Goal: Task Accomplishment & Management: Complete application form

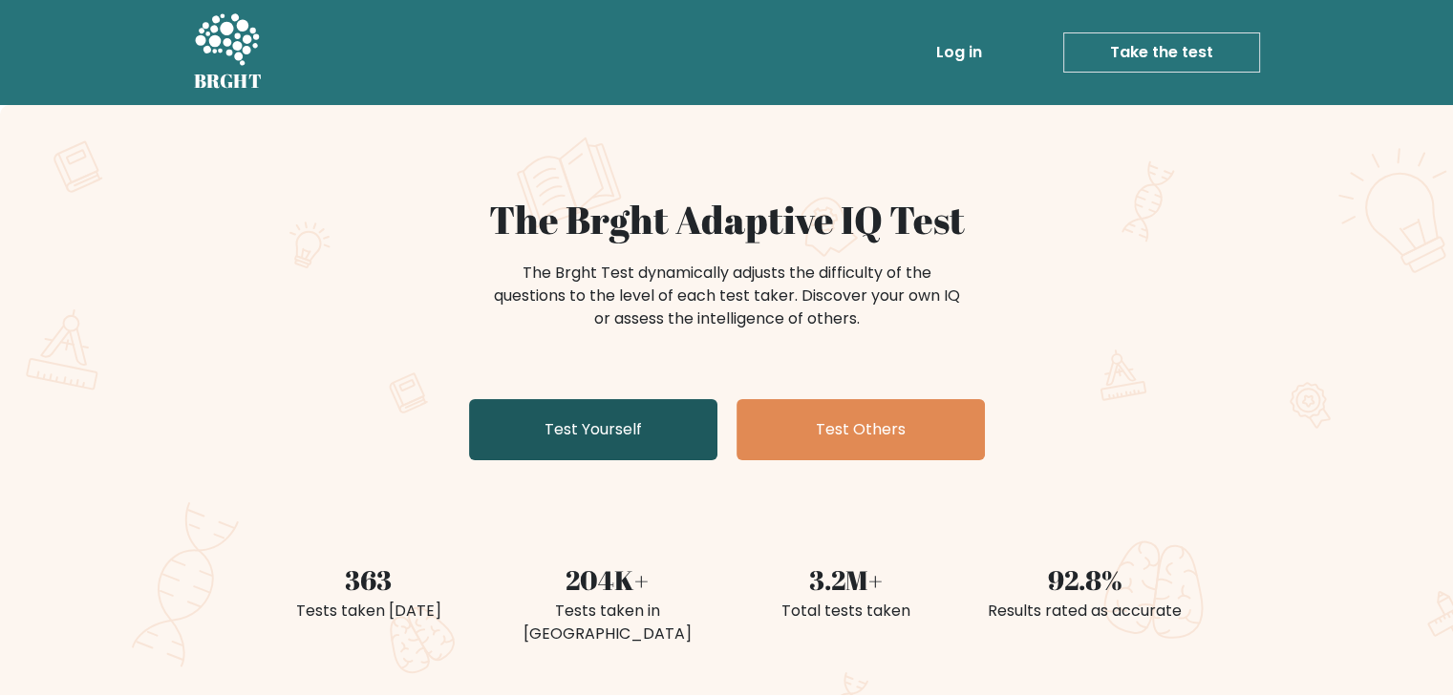
click at [569, 439] on link "Test Yourself" at bounding box center [593, 429] width 248 height 61
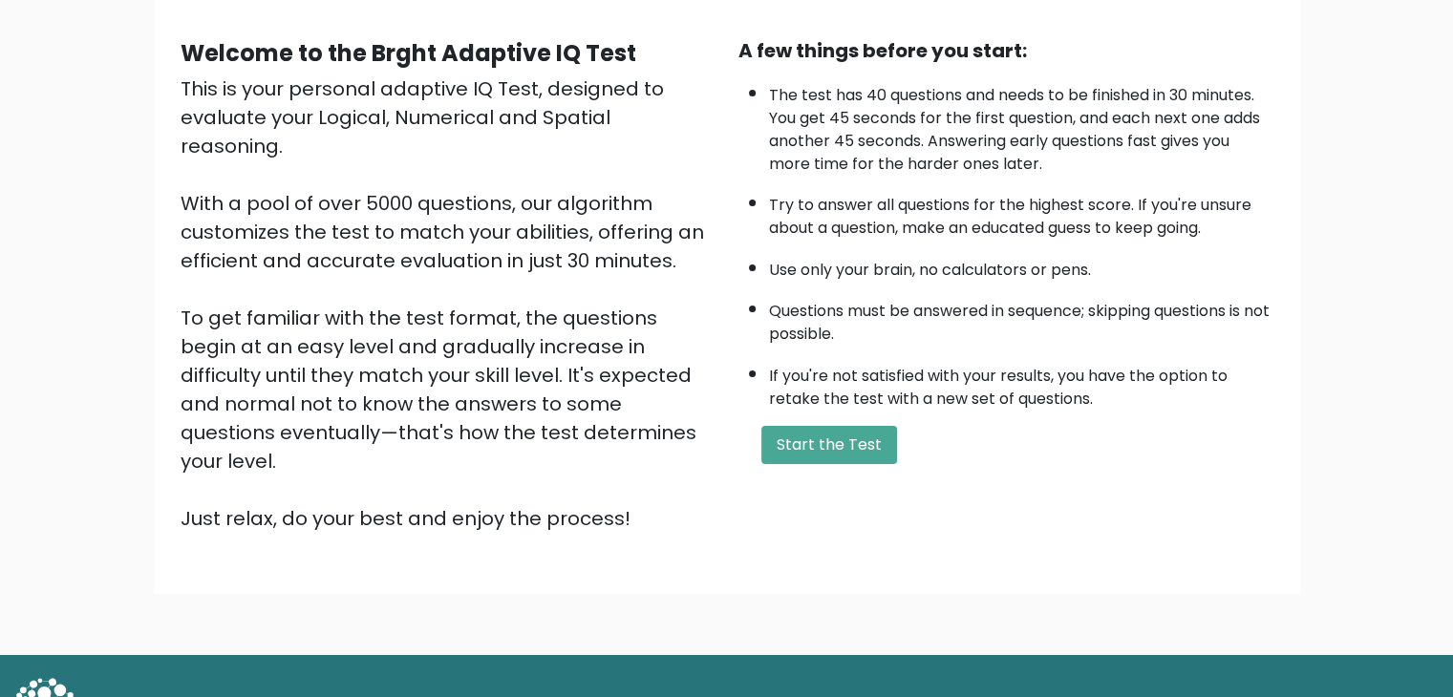
scroll to position [178, 0]
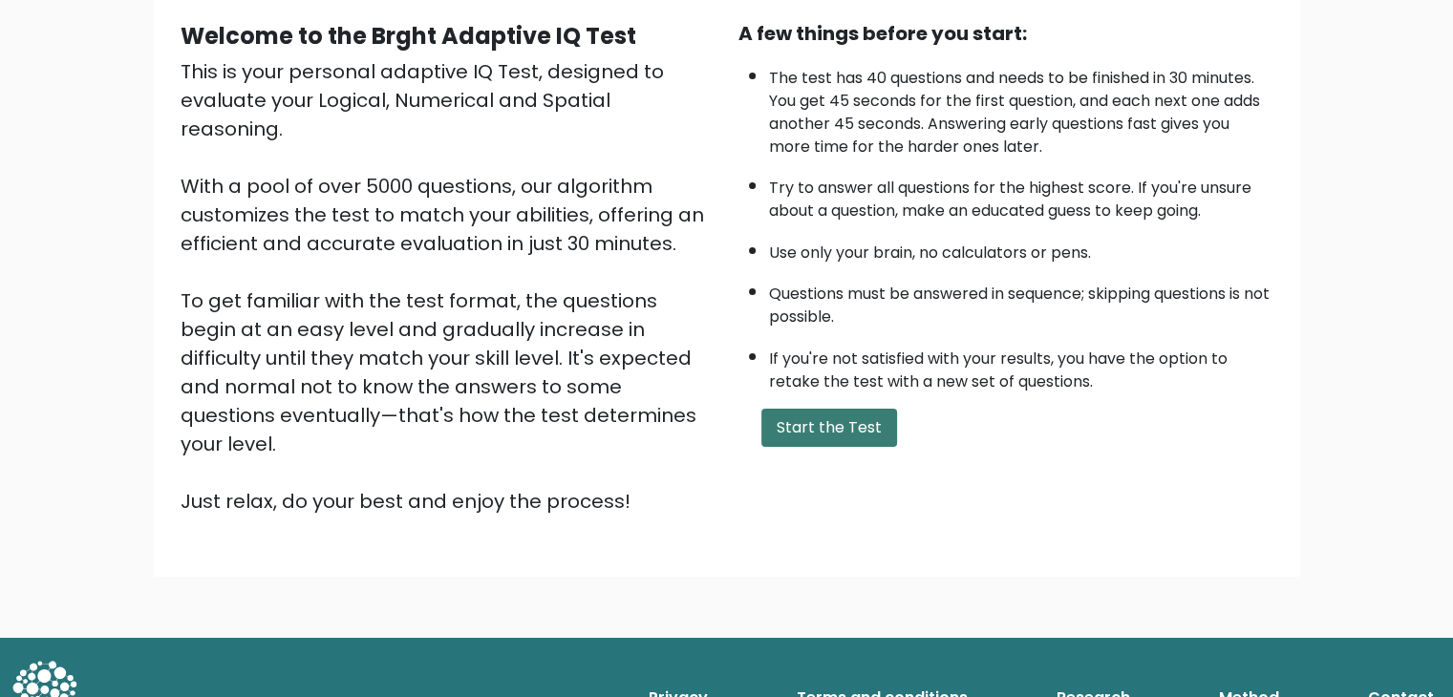
click at [811, 435] on button "Start the Test" at bounding box center [829, 428] width 136 height 38
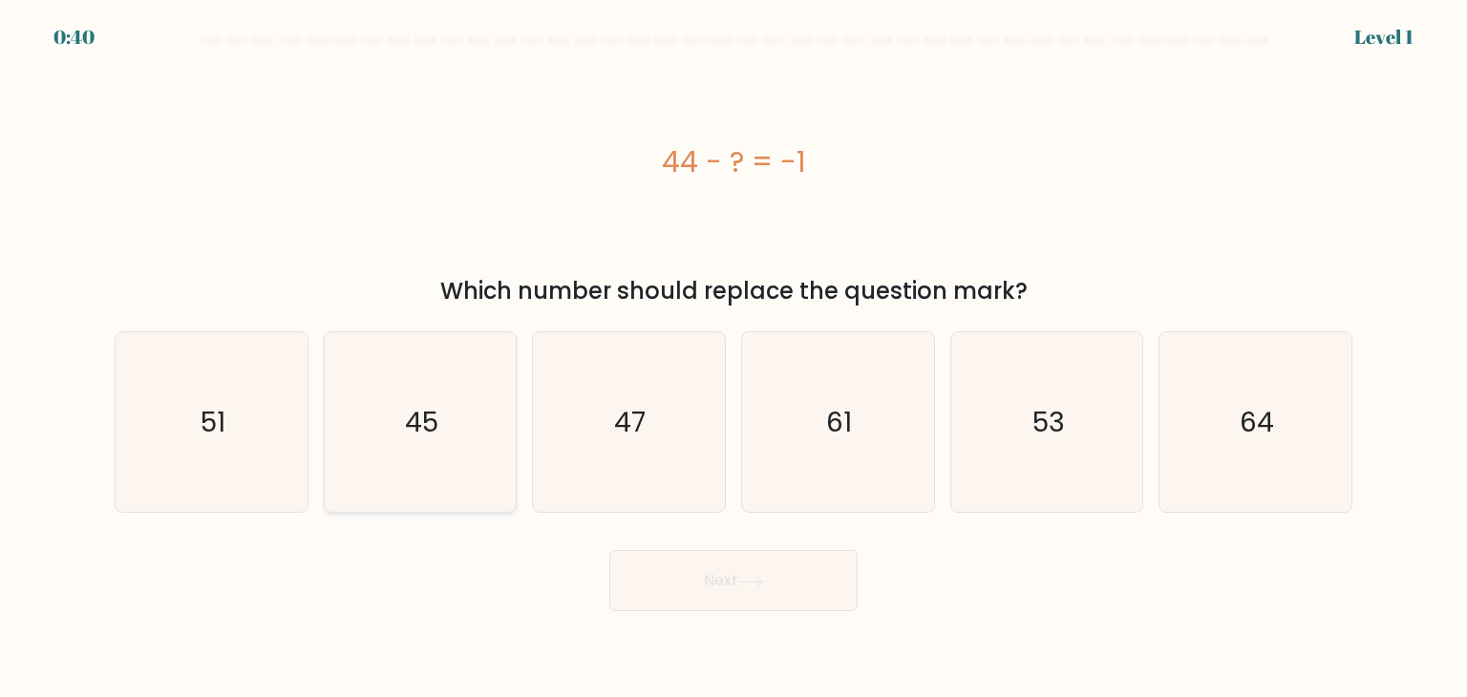
click at [408, 421] on text "45" at bounding box center [421, 422] width 33 height 38
click at [734, 358] on input "b. 45" at bounding box center [734, 354] width 1 height 10
radio input "true"
click at [674, 565] on button "Next" at bounding box center [733, 580] width 248 height 61
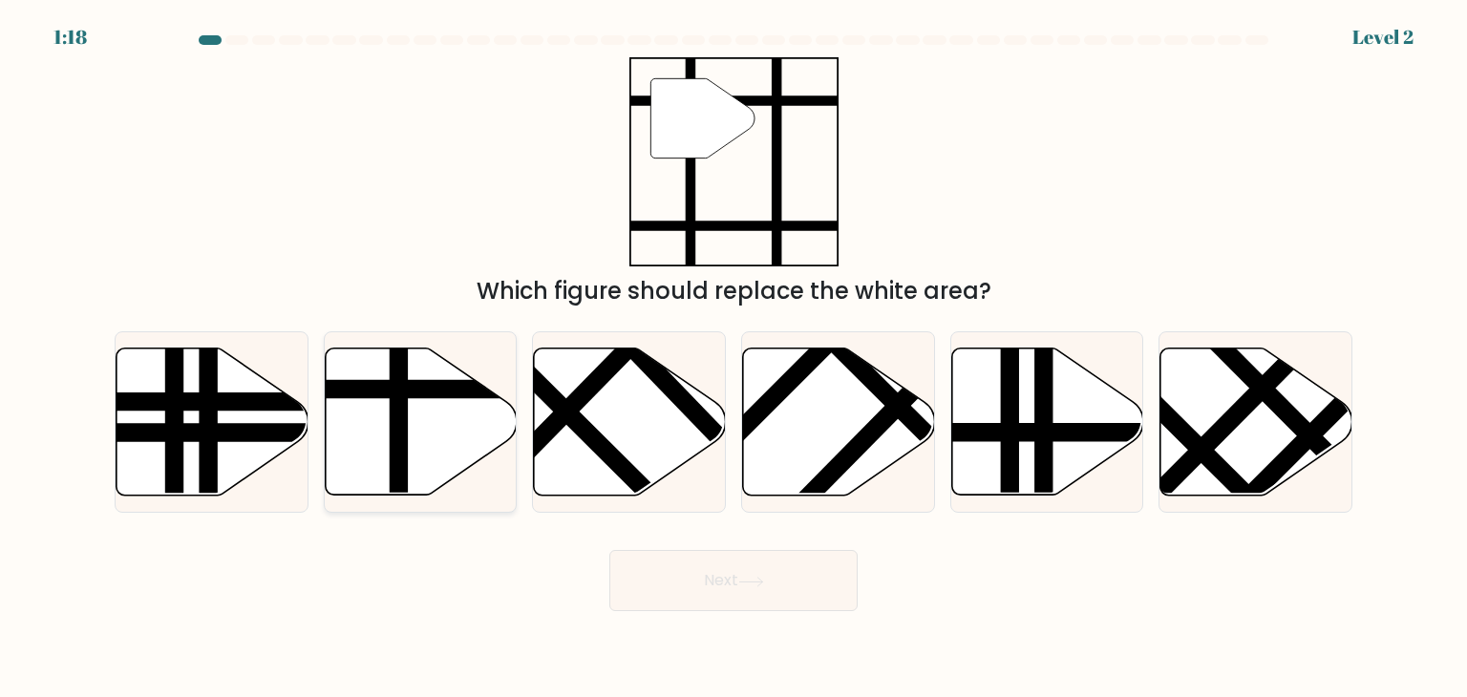
click at [436, 389] on line at bounding box center [479, 389] width 387 height 0
click at [734, 358] on input "b." at bounding box center [734, 354] width 1 height 10
radio input "true"
click at [746, 585] on icon at bounding box center [751, 582] width 26 height 11
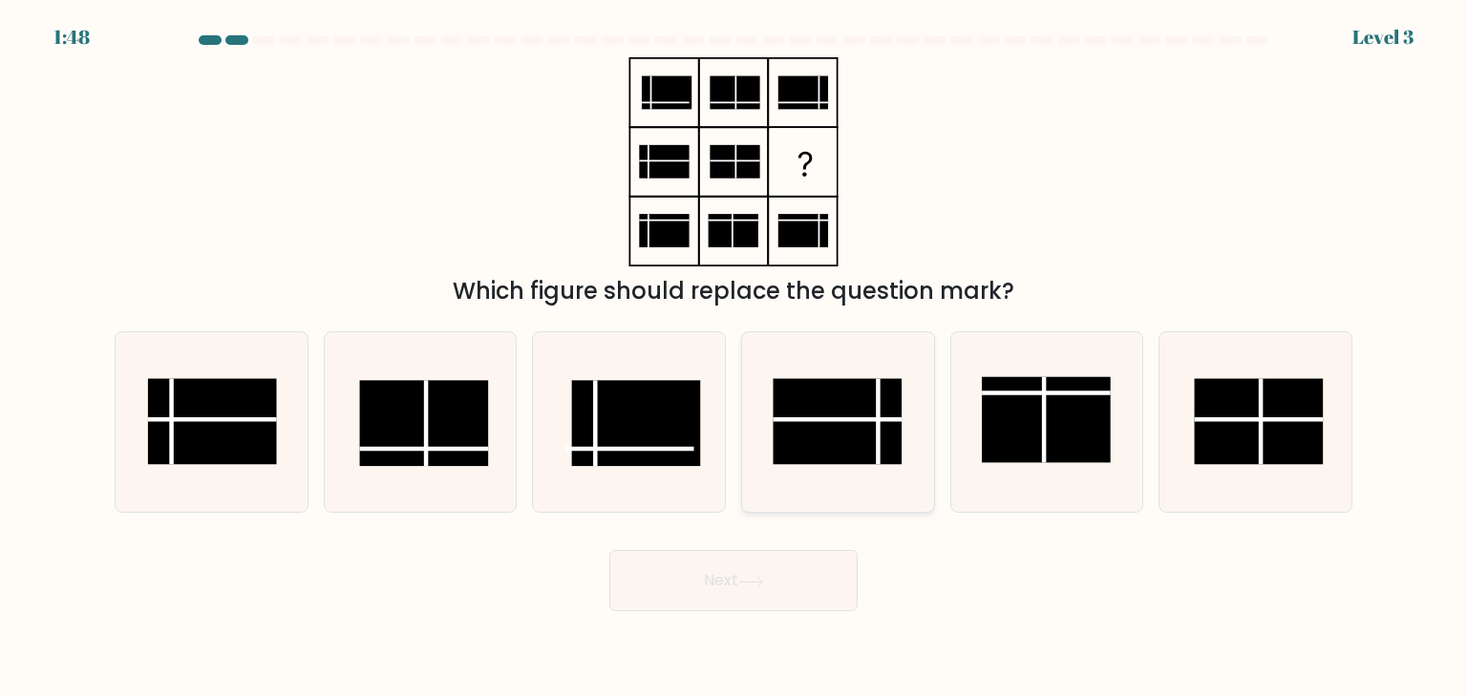
click at [862, 419] on line at bounding box center [838, 419] width 129 height 0
click at [734, 358] on input "d." at bounding box center [734, 354] width 1 height 10
radio input "true"
click at [752, 563] on button "Next" at bounding box center [733, 580] width 248 height 61
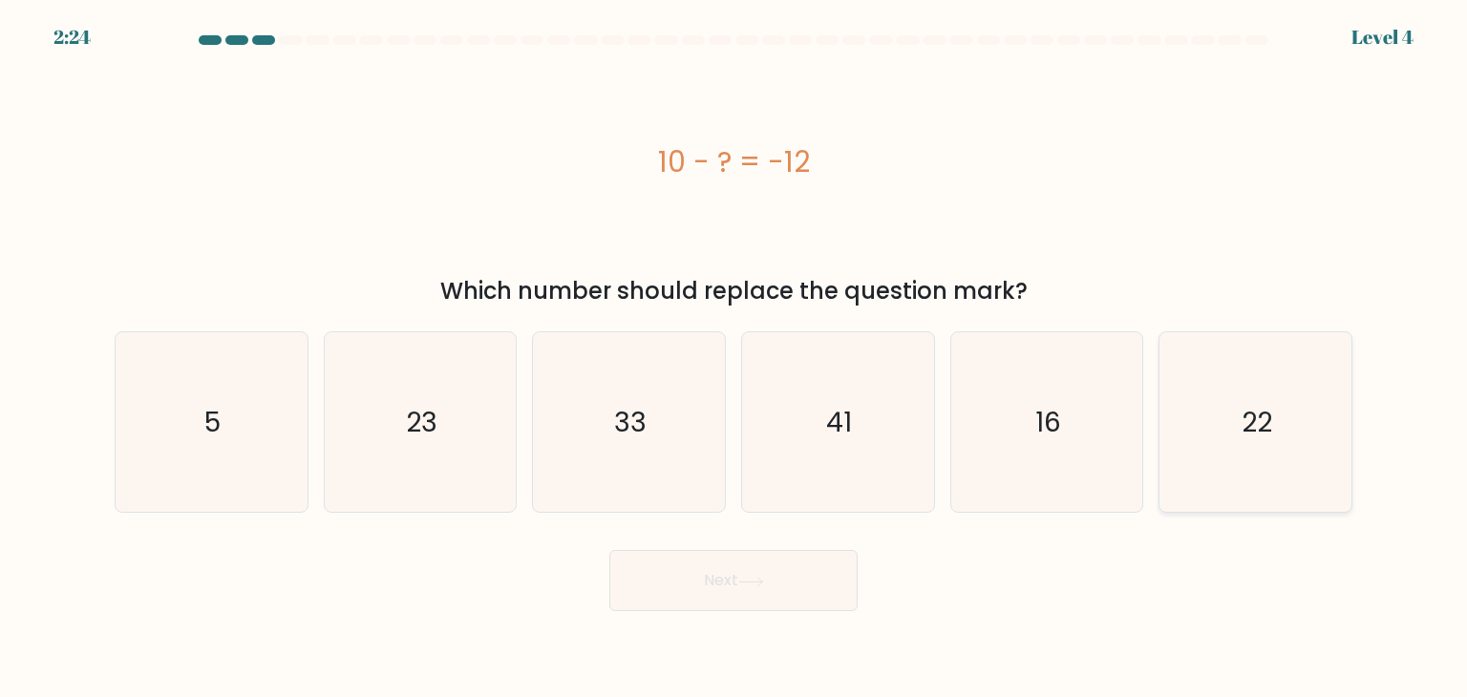
click at [1265, 421] on text "22" at bounding box center [1257, 422] width 31 height 38
click at [734, 358] on input "f. 22" at bounding box center [734, 354] width 1 height 10
radio input "true"
click at [763, 583] on icon at bounding box center [751, 582] width 26 height 11
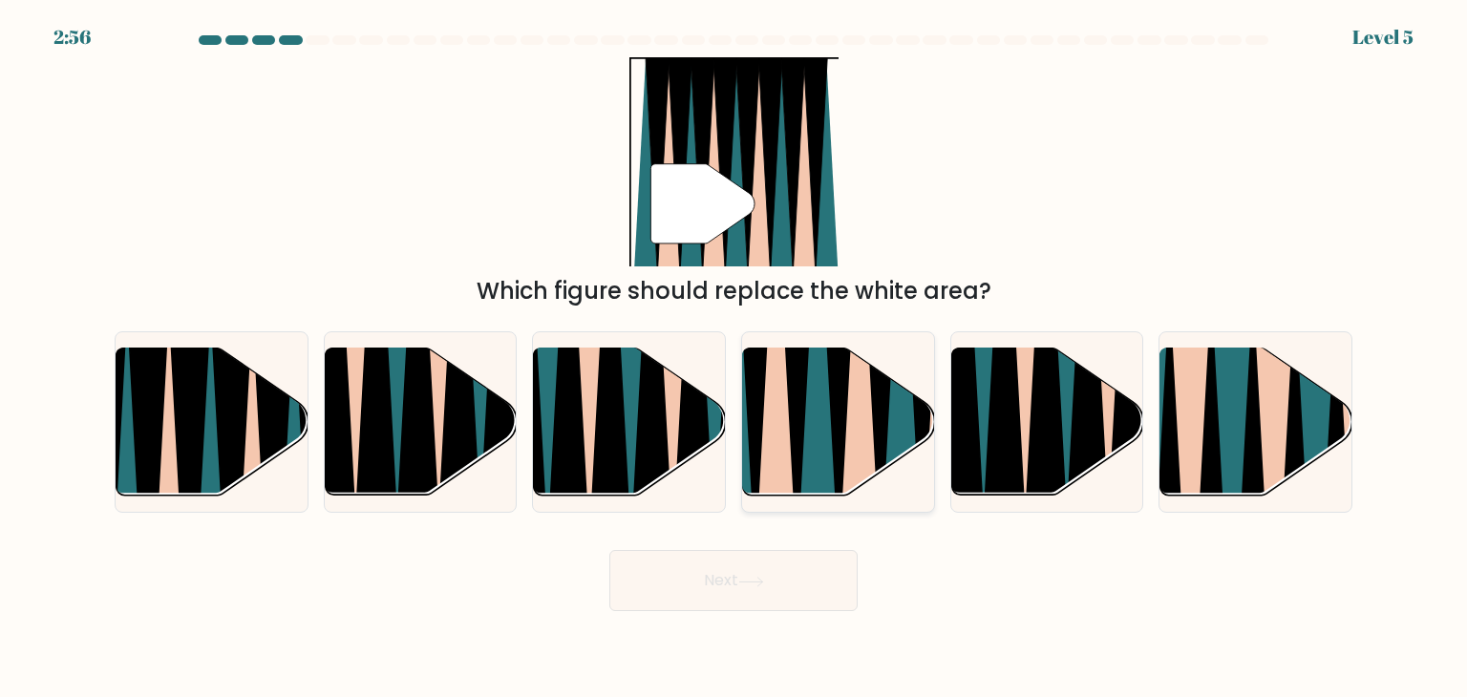
click at [822, 419] on icon at bounding box center [818, 345] width 42 height 383
click at [734, 358] on input "d." at bounding box center [734, 354] width 1 height 10
radio input "true"
click at [764, 584] on icon at bounding box center [751, 582] width 26 height 11
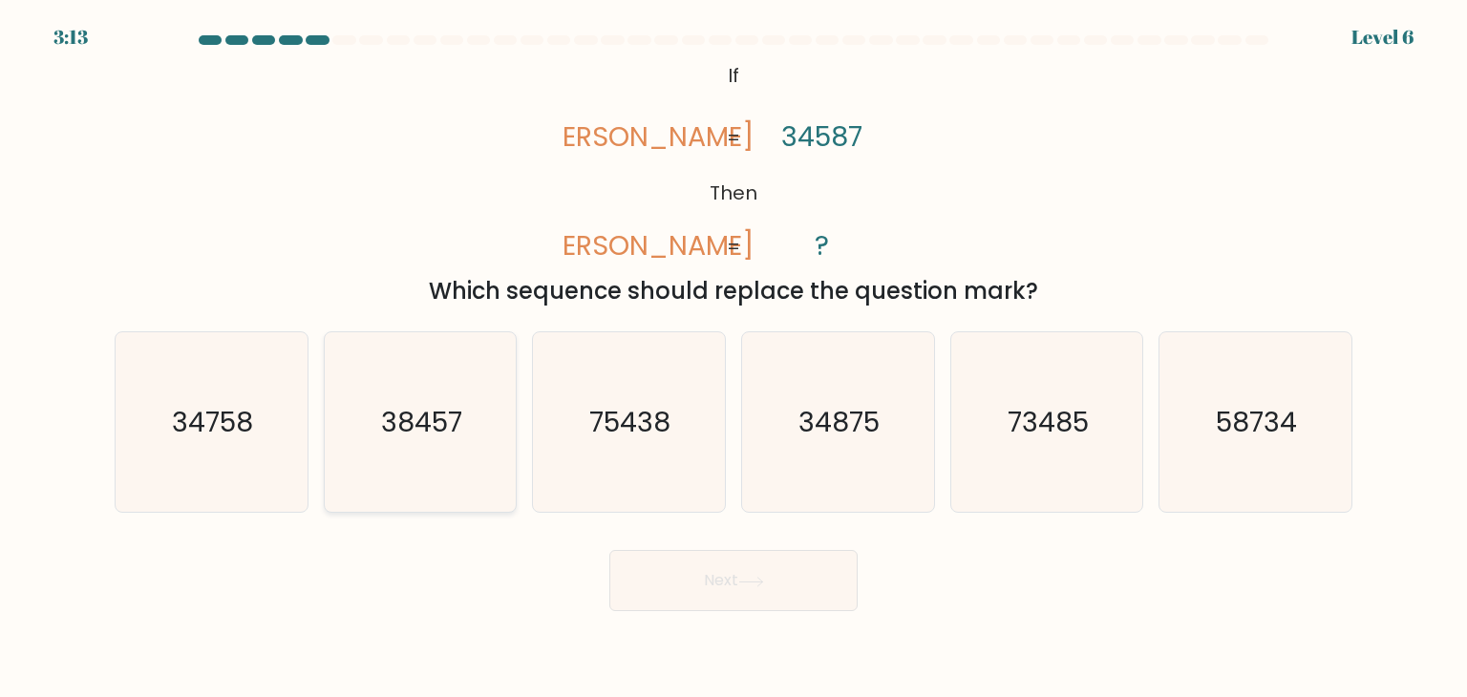
click at [416, 432] on text "38457" at bounding box center [421, 422] width 81 height 38
click at [734, 358] on input "b. 38457" at bounding box center [734, 354] width 1 height 10
radio input "true"
click at [844, 588] on button "Next" at bounding box center [733, 580] width 248 height 61
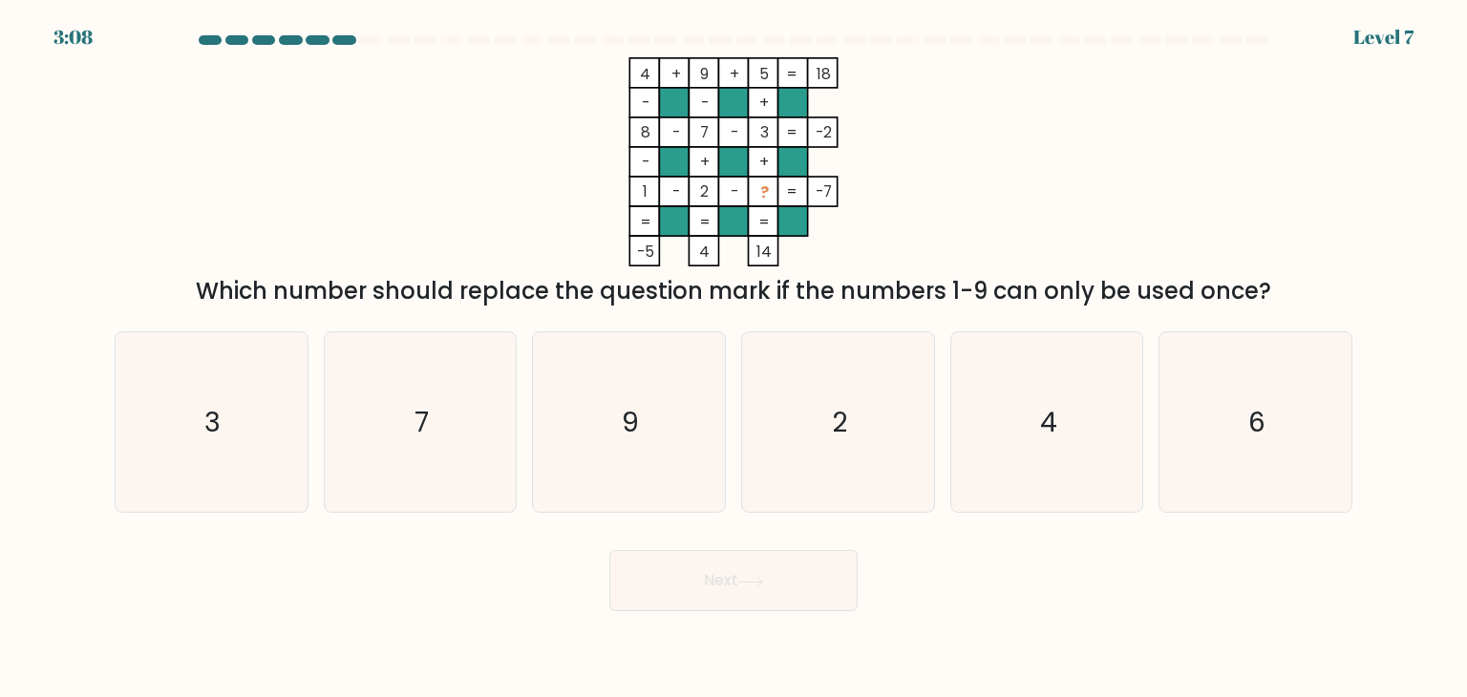
click at [768, 191] on tspan "?" at bounding box center [764, 192] width 9 height 20
click at [1246, 414] on icon "6" at bounding box center [1255, 422] width 180 height 180
click at [734, 358] on input "f. 6" at bounding box center [734, 354] width 1 height 10
radio input "true"
click at [743, 582] on icon at bounding box center [751, 582] width 26 height 11
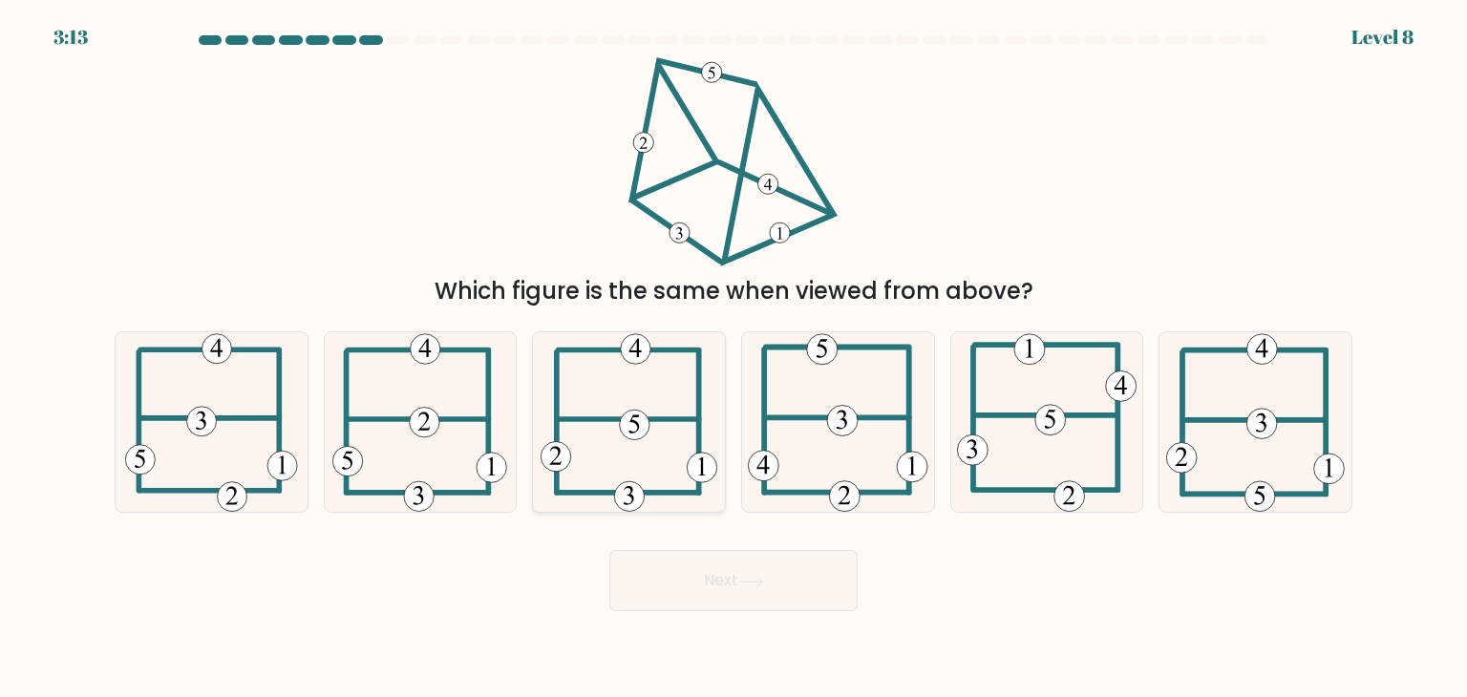
click at [623, 422] on 115 at bounding box center [635, 425] width 30 height 30
click at [734, 358] on input "c." at bounding box center [734, 354] width 1 height 10
radio input "true"
click at [754, 574] on button "Next" at bounding box center [733, 580] width 248 height 61
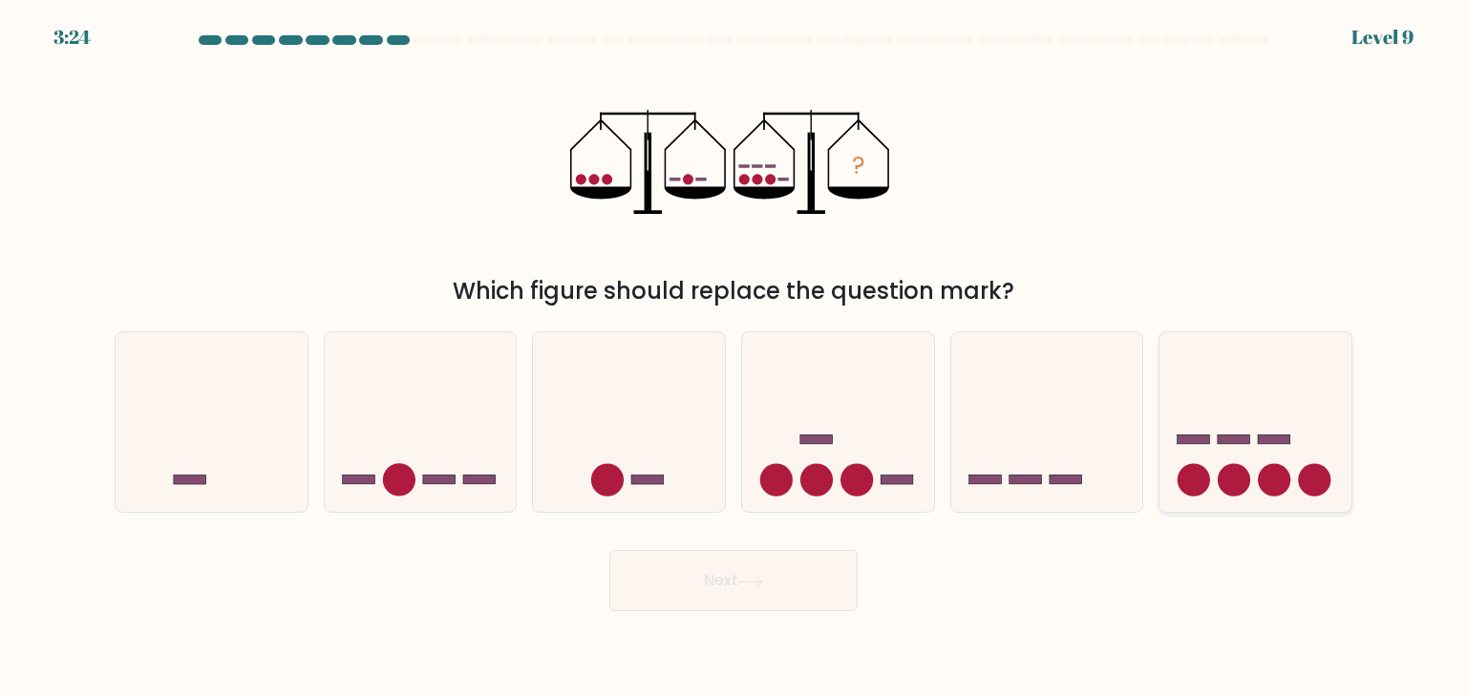
click at [1250, 478] on icon at bounding box center [1256, 422] width 192 height 159
click at [734, 358] on input "f." at bounding box center [734, 354] width 1 height 10
radio input "true"
click at [798, 597] on button "Next" at bounding box center [733, 580] width 248 height 61
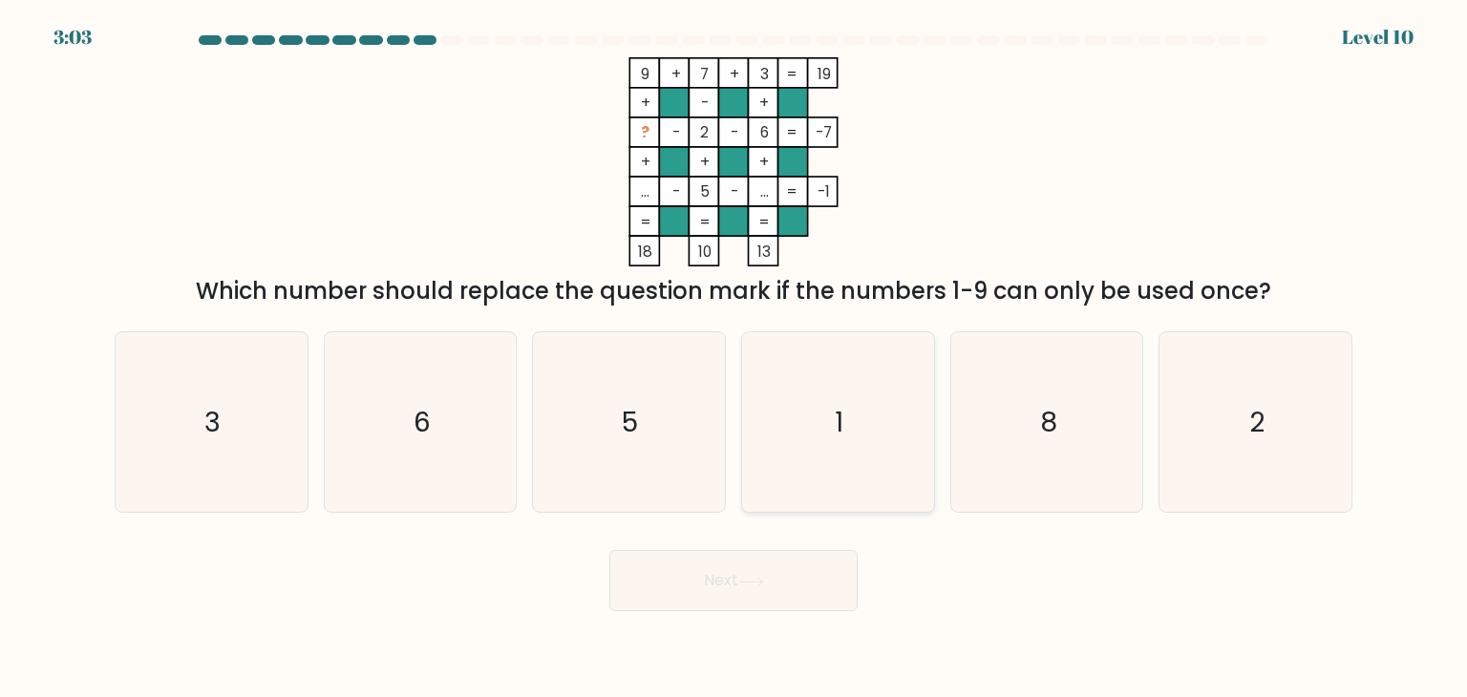
click at [829, 438] on icon "1" at bounding box center [838, 422] width 180 height 180
click at [734, 358] on input "d. 1" at bounding box center [734, 354] width 1 height 10
radio input "true"
click at [774, 568] on button "Next" at bounding box center [733, 580] width 248 height 61
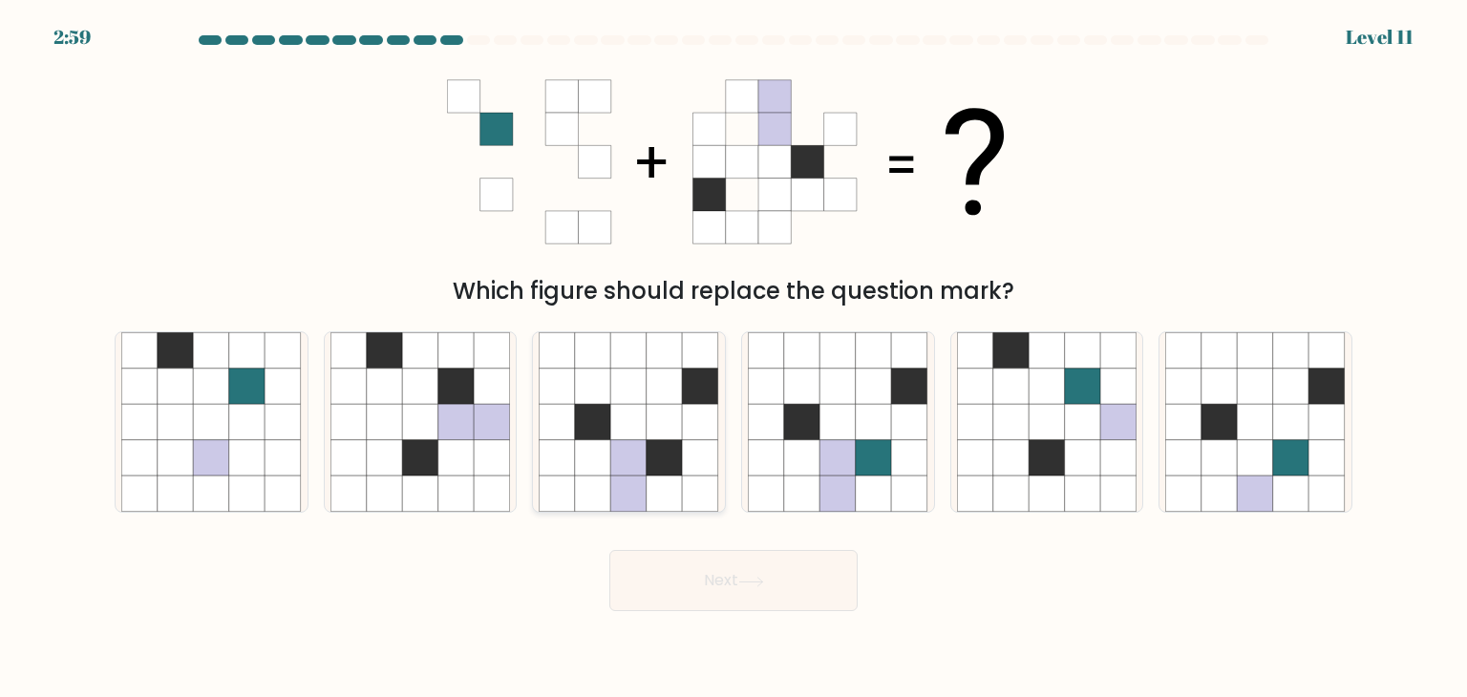
click at [618, 469] on icon at bounding box center [629, 458] width 36 height 36
click at [734, 358] on input "c." at bounding box center [734, 354] width 1 height 10
radio input "true"
click at [1248, 417] on icon at bounding box center [1256, 422] width 36 height 36
click at [734, 358] on input "f." at bounding box center [734, 354] width 1 height 10
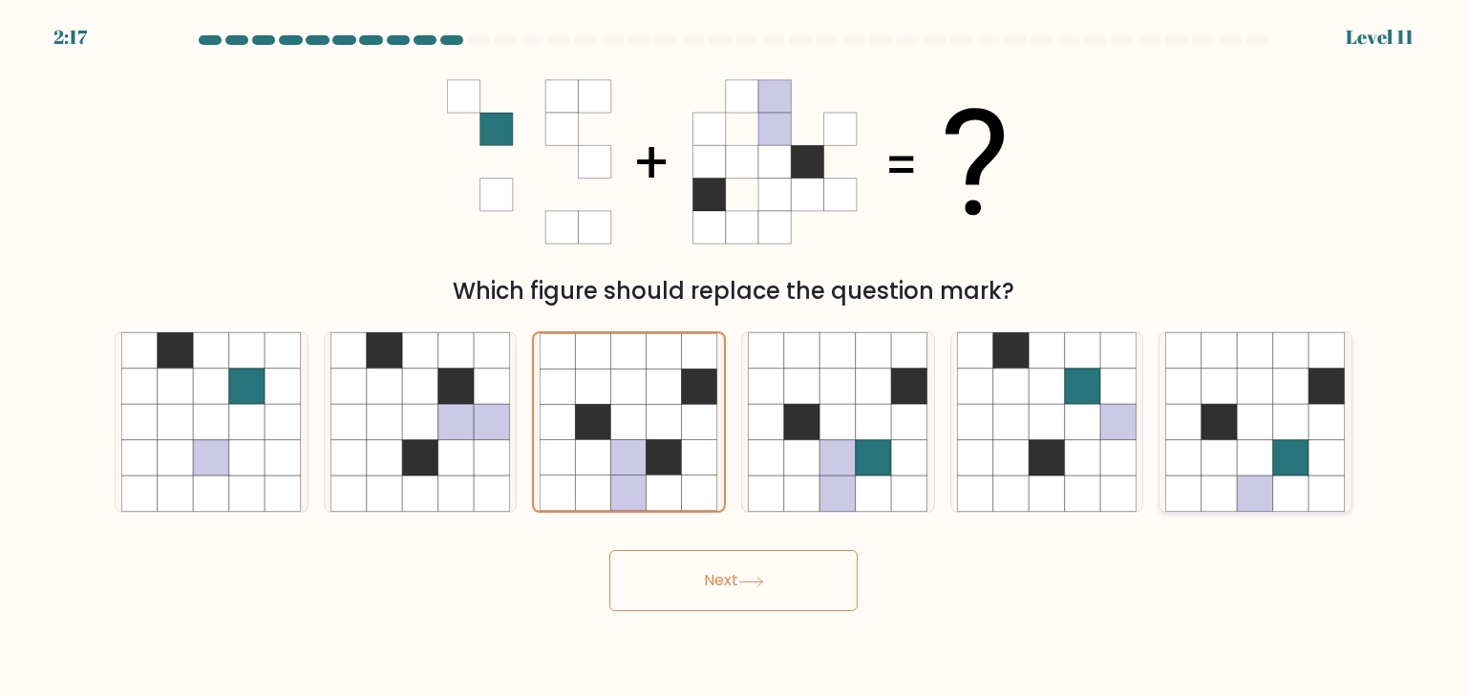
radio input "true"
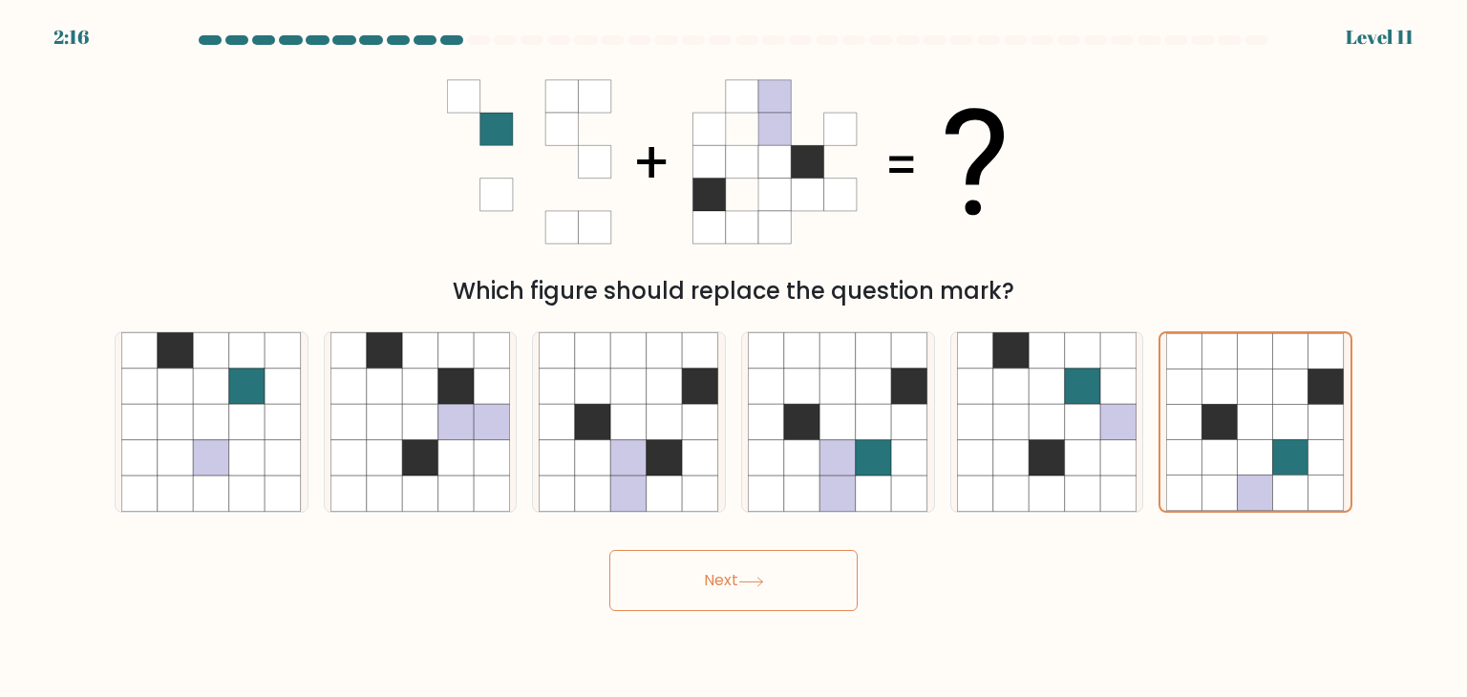
click at [719, 595] on button "Next" at bounding box center [733, 580] width 248 height 61
click at [730, 582] on button "Next" at bounding box center [733, 580] width 248 height 61
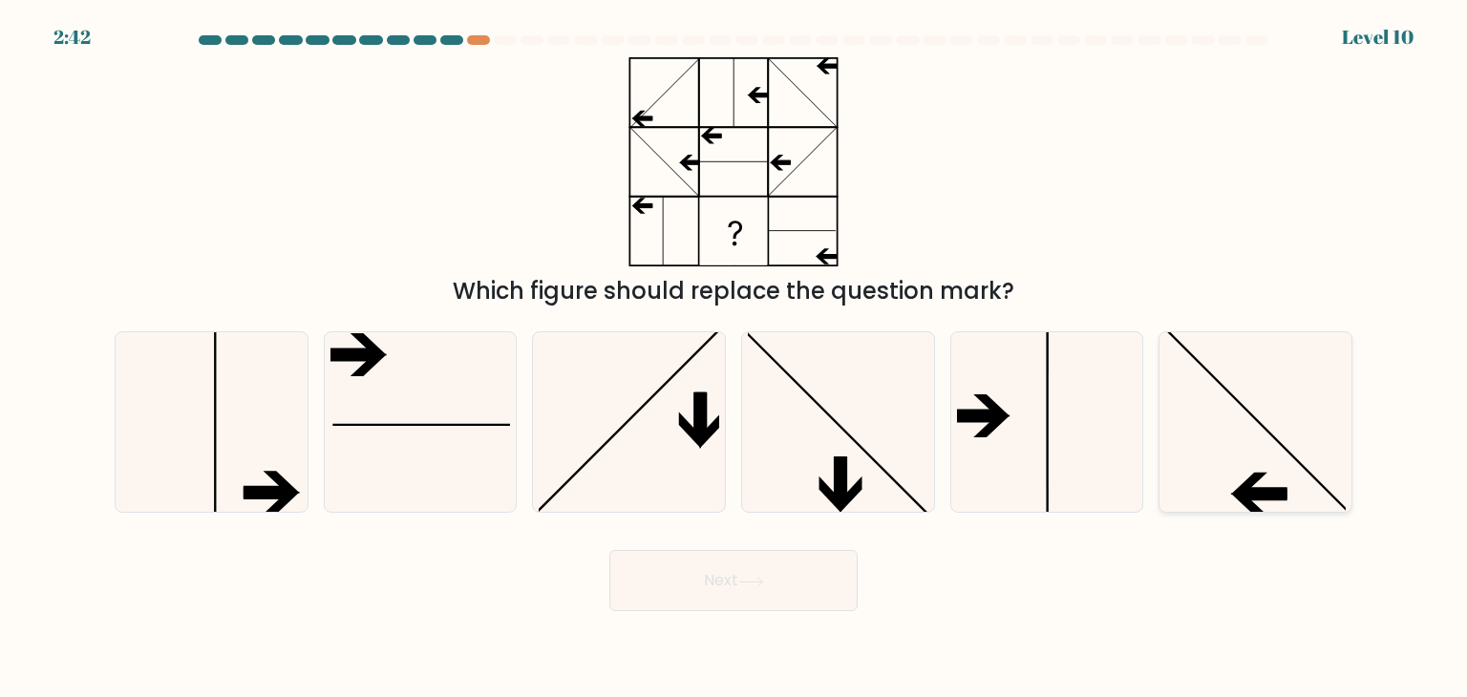
click at [1283, 459] on icon at bounding box center [1255, 422] width 180 height 180
click at [734, 358] on input "f." at bounding box center [734, 354] width 1 height 10
radio input "true"
click at [1203, 394] on icon at bounding box center [1255, 422] width 178 height 178
click at [734, 358] on input "f." at bounding box center [734, 354] width 1 height 10
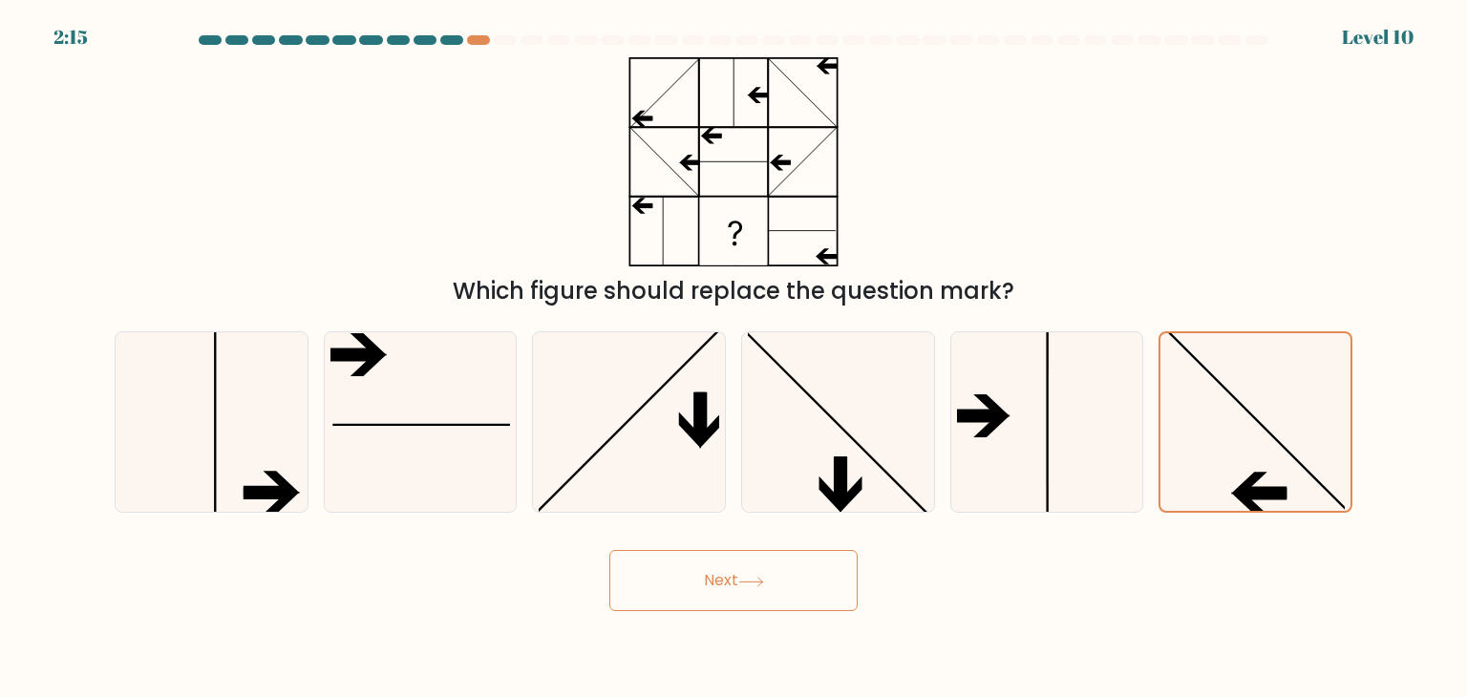
click at [734, 570] on button "Next" at bounding box center [733, 580] width 248 height 61
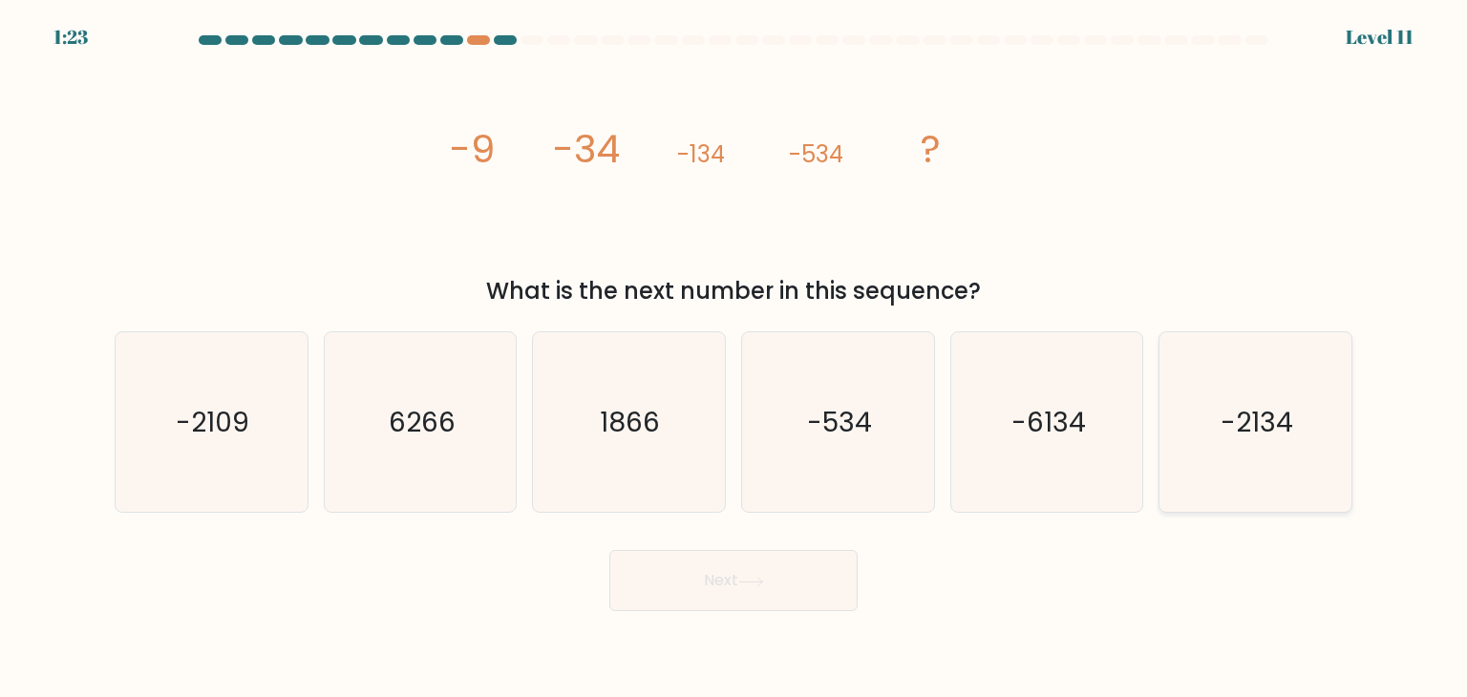
click at [1253, 440] on text "-2134" at bounding box center [1257, 422] width 73 height 38
click at [734, 358] on input "f. -2134" at bounding box center [734, 354] width 1 height 10
radio input "true"
click at [730, 594] on button "Next" at bounding box center [733, 580] width 248 height 61
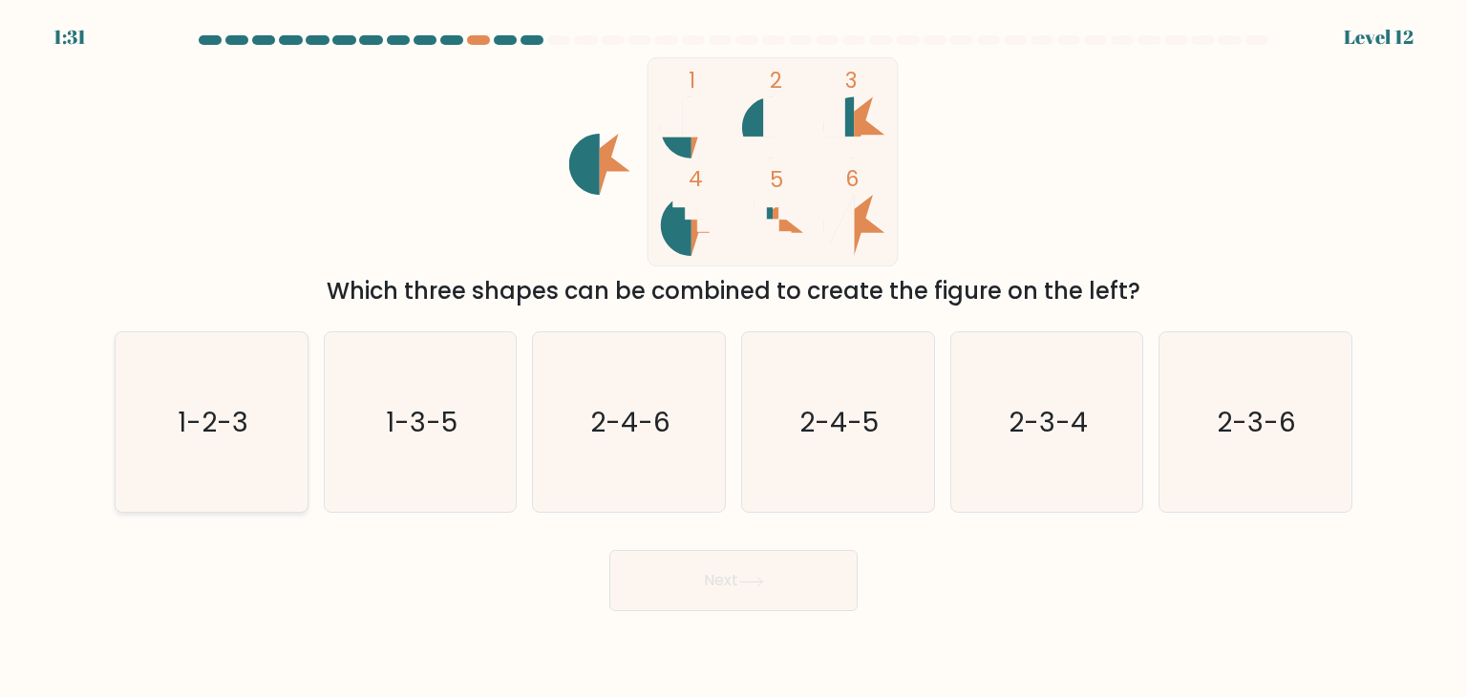
click at [210, 434] on text "1-2-3" at bounding box center [213, 422] width 71 height 38
click at [734, 358] on input "a. 1-2-3" at bounding box center [734, 354] width 1 height 10
radio input "true"
click at [795, 594] on button "Next" at bounding box center [733, 580] width 248 height 61
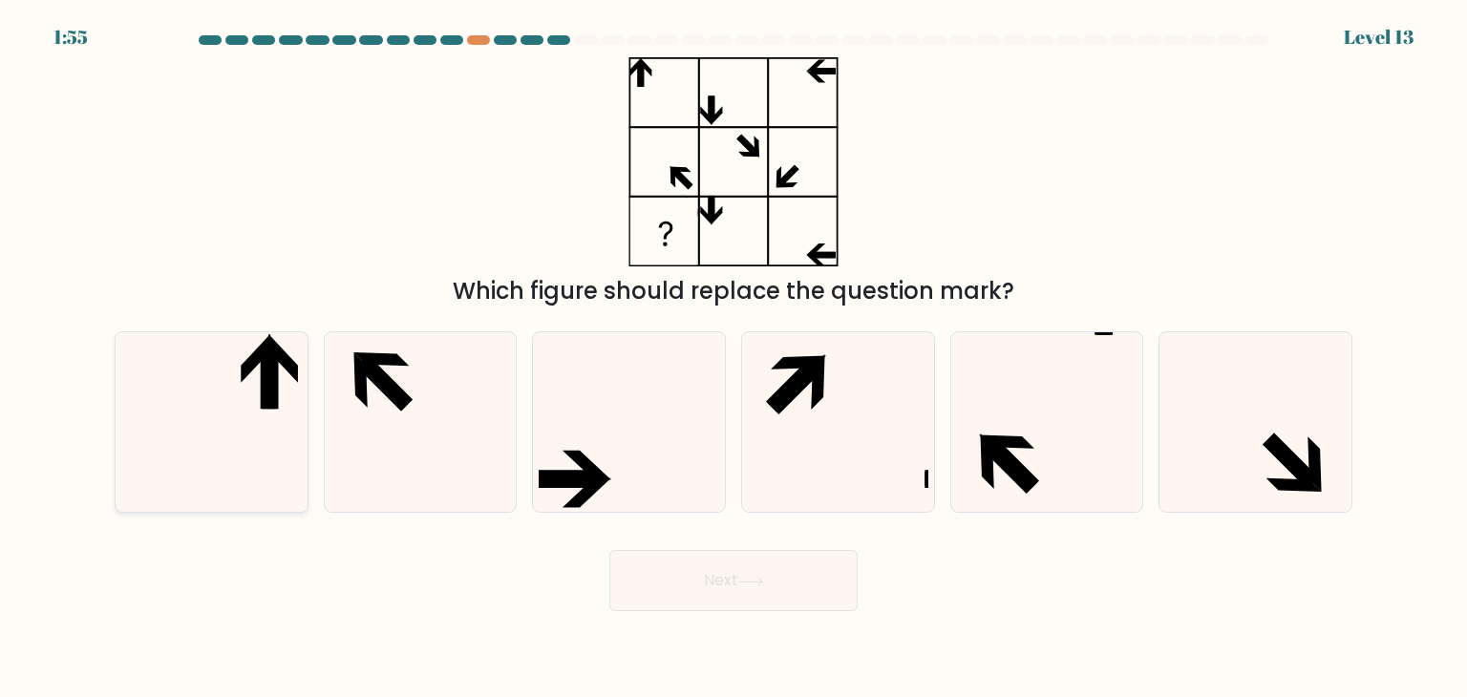
click at [281, 417] on icon at bounding box center [211, 422] width 180 height 180
click at [734, 358] on input "a." at bounding box center [734, 354] width 1 height 10
radio input "true"
click at [831, 602] on button "Next" at bounding box center [733, 580] width 248 height 61
click at [729, 576] on button "Next" at bounding box center [733, 580] width 248 height 61
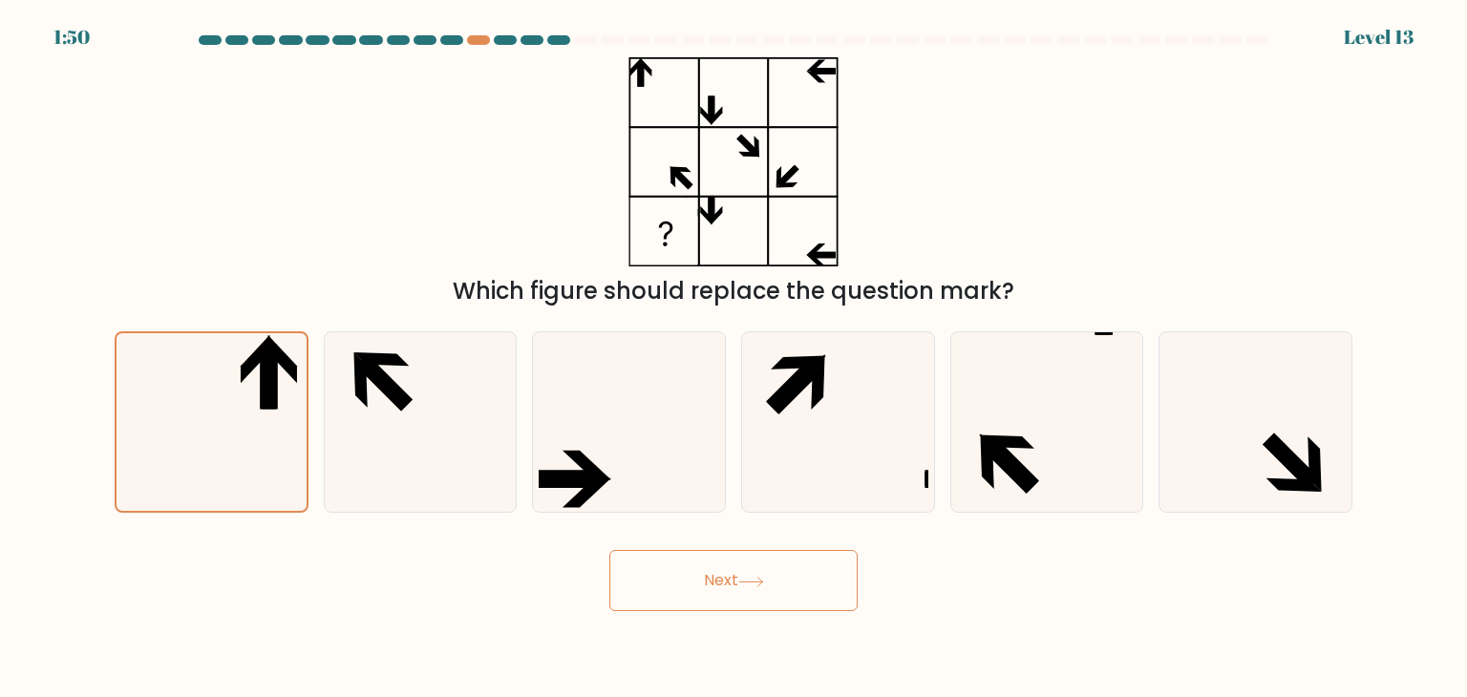
click at [263, 598] on div "Next" at bounding box center [733, 573] width 1261 height 75
click at [649, 574] on button "Next" at bounding box center [733, 580] width 248 height 61
click at [931, 561] on div "Next" at bounding box center [733, 573] width 1261 height 75
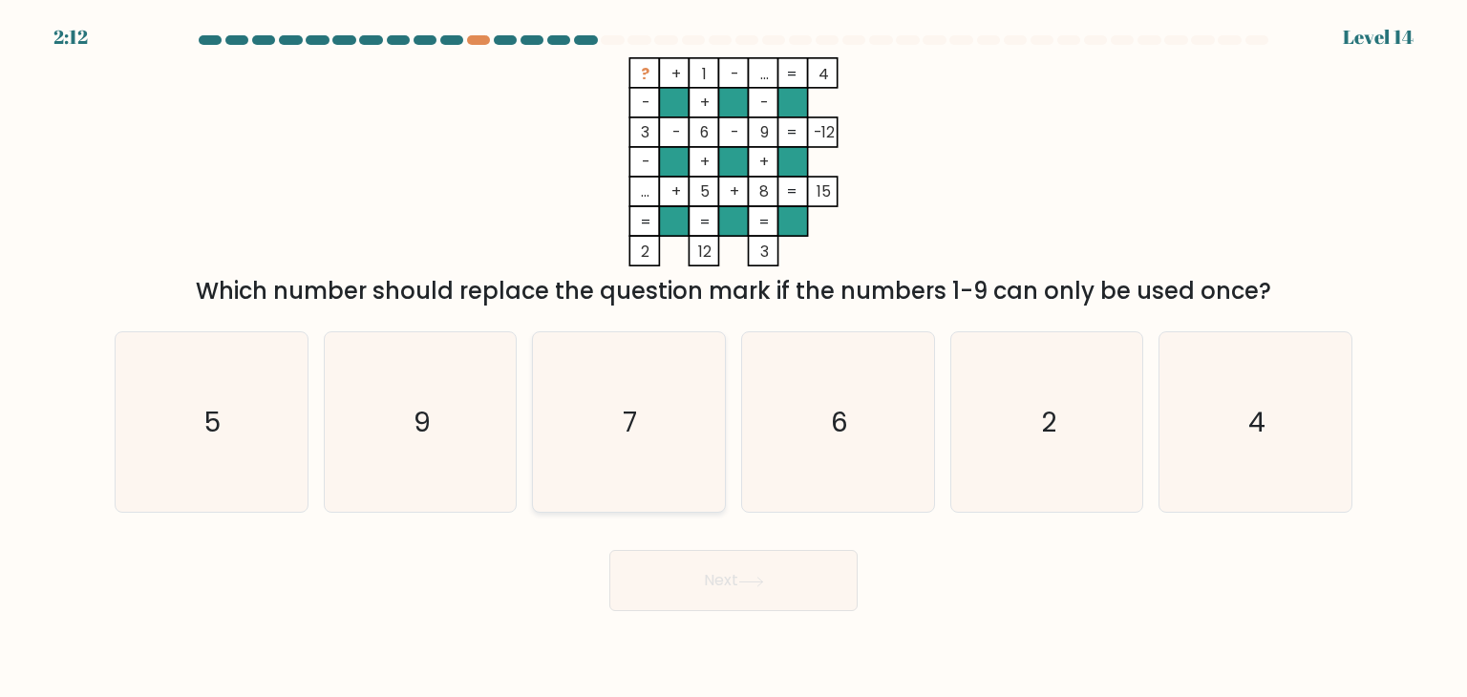
click at [658, 436] on icon "7" at bounding box center [629, 422] width 180 height 180
click at [734, 358] on input "c. 7" at bounding box center [734, 354] width 1 height 10
radio input "true"
click at [762, 587] on button "Next" at bounding box center [733, 580] width 248 height 61
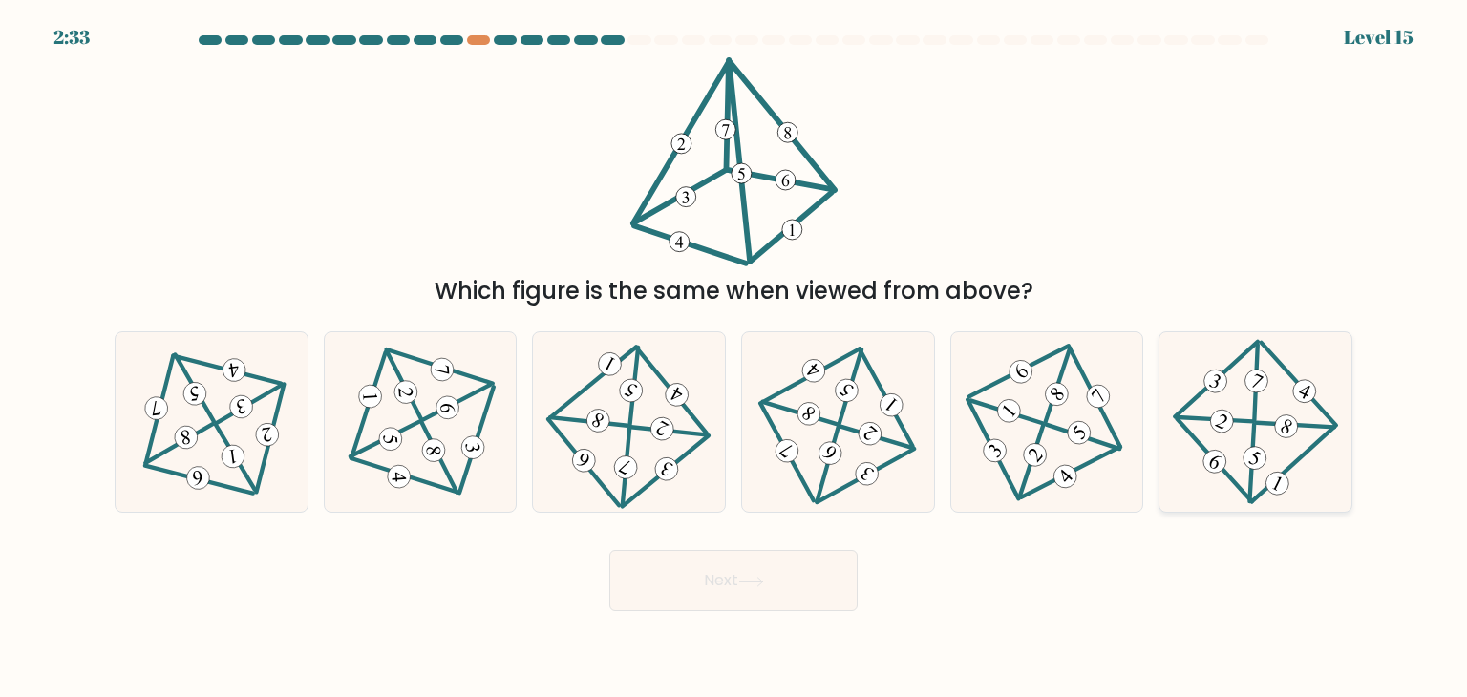
click at [1270, 421] on 497 at bounding box center [1295, 424] width 77 height 77
click at [734, 358] on input "f." at bounding box center [734, 354] width 1 height 10
radio input "true"
click at [694, 572] on button "Next" at bounding box center [733, 580] width 248 height 61
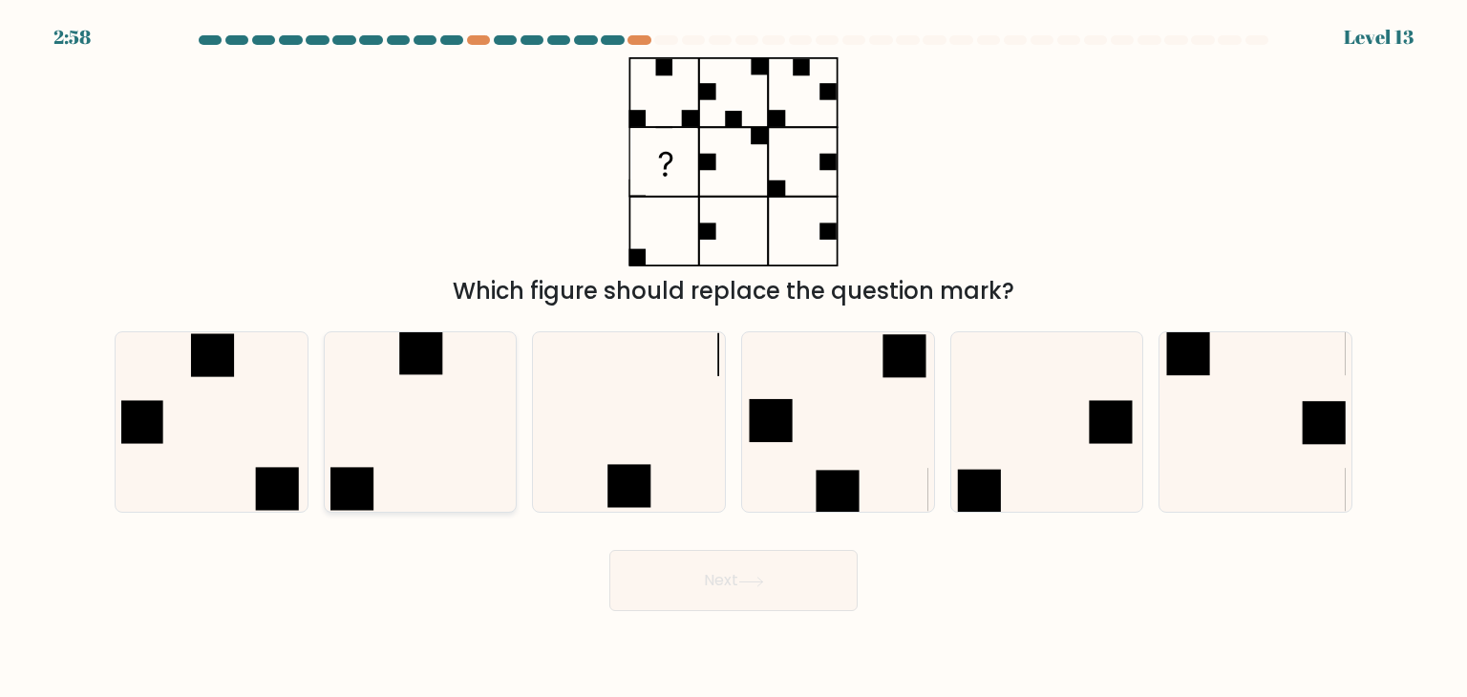
click at [409, 458] on icon at bounding box center [420, 422] width 180 height 180
click at [734, 358] on input "b." at bounding box center [734, 354] width 1 height 10
radio input "true"
click at [711, 588] on button "Next" at bounding box center [733, 580] width 248 height 61
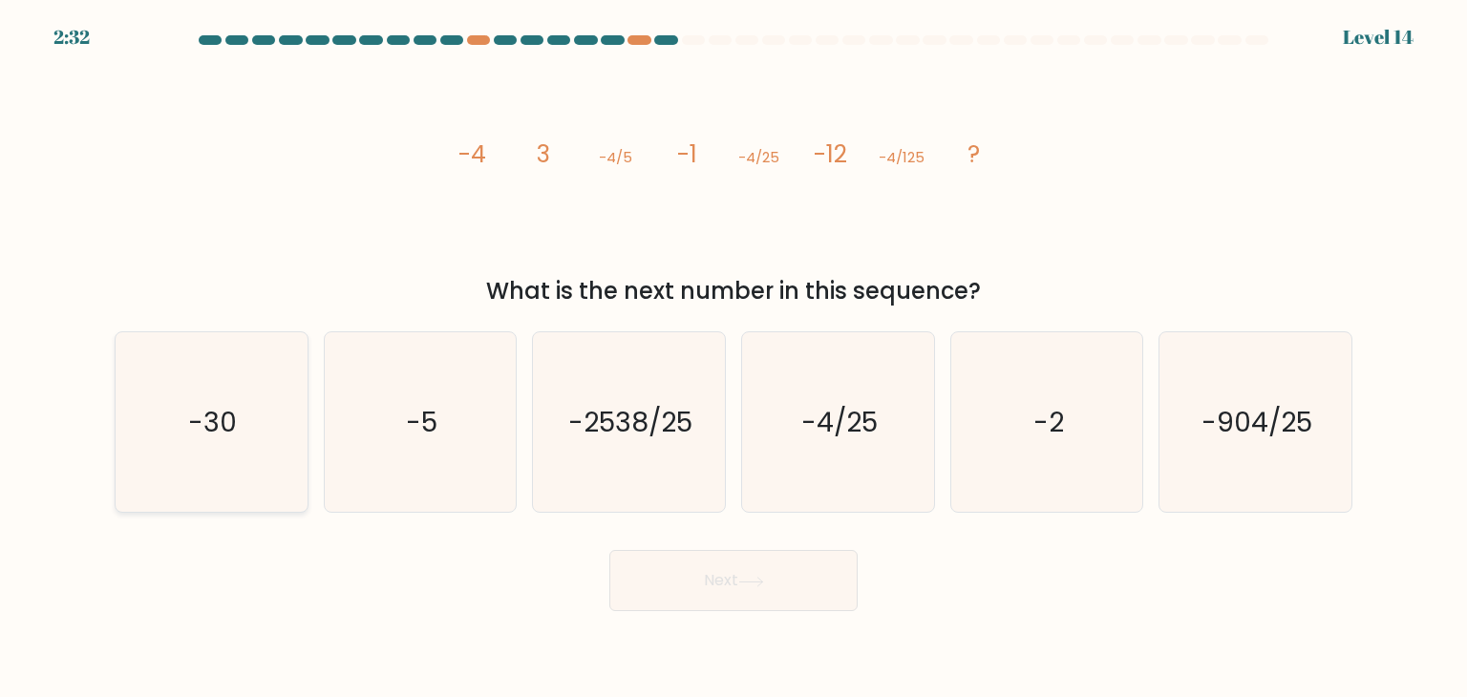
click at [223, 450] on icon "-30" at bounding box center [211, 422] width 180 height 180
click at [734, 358] on input "a. -30" at bounding box center [734, 354] width 1 height 10
radio input "true"
click at [767, 571] on button "Next" at bounding box center [733, 580] width 248 height 61
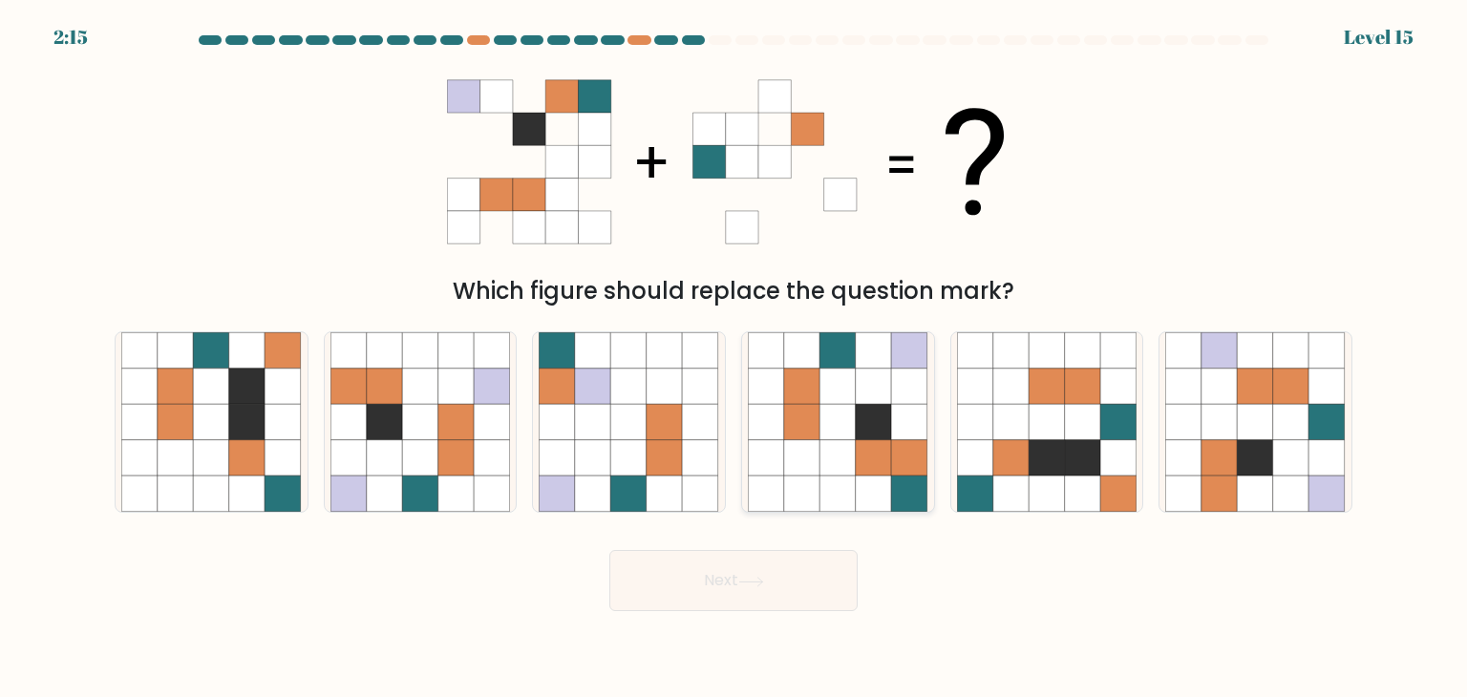
click at [826, 413] on icon at bounding box center [838, 422] width 36 height 36
click at [734, 358] on input "d." at bounding box center [734, 354] width 1 height 10
radio input "true"
click at [774, 603] on button "Next" at bounding box center [733, 580] width 248 height 61
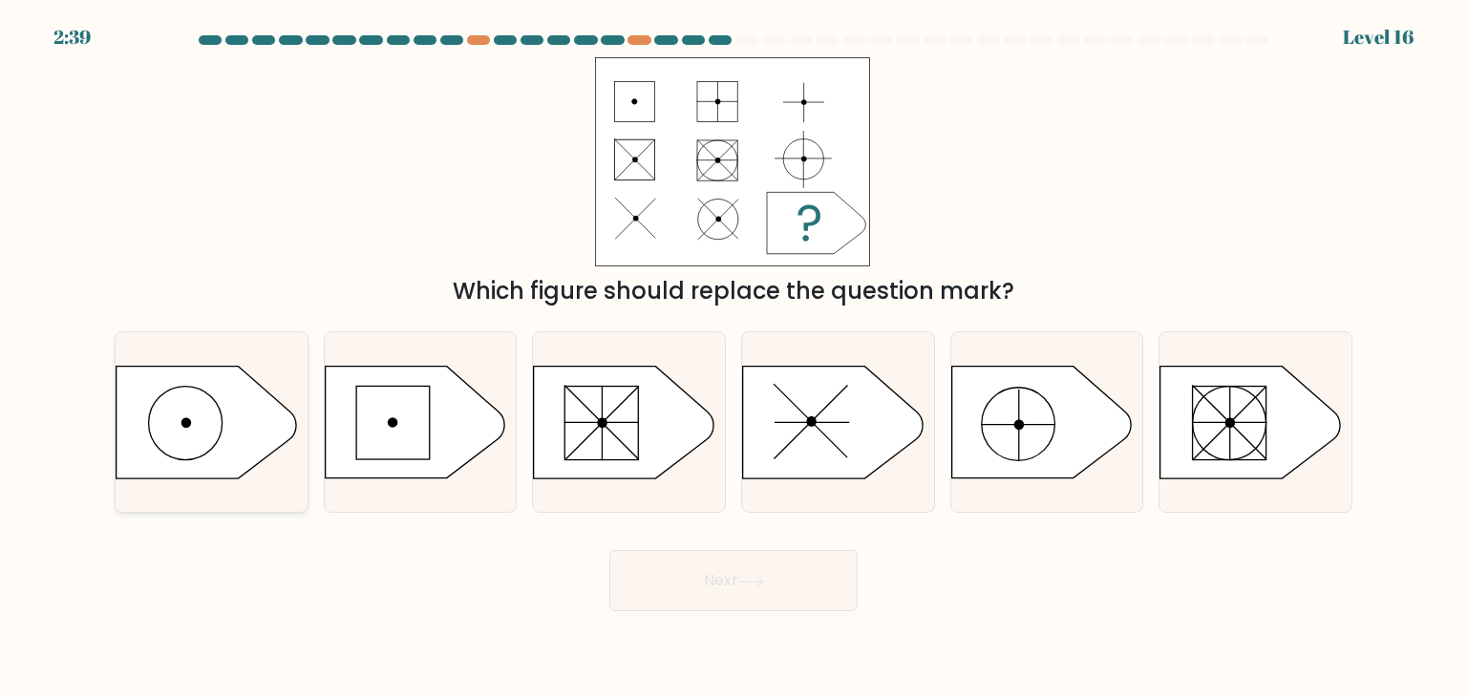
click at [195, 396] on icon at bounding box center [207, 423] width 180 height 112
click at [734, 358] on input "a." at bounding box center [734, 354] width 1 height 10
radio input "true"
click at [777, 592] on button "Next" at bounding box center [733, 580] width 248 height 61
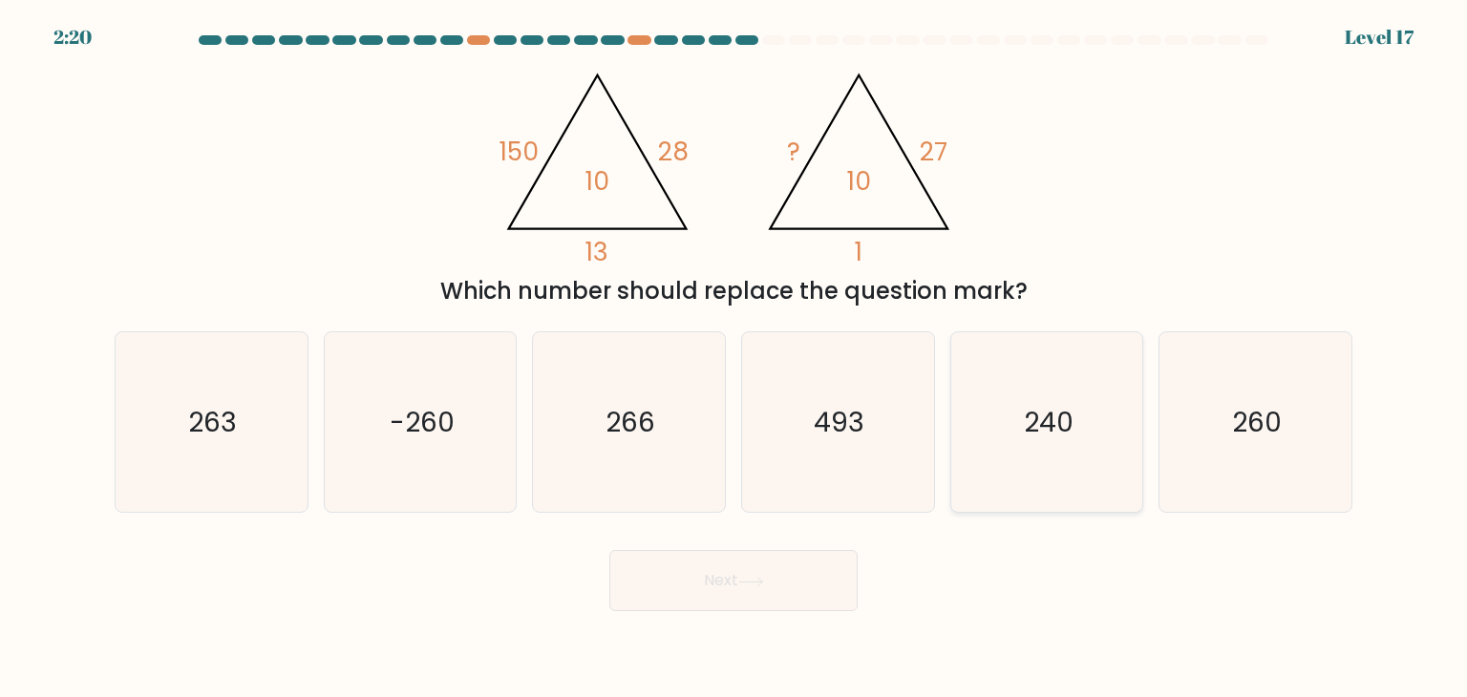
click at [992, 494] on icon "240" at bounding box center [1047, 422] width 180 height 180
click at [734, 358] on input "e. 240" at bounding box center [734, 354] width 1 height 10
radio input "true"
click at [799, 557] on button "Next" at bounding box center [733, 580] width 248 height 61
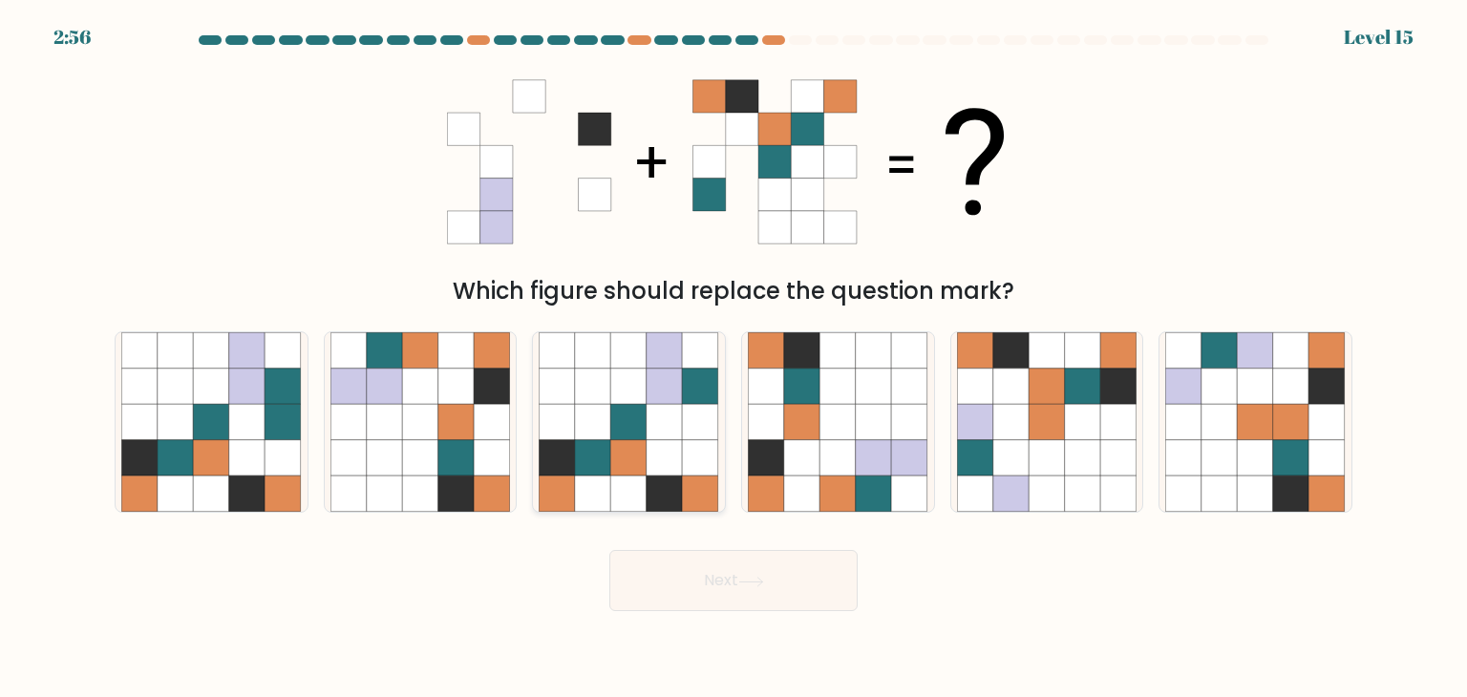
click at [638, 447] on icon at bounding box center [629, 458] width 36 height 36
click at [734, 358] on input "c." at bounding box center [734, 354] width 1 height 10
radio input "true"
click at [711, 578] on button "Next" at bounding box center [733, 580] width 248 height 61
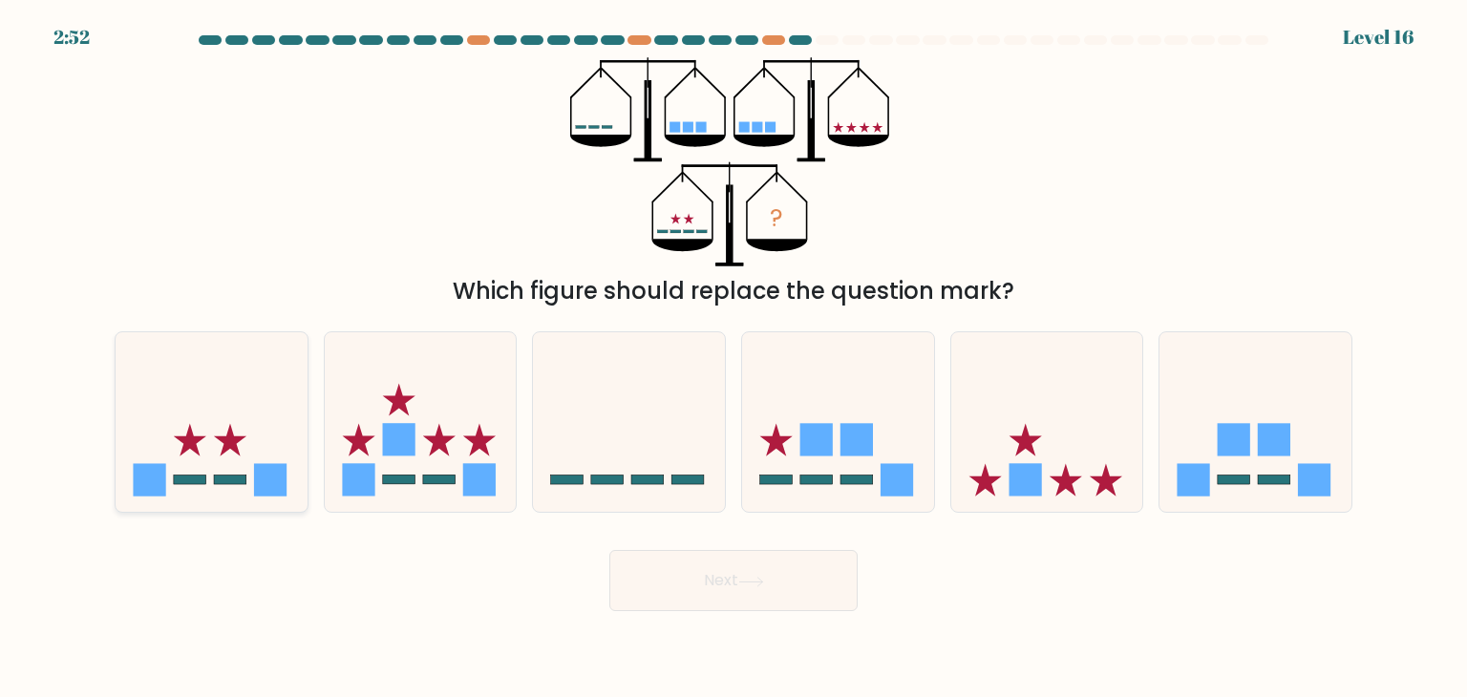
click at [261, 487] on rect at bounding box center [270, 480] width 32 height 32
click at [734, 358] on input "a." at bounding box center [734, 354] width 1 height 10
radio input "true"
click at [762, 583] on icon at bounding box center [750, 581] width 23 height 9
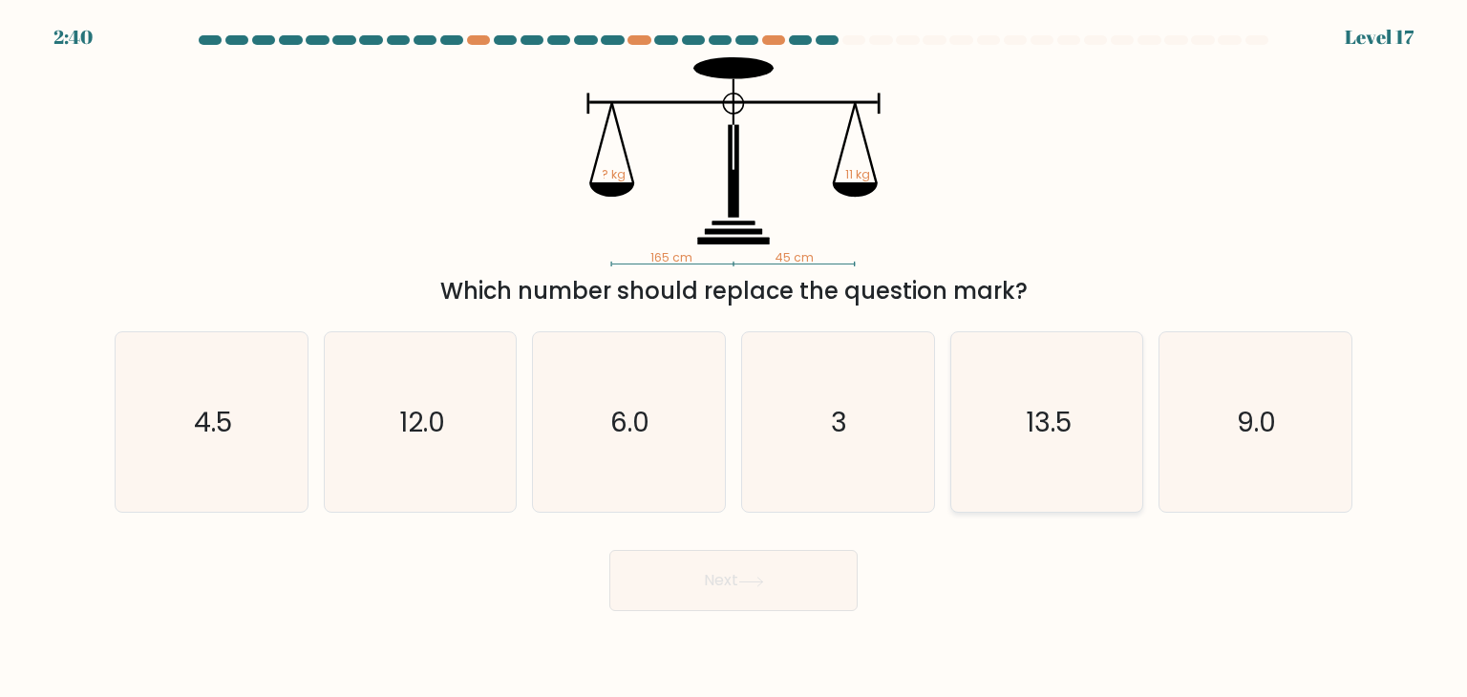
click at [1077, 433] on icon "13.5" at bounding box center [1047, 422] width 180 height 180
click at [734, 358] on input "e. 13.5" at bounding box center [734, 354] width 1 height 10
radio input "true"
click at [794, 574] on button "Next" at bounding box center [733, 580] width 248 height 61
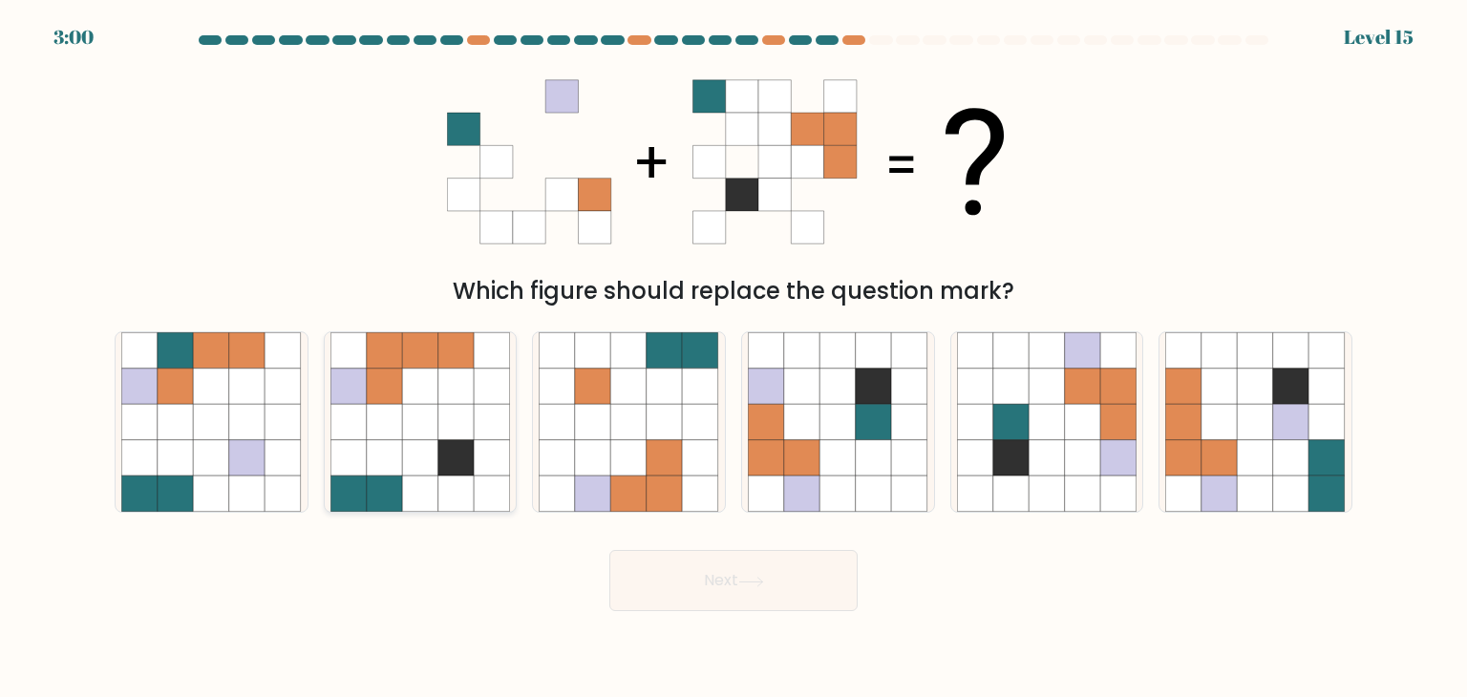
click at [390, 394] on icon at bounding box center [385, 387] width 36 height 36
click at [734, 358] on input "b." at bounding box center [734, 354] width 1 height 10
radio input "true"
click at [730, 590] on button "Next" at bounding box center [733, 580] width 248 height 61
click at [962, 571] on div "Next" at bounding box center [733, 573] width 1261 height 75
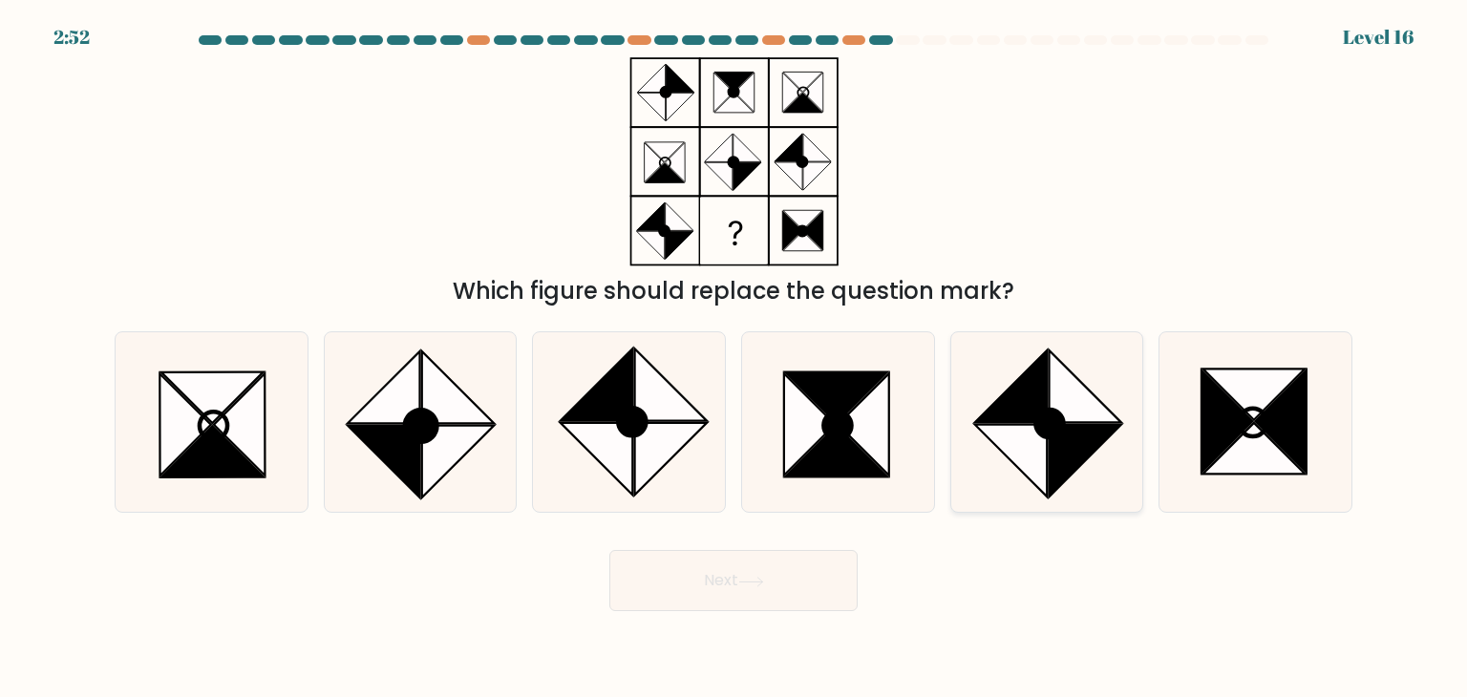
click at [1056, 395] on icon at bounding box center [1085, 387] width 73 height 73
click at [734, 358] on input "e." at bounding box center [734, 354] width 1 height 10
radio input "true"
click at [814, 438] on icon at bounding box center [809, 424] width 51 height 102
click at [734, 358] on input "d." at bounding box center [734, 354] width 1 height 10
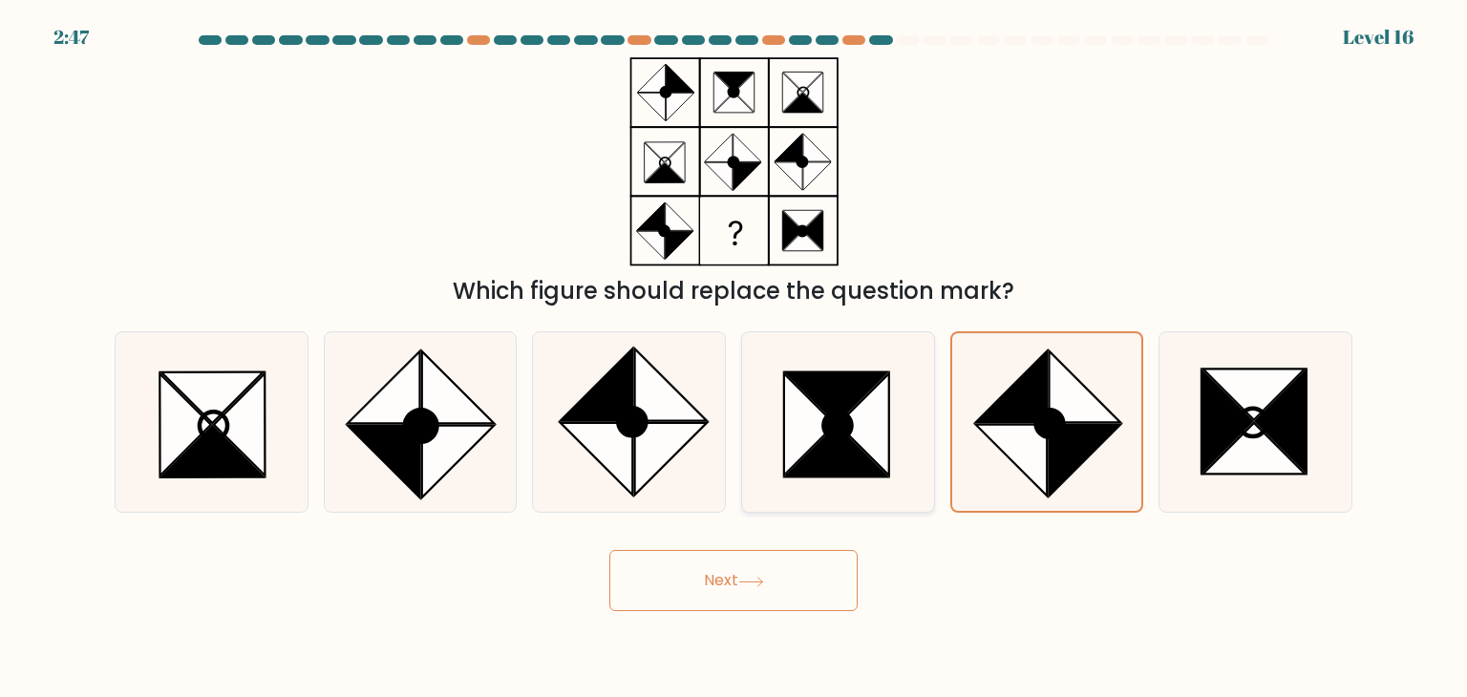
radio input "true"
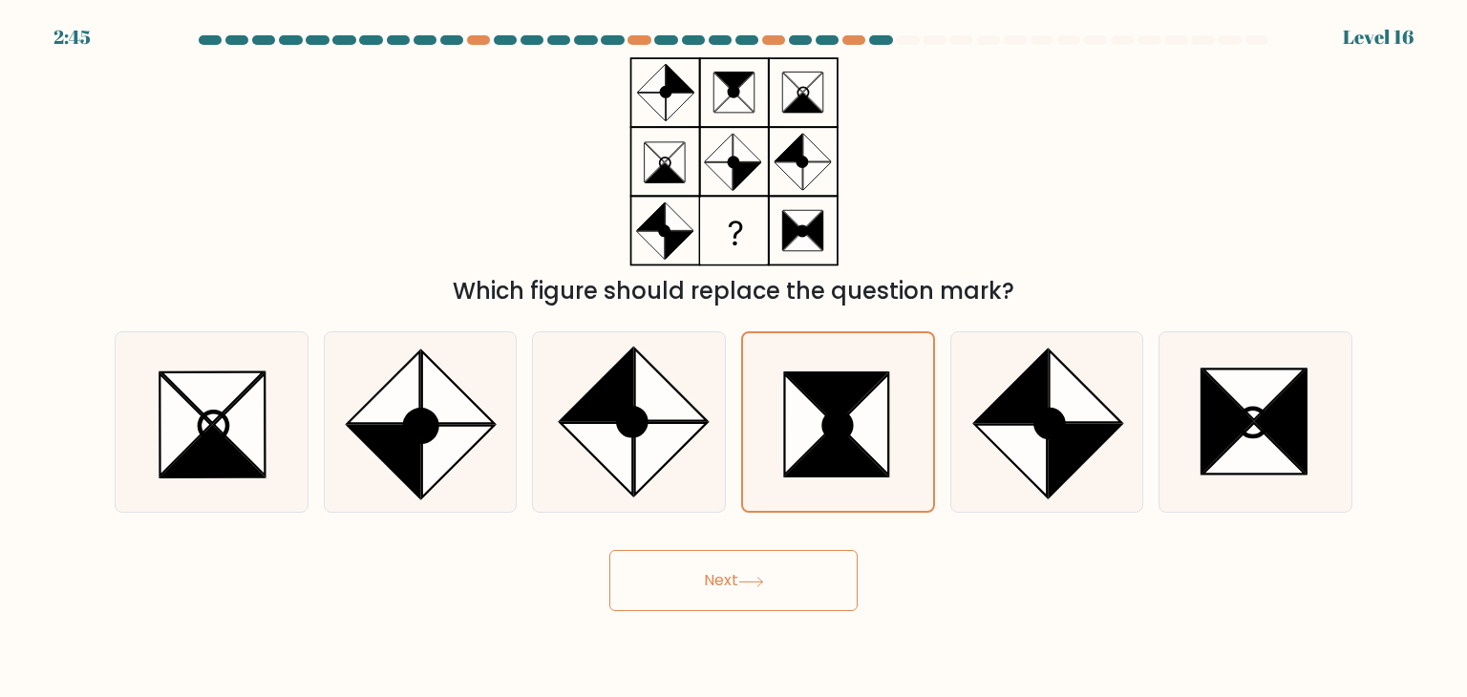
click at [713, 596] on button "Next" at bounding box center [733, 580] width 248 height 61
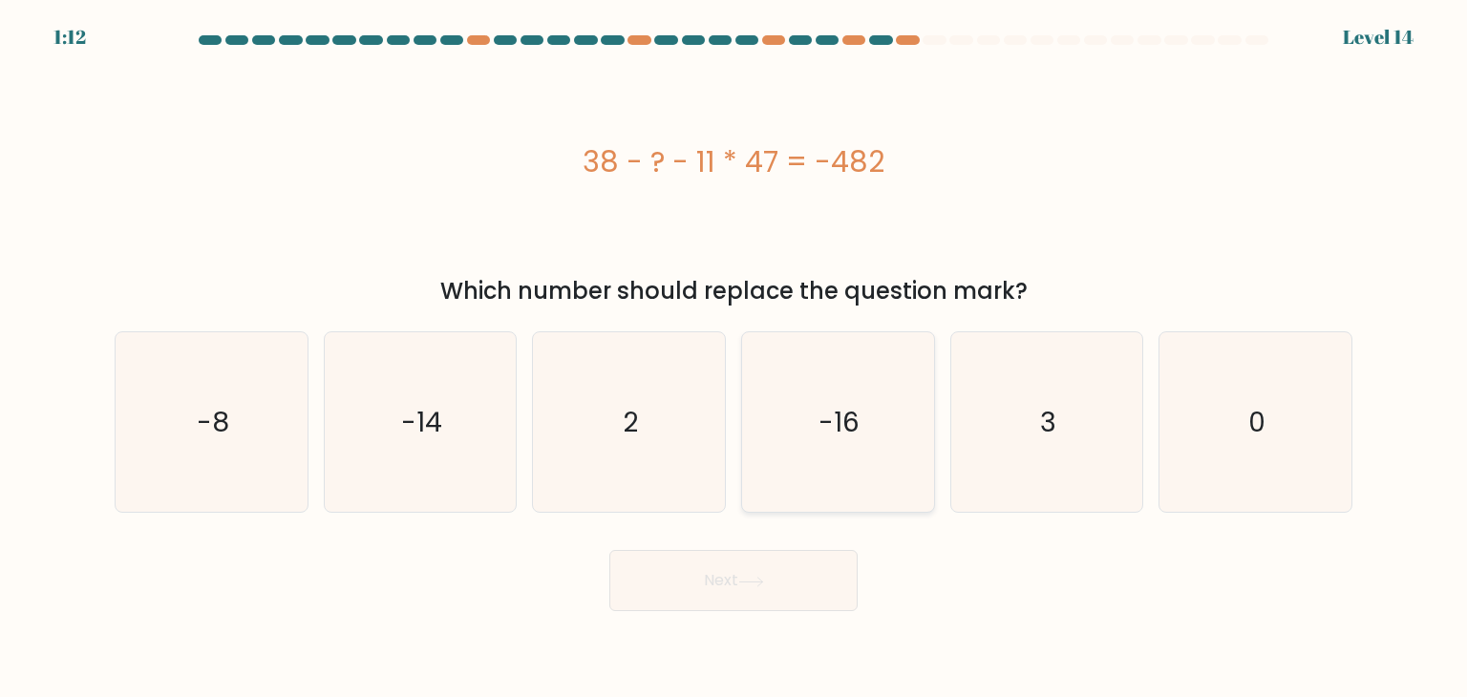
click at [888, 368] on icon "-16" at bounding box center [838, 422] width 180 height 180
click at [734, 358] on input "d. -16" at bounding box center [734, 354] width 1 height 10
radio input "true"
click at [776, 607] on button "Next" at bounding box center [733, 580] width 248 height 61
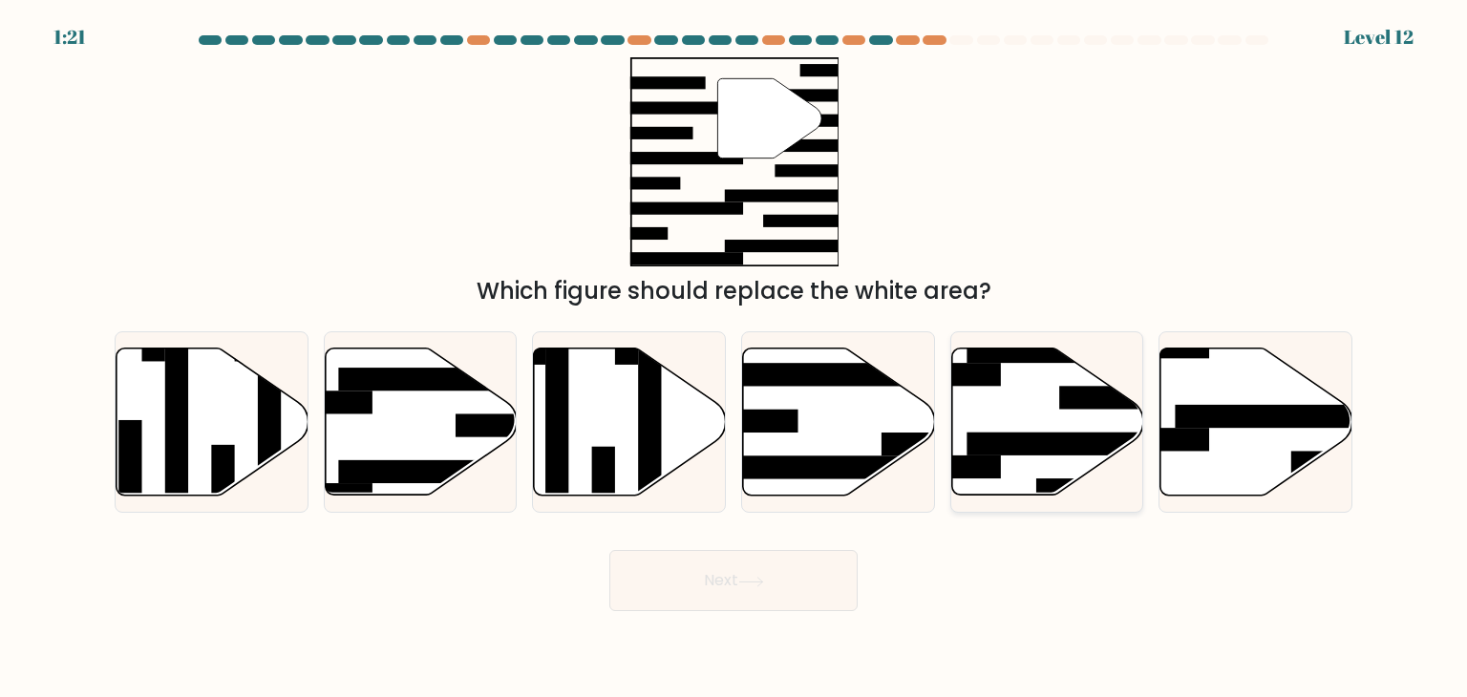
click at [994, 402] on icon at bounding box center [1047, 422] width 192 height 147
click at [734, 358] on input "e." at bounding box center [734, 354] width 1 height 10
radio input "true"
click at [810, 586] on button "Next" at bounding box center [733, 580] width 248 height 61
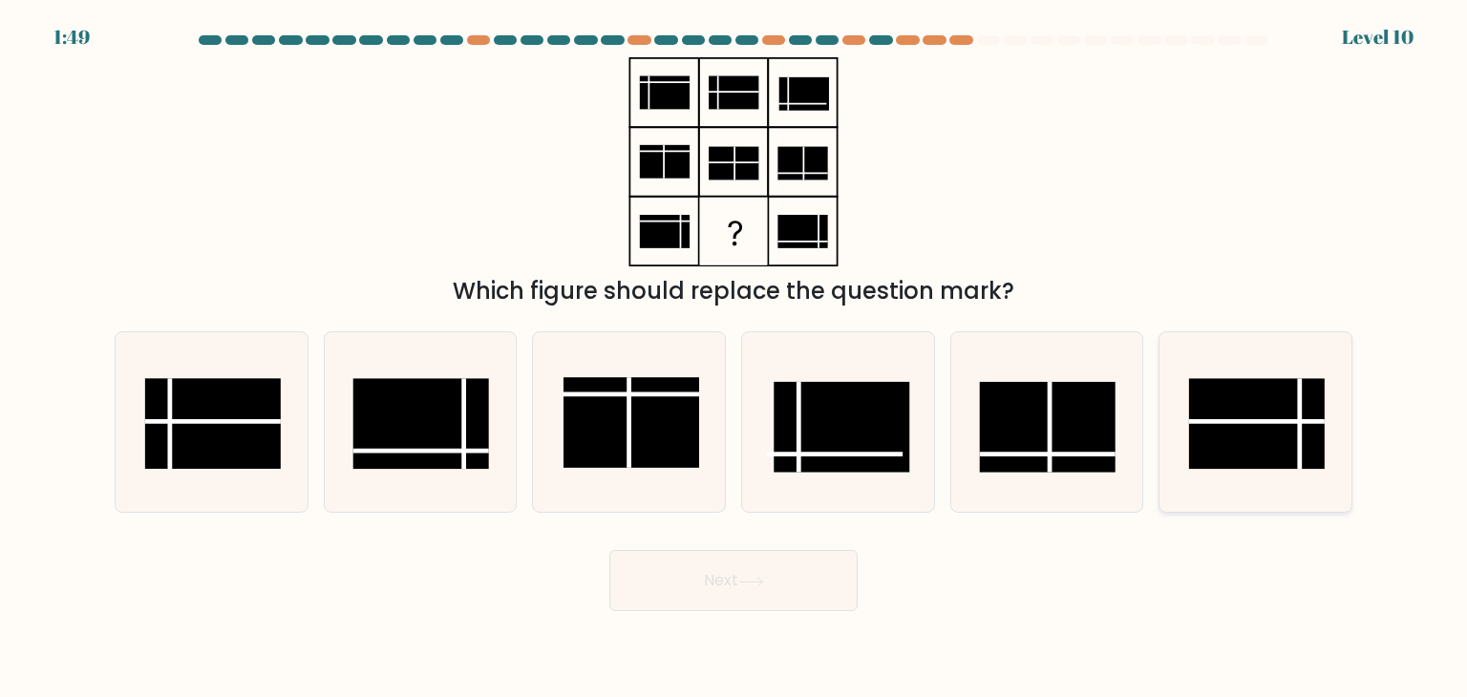
click at [1243, 428] on rect at bounding box center [1257, 424] width 136 height 91
click at [734, 358] on input "f." at bounding box center [734, 354] width 1 height 10
radio input "true"
click at [777, 566] on button "Next" at bounding box center [733, 580] width 248 height 61
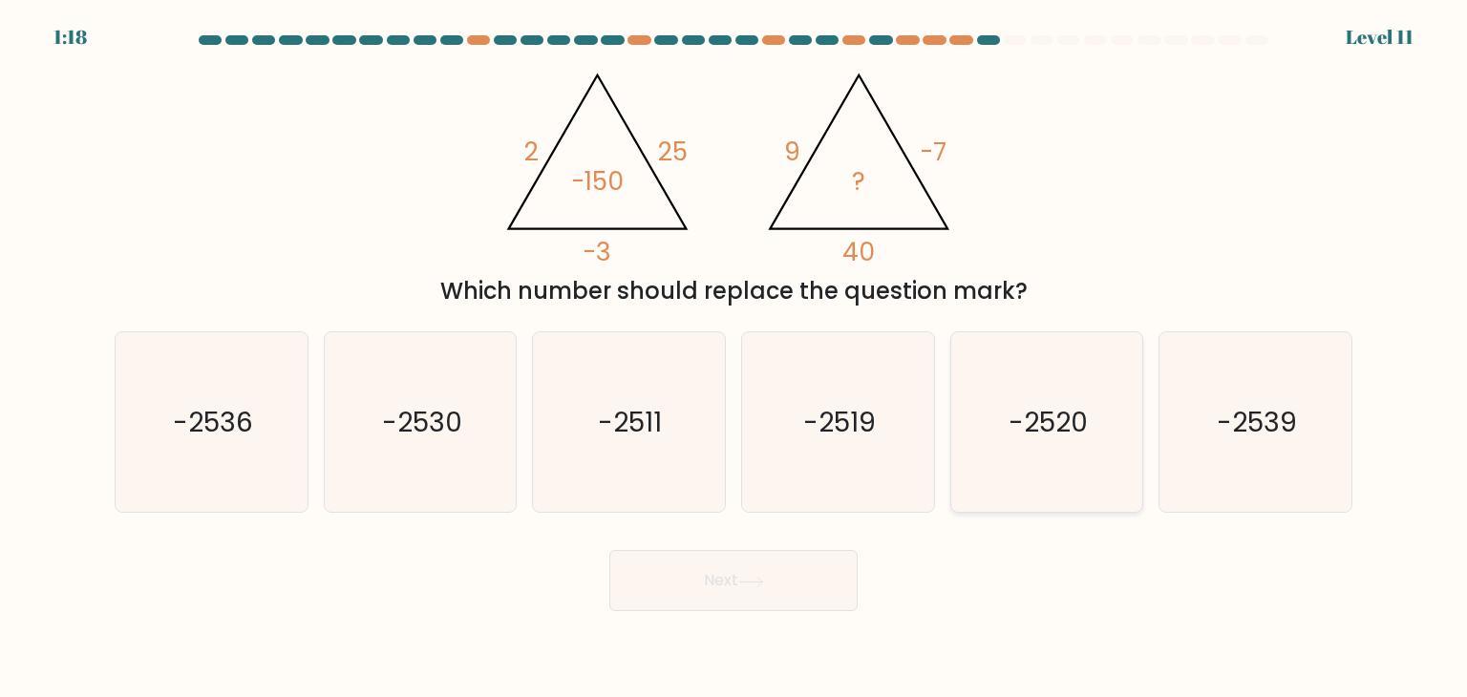
click at [1054, 413] on text "-2520" at bounding box center [1048, 422] width 79 height 38
click at [734, 358] on input "e. -2520" at bounding box center [734, 354] width 1 height 10
radio input "true"
click at [721, 584] on button "Next" at bounding box center [733, 580] width 248 height 61
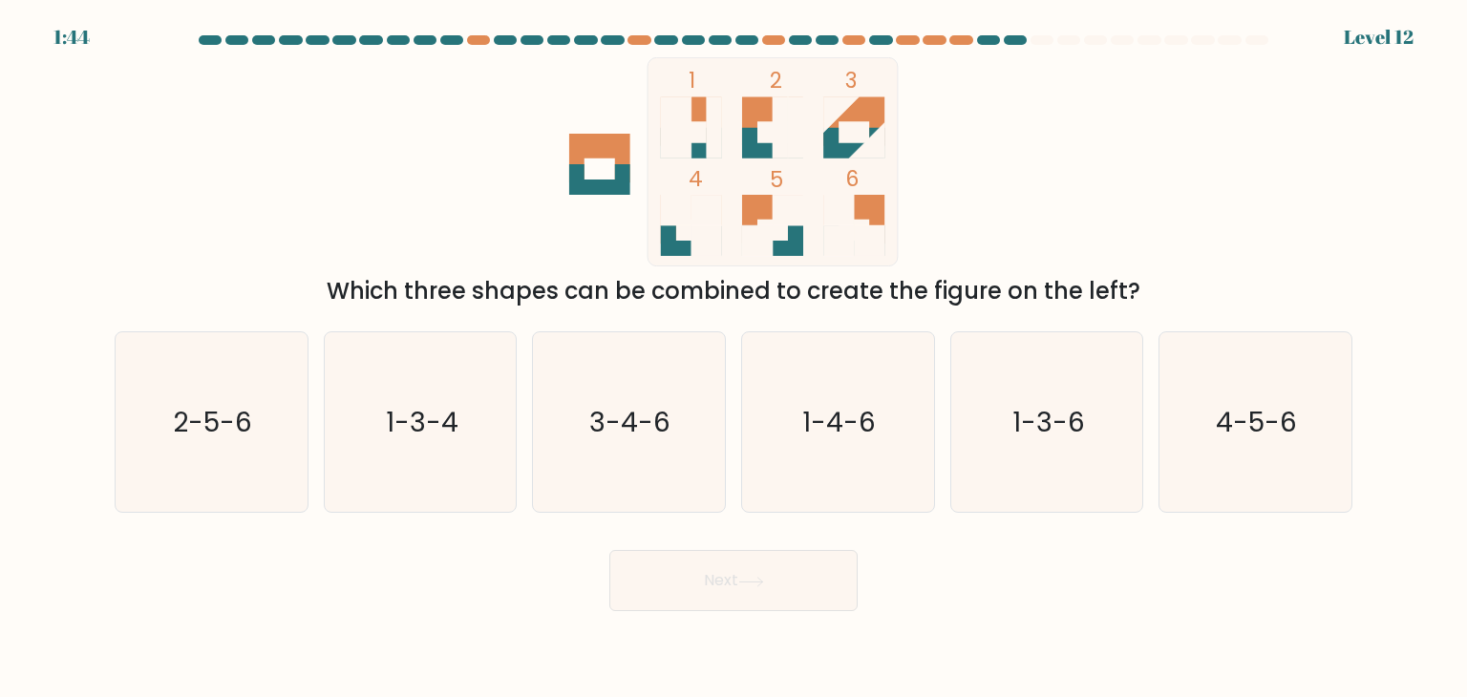
click at [791, 238] on icon at bounding box center [772, 240] width 61 height 31
click at [1228, 423] on text "4-5-6" at bounding box center [1257, 422] width 81 height 38
click at [734, 358] on input "f. 4-5-6" at bounding box center [734, 354] width 1 height 10
radio input "true"
click at [724, 580] on button "Next" at bounding box center [733, 580] width 248 height 61
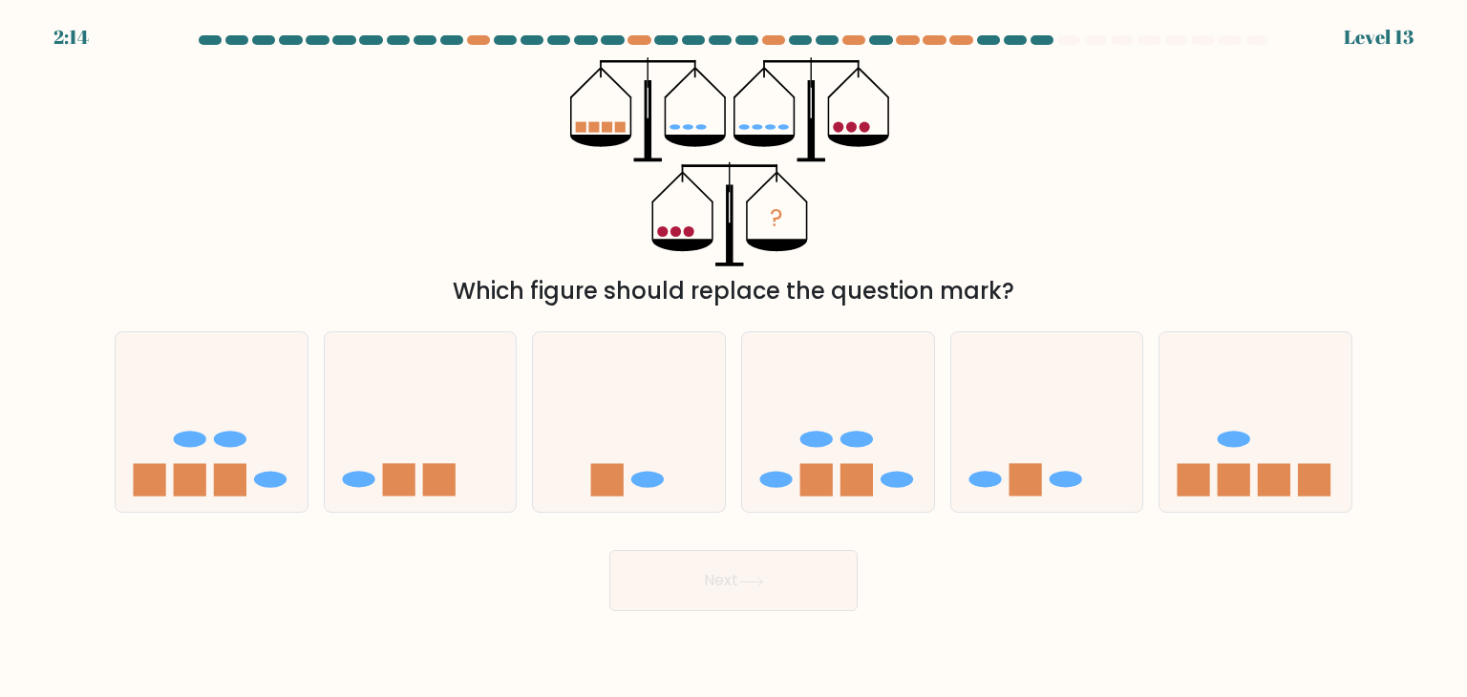
click at [749, 584] on icon at bounding box center [751, 582] width 26 height 11
click at [1243, 460] on icon at bounding box center [1256, 422] width 192 height 159
click at [734, 358] on input "f." at bounding box center [734, 354] width 1 height 10
radio input "true"
click at [731, 607] on button "Next" at bounding box center [733, 580] width 248 height 61
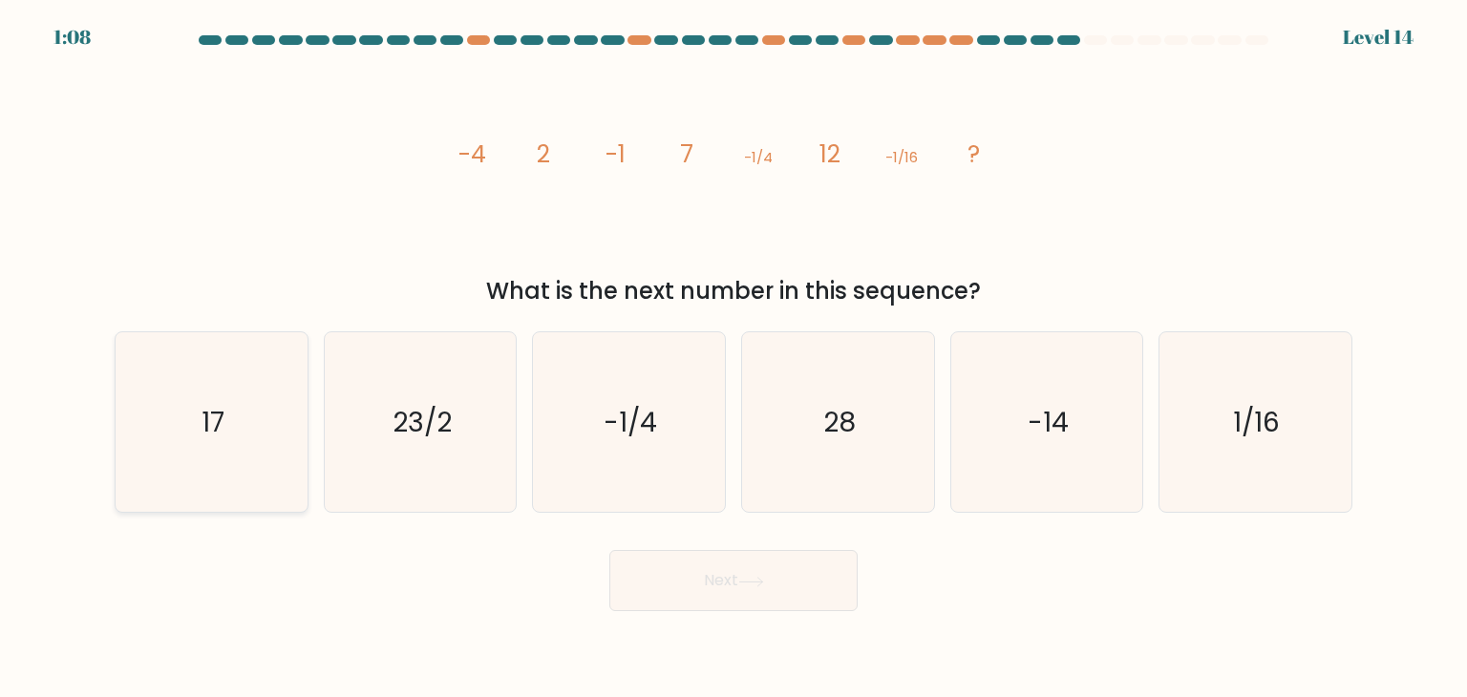
click at [181, 433] on icon "17" at bounding box center [211, 422] width 180 height 180
click at [734, 358] on input "a. 17" at bounding box center [734, 354] width 1 height 10
radio input "true"
click at [697, 572] on button "Next" at bounding box center [733, 580] width 248 height 61
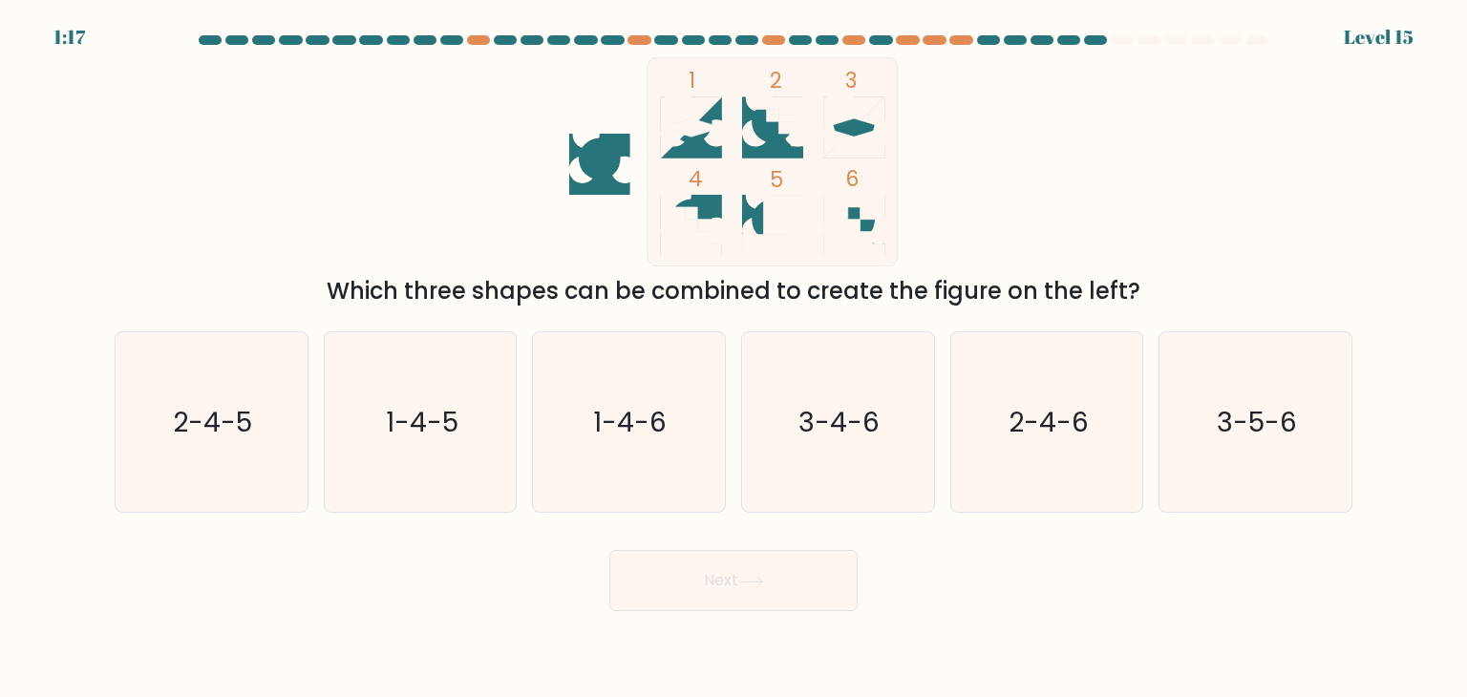
click at [831, 130] on icon at bounding box center [853, 127] width 61 height 61
click at [1066, 444] on icon "2-4-6" at bounding box center [1047, 422] width 180 height 180
click at [734, 358] on input "e. 2-4-6" at bounding box center [734, 354] width 1 height 10
radio input "true"
click at [782, 586] on button "Next" at bounding box center [733, 580] width 248 height 61
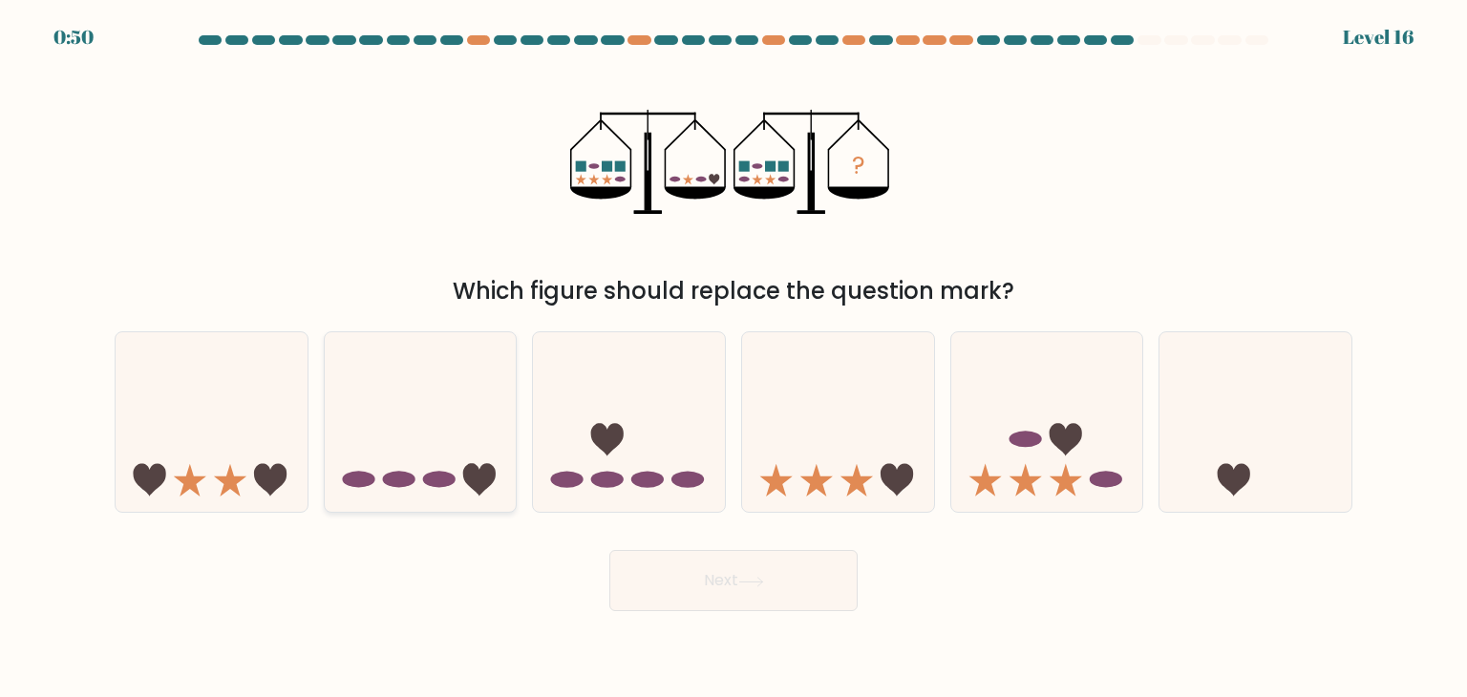
click at [409, 420] on icon at bounding box center [421, 422] width 192 height 159
click at [734, 358] on input "b." at bounding box center [734, 354] width 1 height 10
radio input "true"
click at [719, 569] on button "Next" at bounding box center [733, 580] width 248 height 61
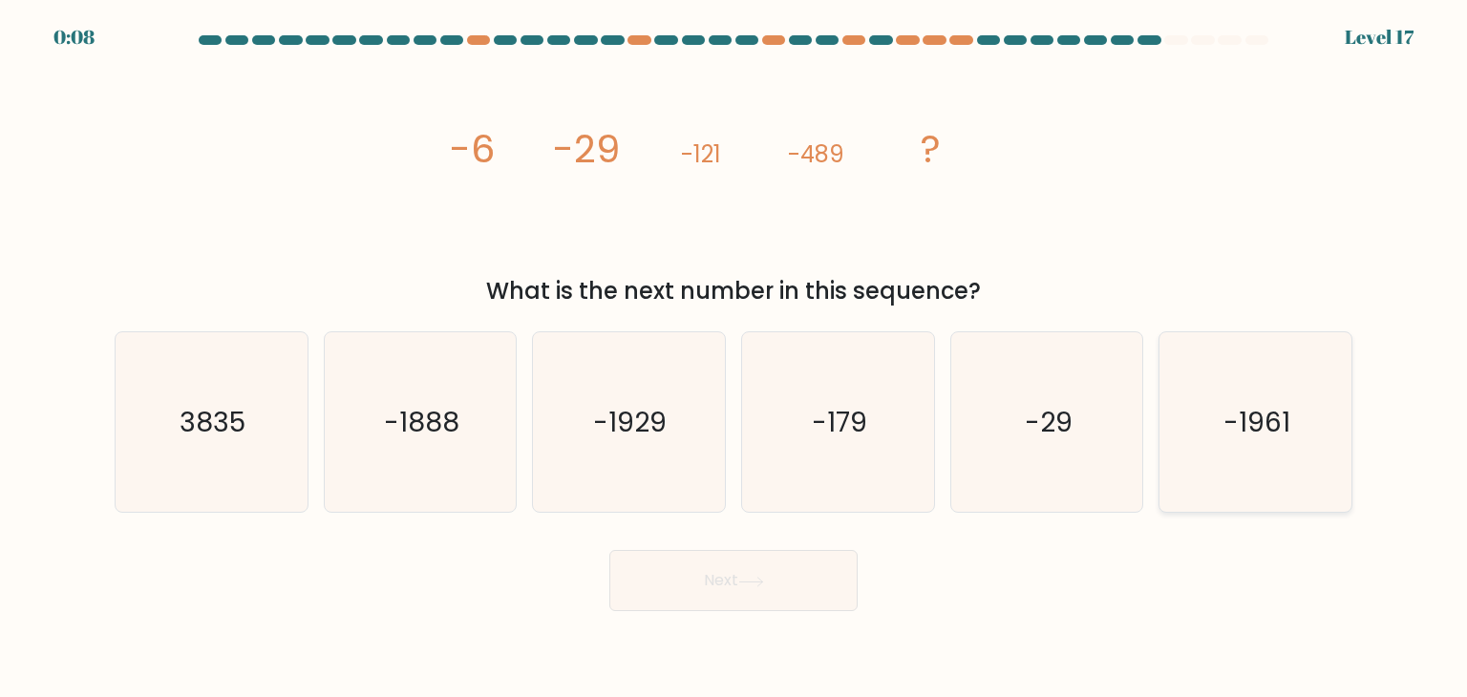
click at [1275, 427] on text "-1961" at bounding box center [1257, 422] width 67 height 38
click at [734, 358] on input "f. -1961" at bounding box center [734, 354] width 1 height 10
radio input "true"
click at [722, 585] on button "Next" at bounding box center [733, 580] width 248 height 61
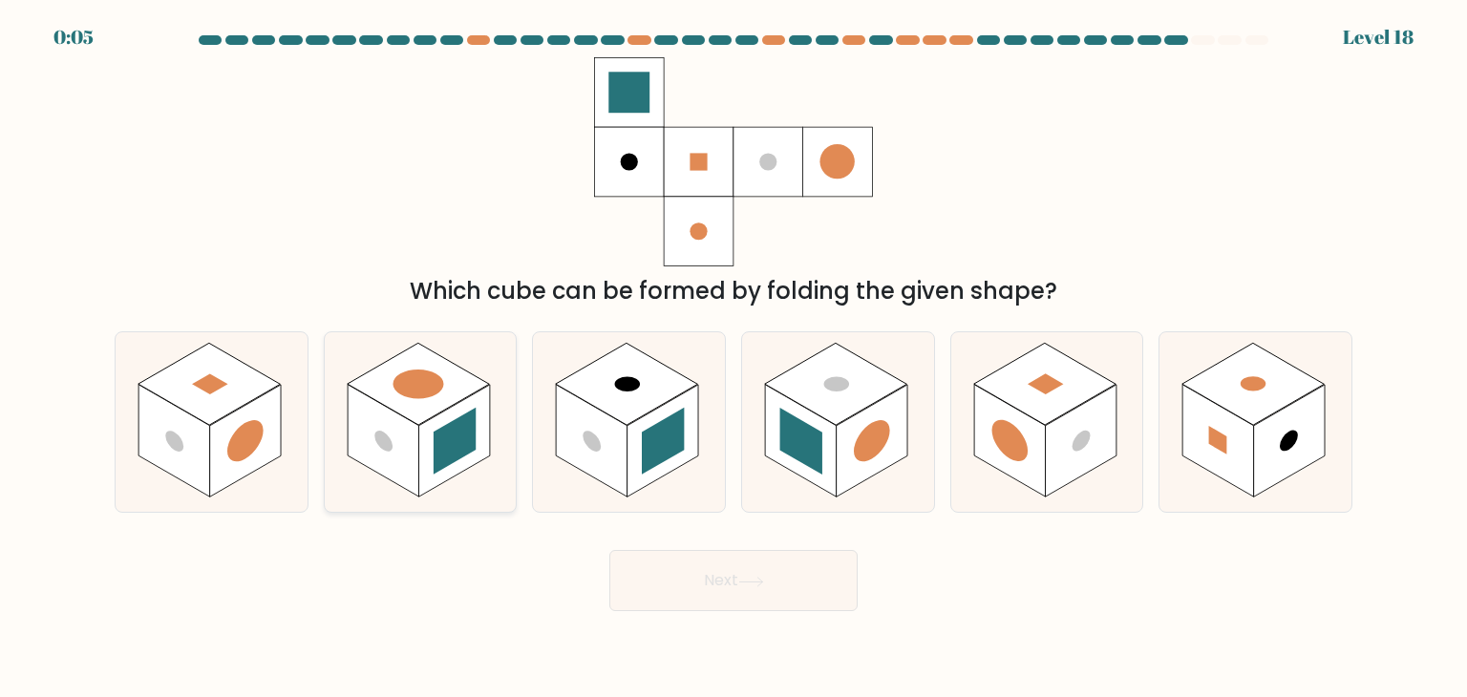
click at [371, 453] on rect at bounding box center [384, 441] width 72 height 113
click at [734, 358] on input "b." at bounding box center [734, 354] width 1 height 10
radio input "true"
click at [757, 581] on icon at bounding box center [751, 582] width 26 height 11
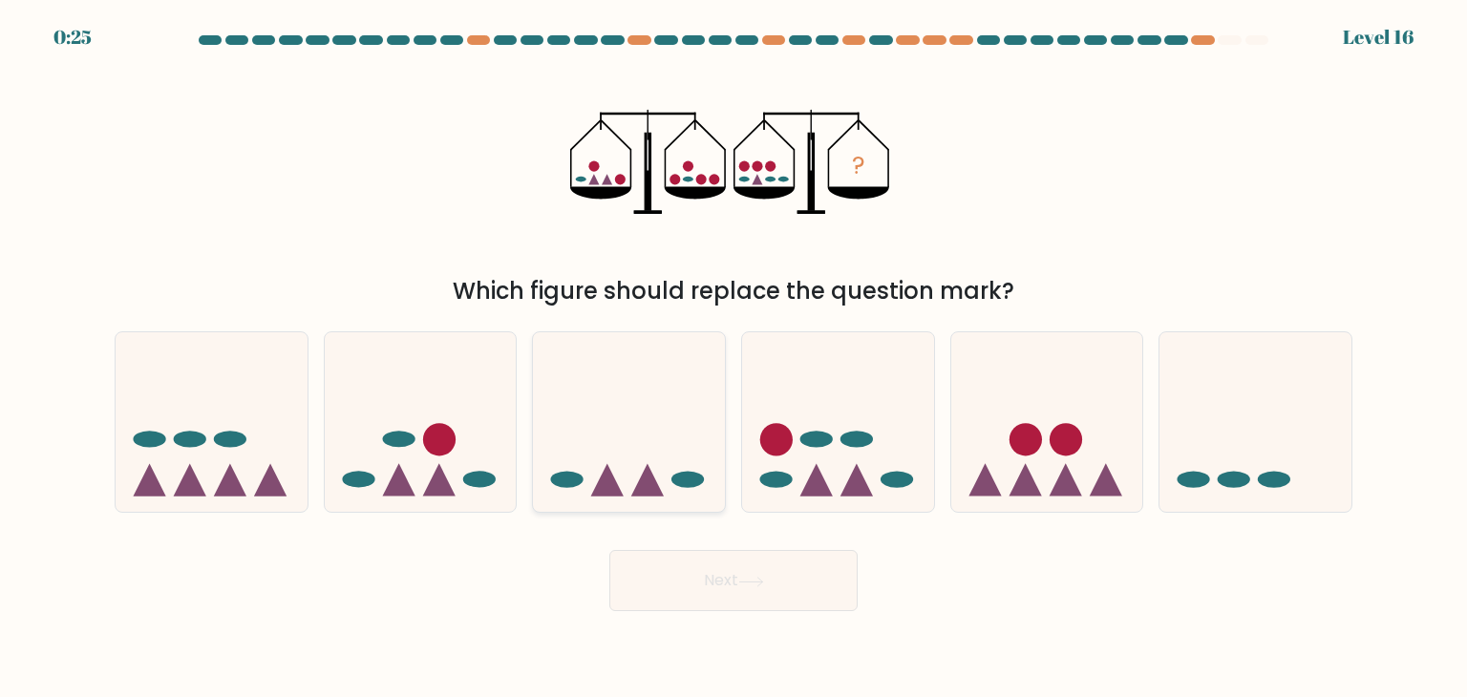
click at [607, 480] on icon at bounding box center [607, 480] width 32 height 32
click at [734, 358] on input "c." at bounding box center [734, 354] width 1 height 10
radio input "true"
click at [729, 562] on button "Next" at bounding box center [733, 580] width 248 height 61
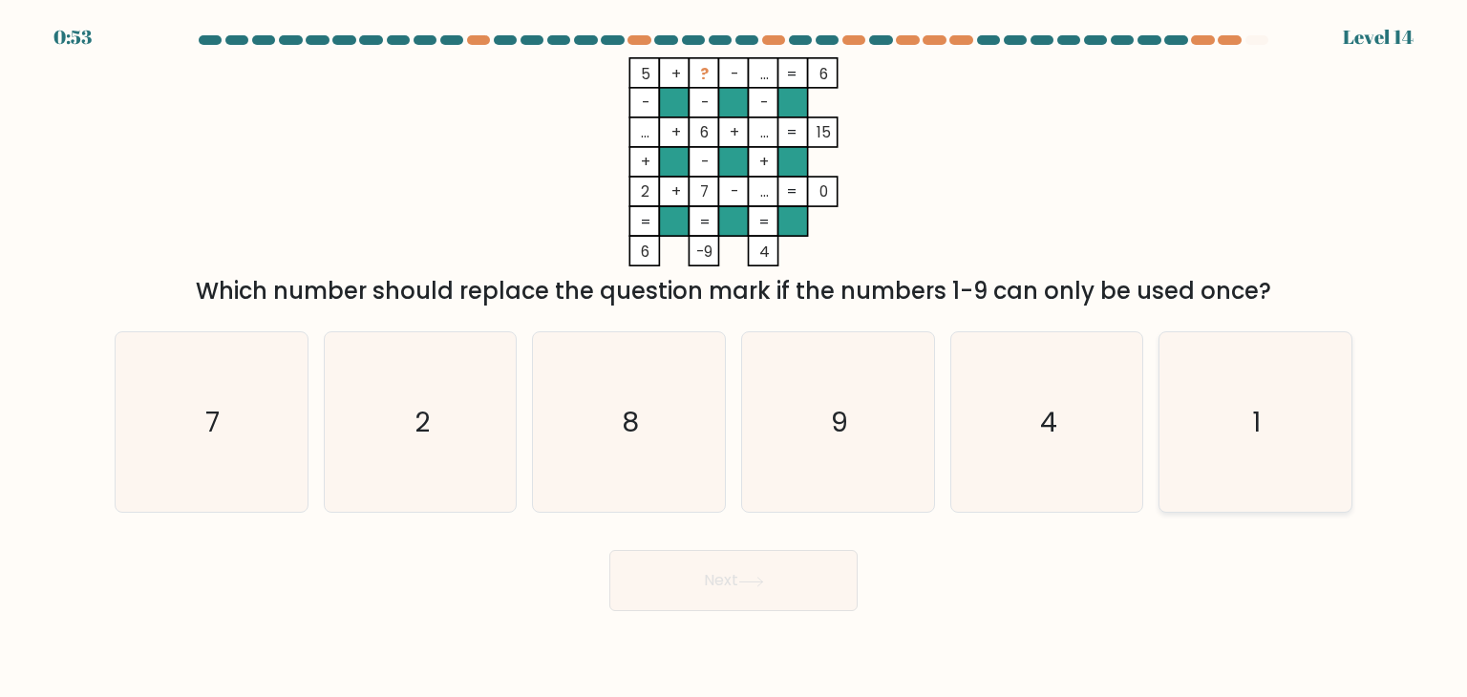
click at [1258, 422] on text "1" at bounding box center [1257, 422] width 9 height 38
click at [734, 358] on input "f. 1" at bounding box center [734, 354] width 1 height 10
radio input "true"
click at [838, 599] on button "Next" at bounding box center [733, 580] width 248 height 61
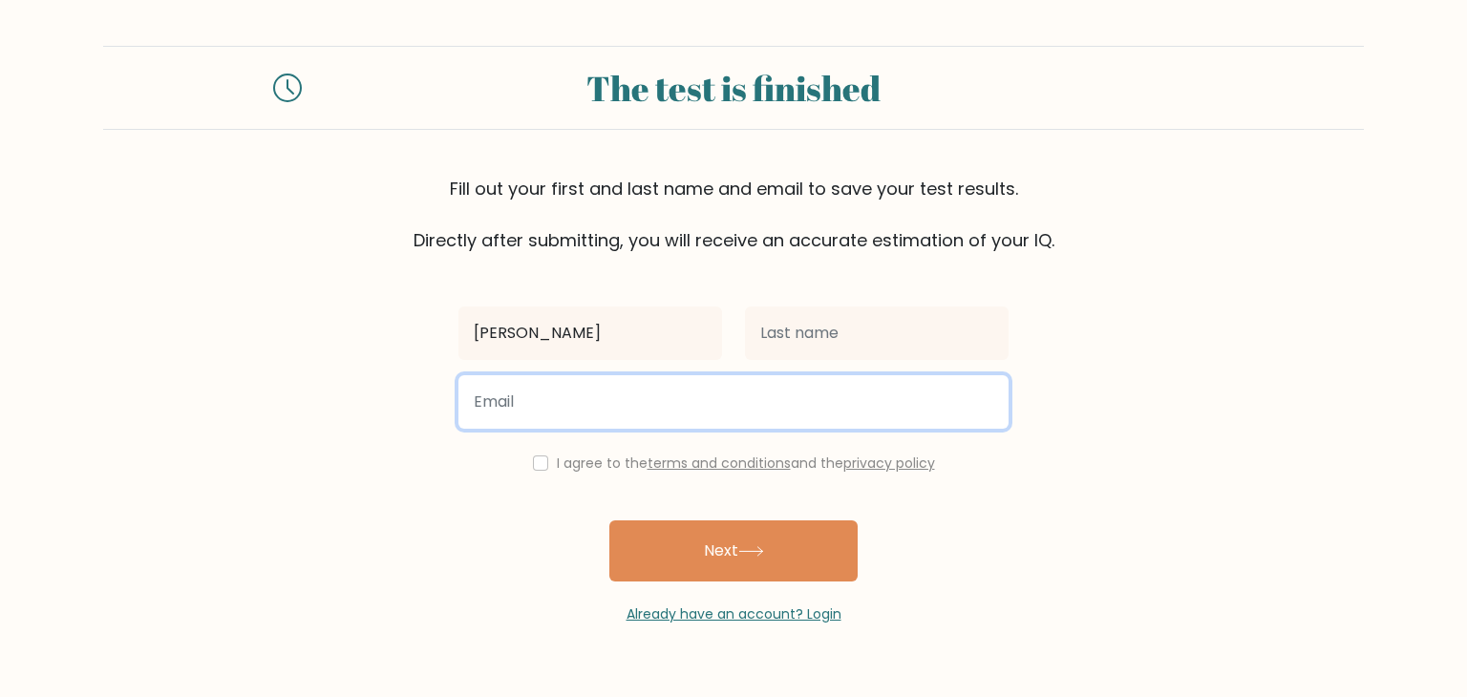
click at [717, 394] on input "email" at bounding box center [733, 401] width 550 height 53
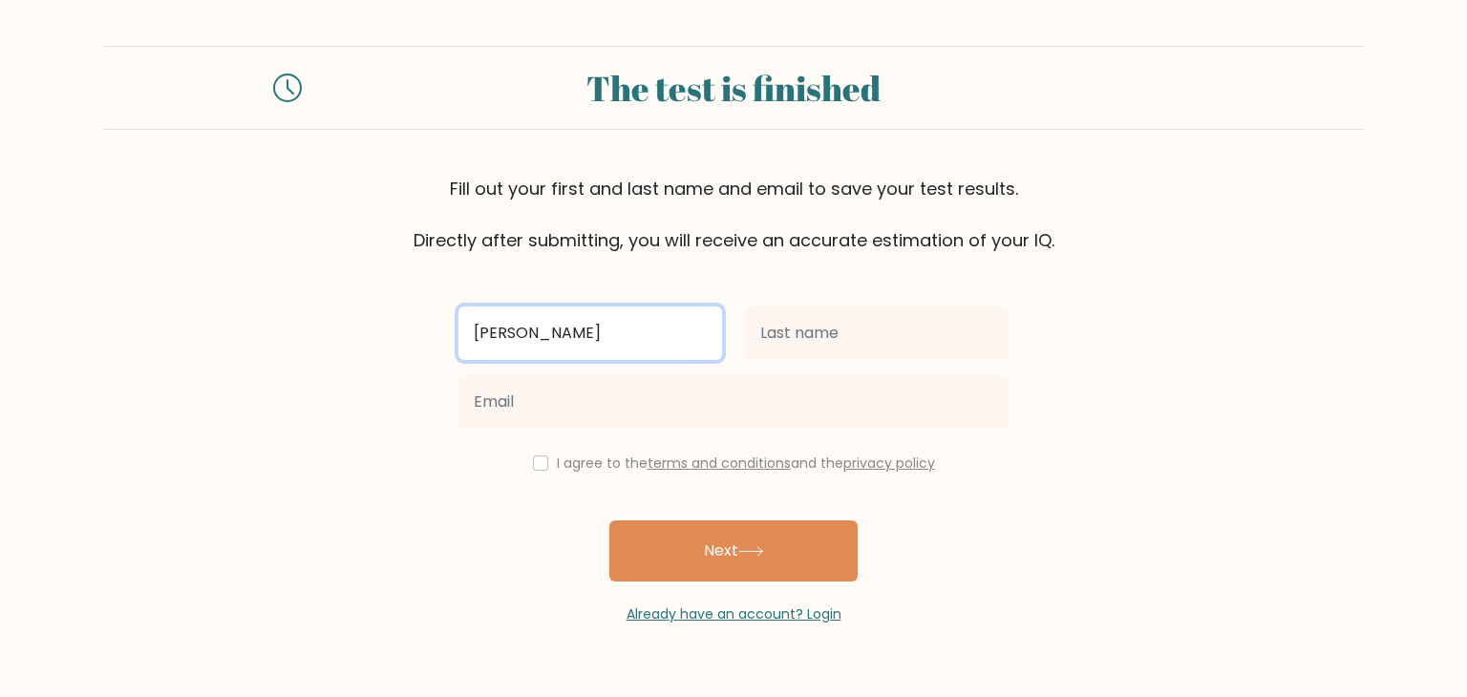
click at [572, 324] on input "Roneth L" at bounding box center [590, 333] width 264 height 53
type input "Roneth Lynn"
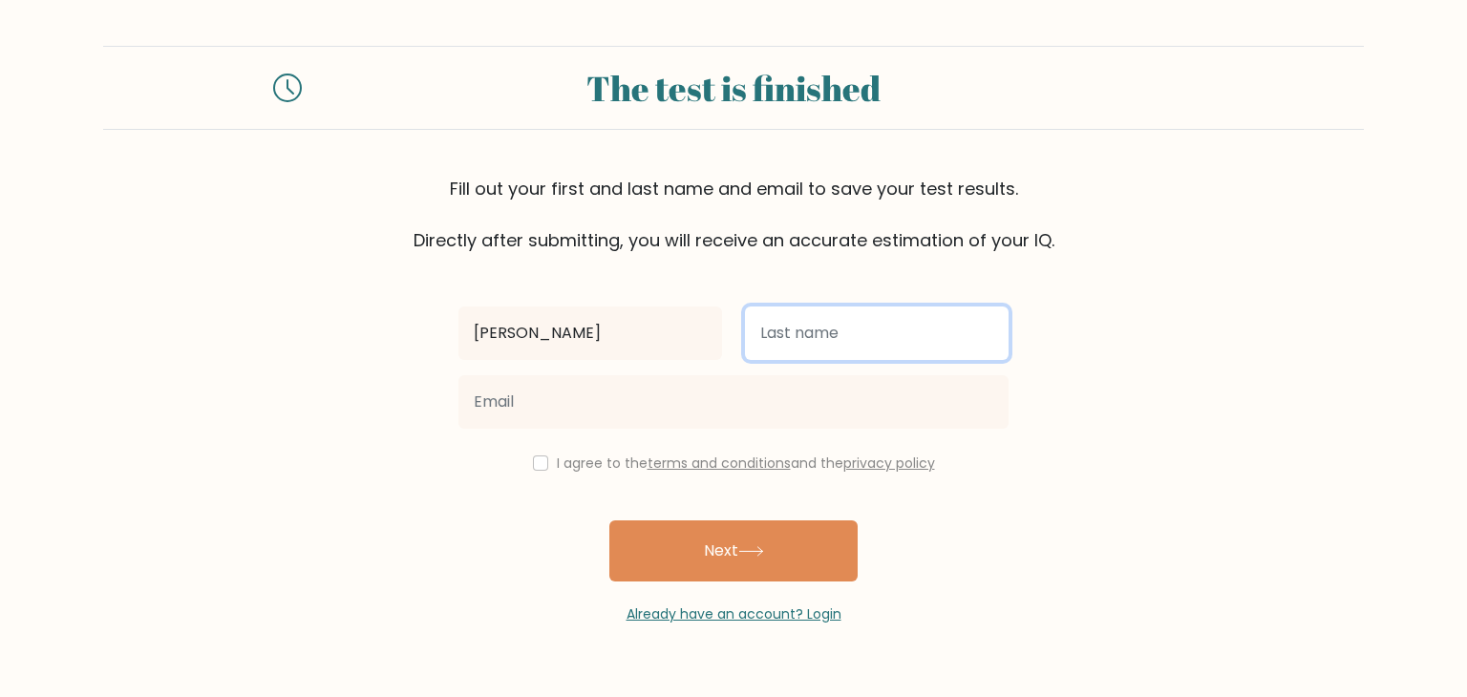
click at [877, 342] on input "text" at bounding box center [877, 333] width 264 height 53
type input "Sesuca"
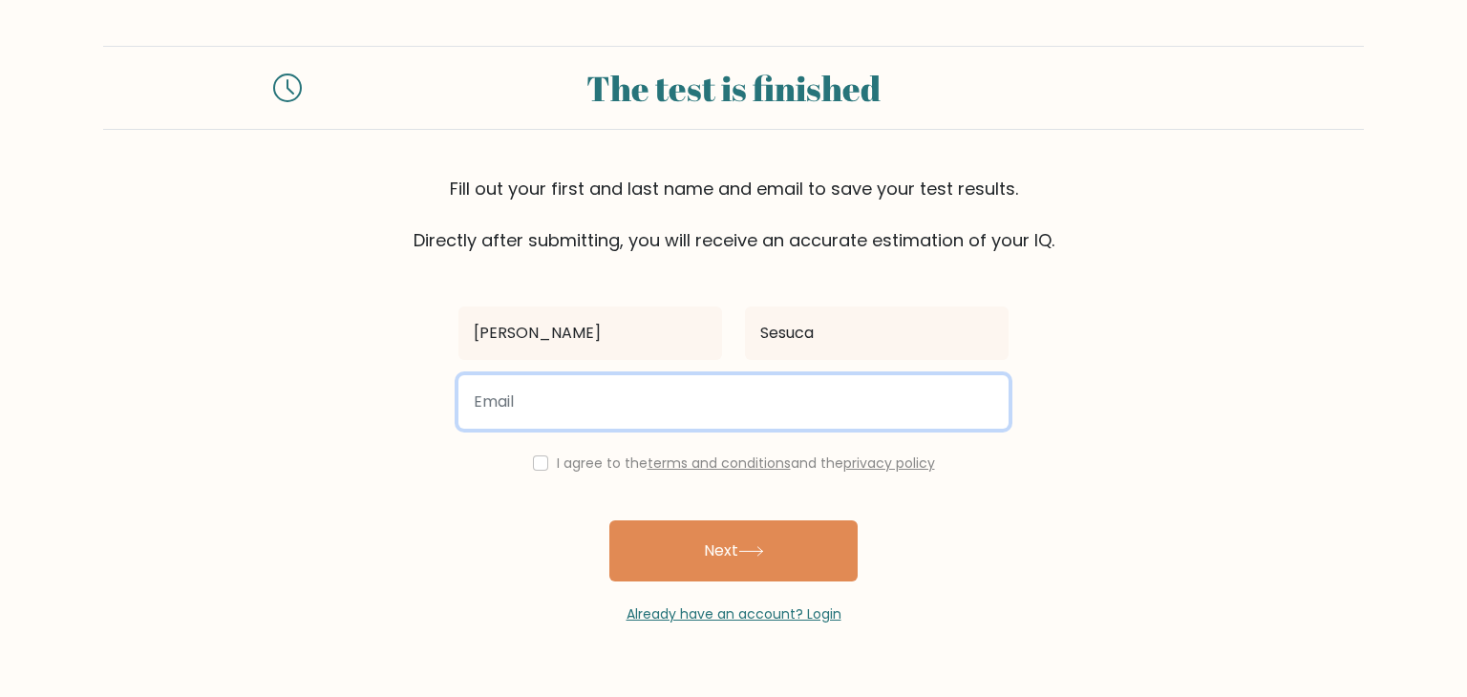
click at [740, 387] on input "email" at bounding box center [733, 401] width 550 height 53
type input "rlsesuca@gmail.com"
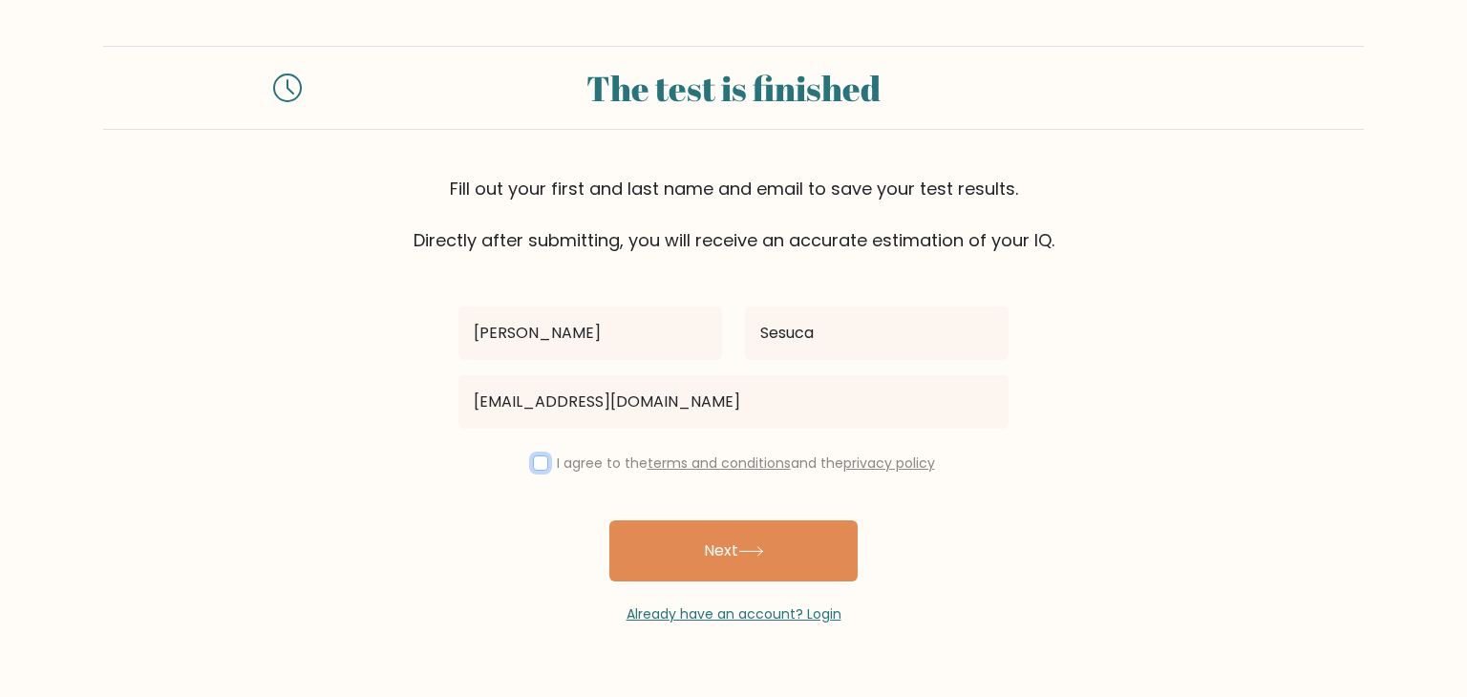
click at [539, 463] on input "checkbox" at bounding box center [540, 463] width 15 height 15
checkbox input "true"
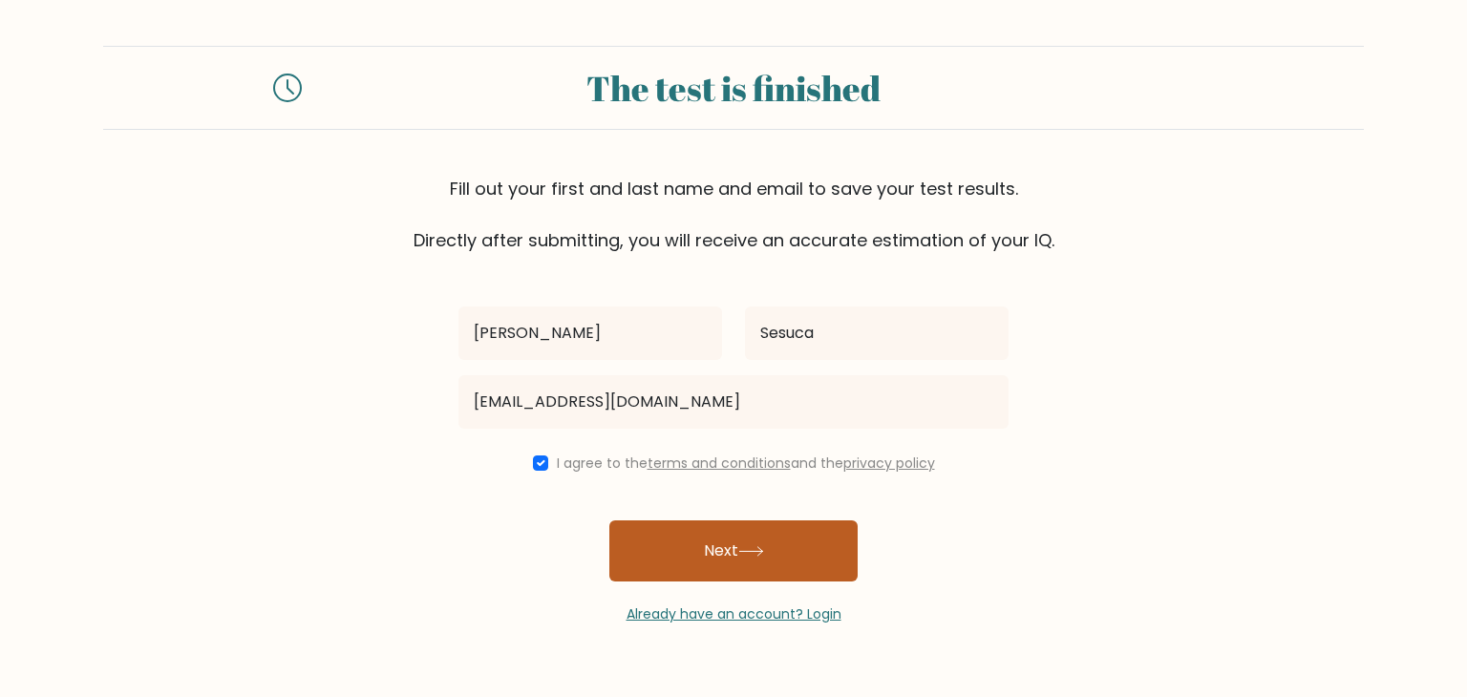
click at [703, 551] on button "Next" at bounding box center [733, 551] width 248 height 61
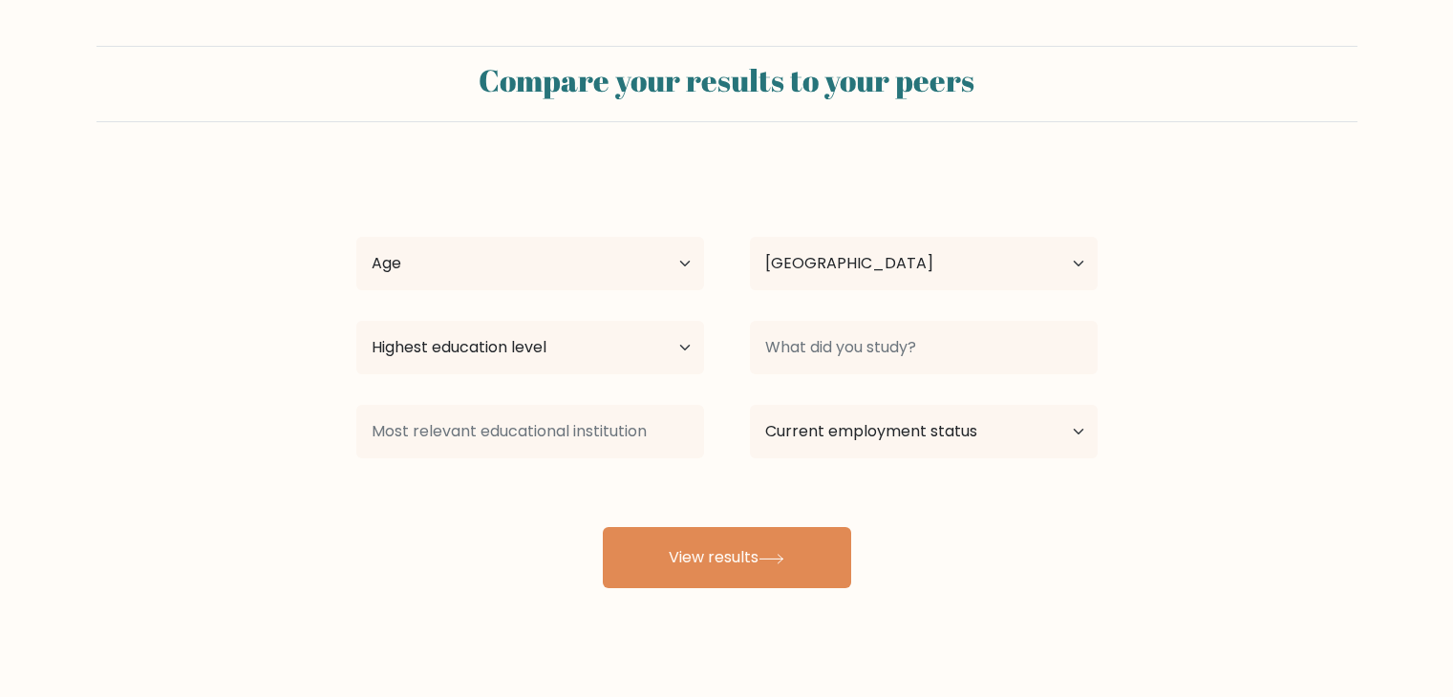
select select "PH"
click at [448, 282] on select "Age Under [DEMOGRAPHIC_DATA] [DEMOGRAPHIC_DATA] [DEMOGRAPHIC_DATA] [DEMOGRAPHIC…" at bounding box center [530, 263] width 348 height 53
select select "25_34"
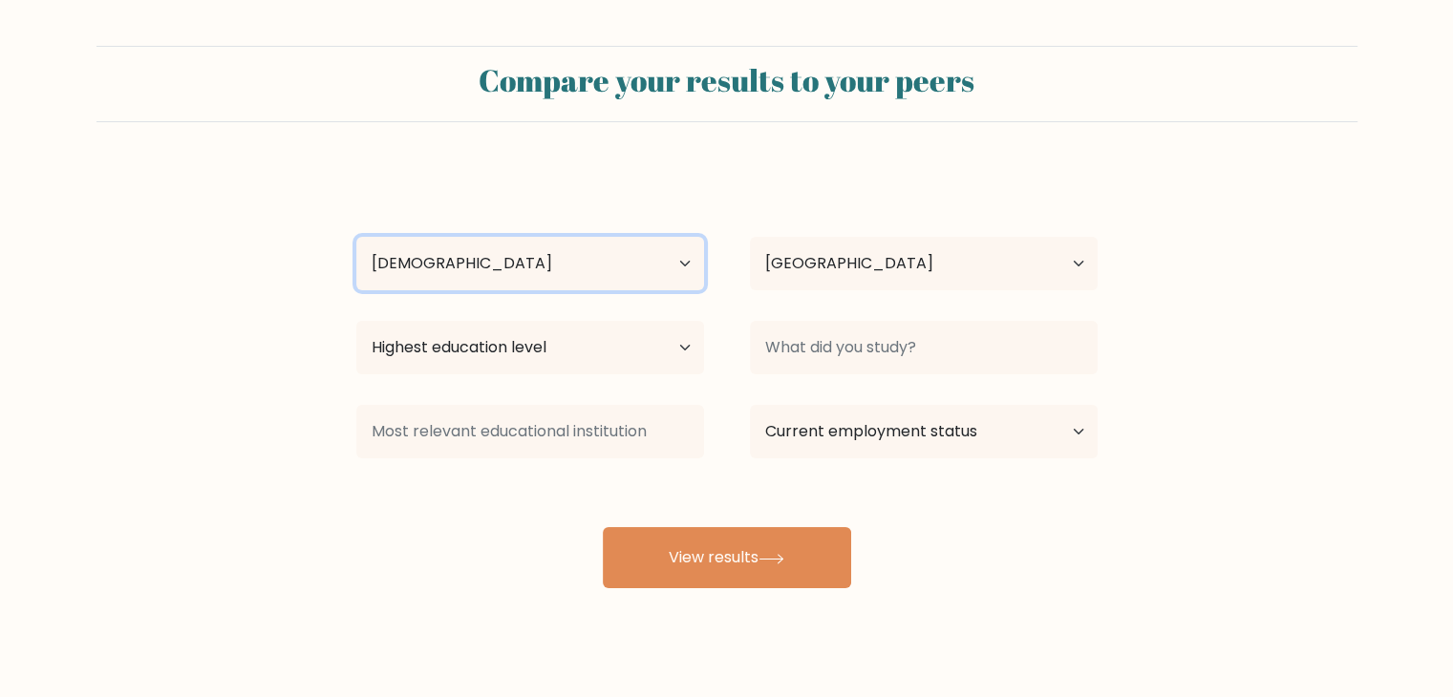
click at [356, 237] on select "Age Under [DEMOGRAPHIC_DATA] [DEMOGRAPHIC_DATA] [DEMOGRAPHIC_DATA] [DEMOGRAPHIC…" at bounding box center [530, 263] width 348 height 53
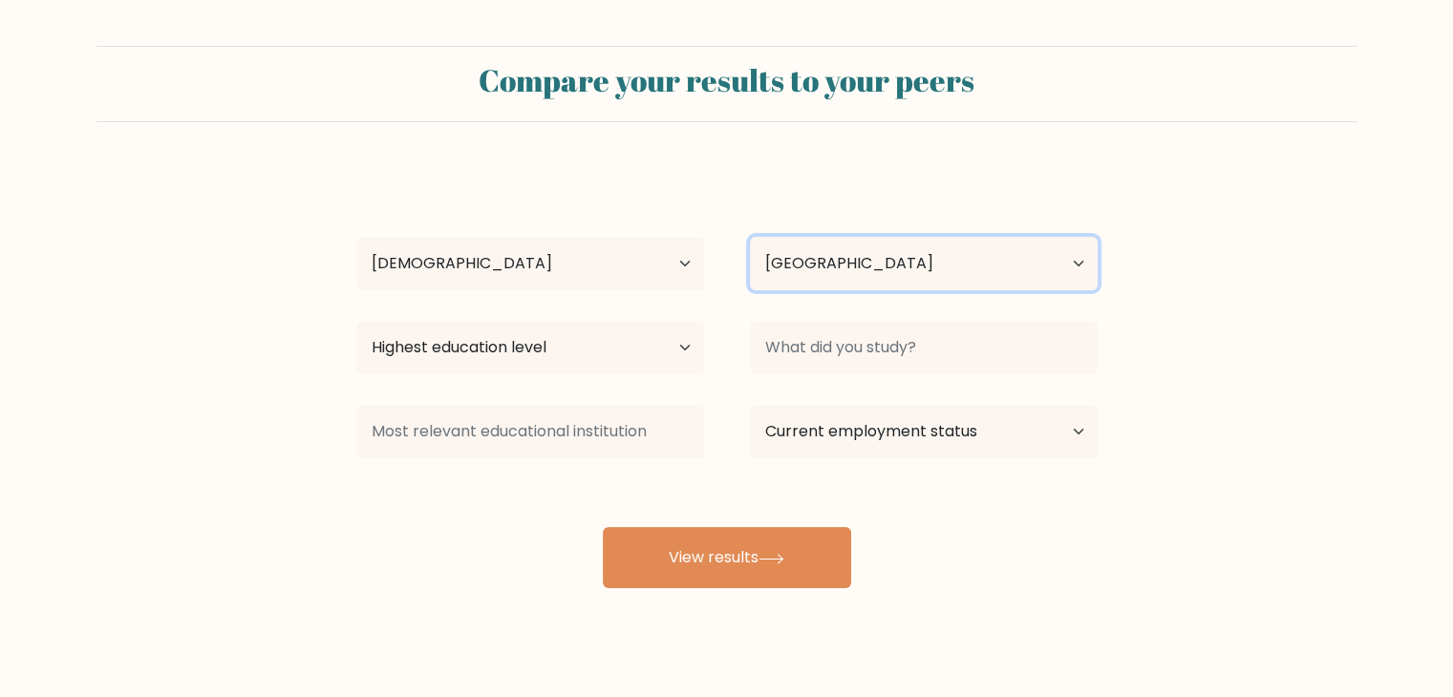
click at [799, 268] on select "Country [GEOGRAPHIC_DATA] [GEOGRAPHIC_DATA] [GEOGRAPHIC_DATA] [US_STATE] [GEOGR…" at bounding box center [924, 263] width 348 height 53
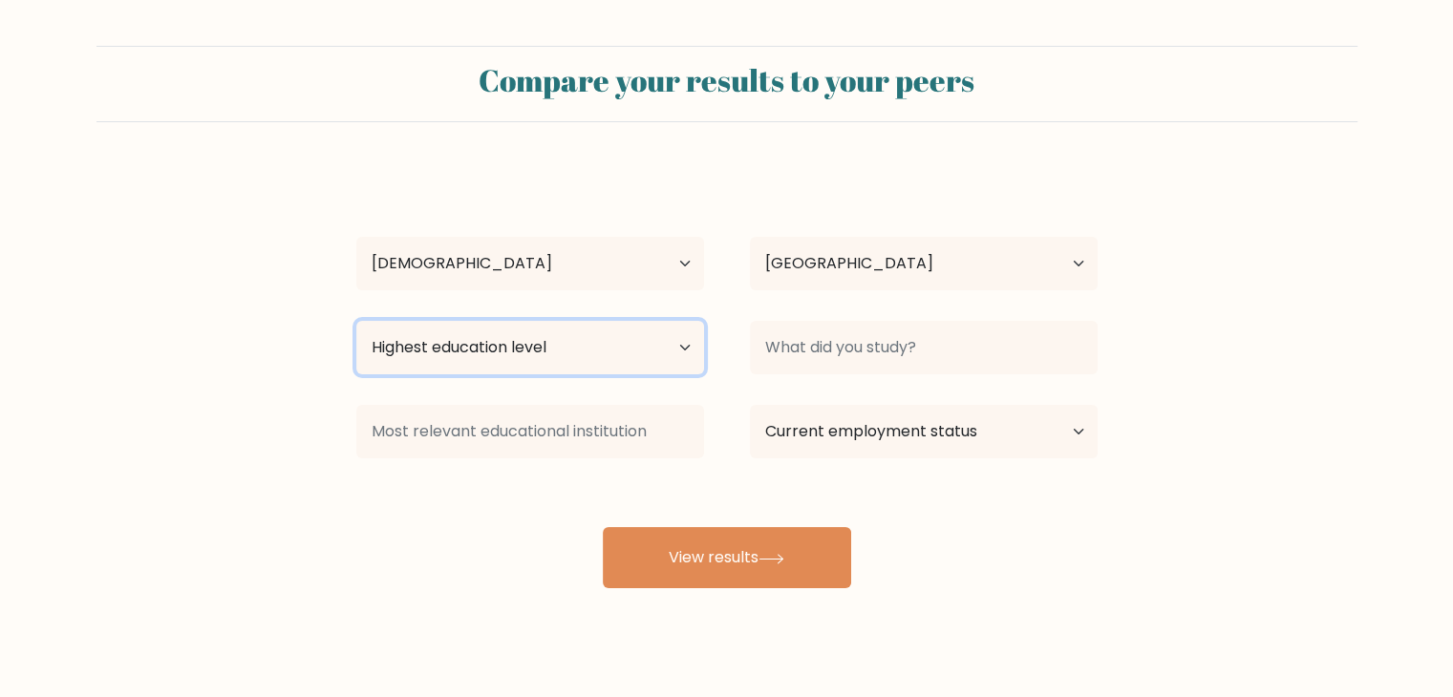
click at [535, 348] on select "Highest education level No schooling Primary Lower Secondary Upper Secondary Oc…" at bounding box center [530, 347] width 348 height 53
select select "bachelors_degree"
click at [356, 321] on select "Highest education level No schooling Primary Lower Secondary Upper Secondary Oc…" at bounding box center [530, 347] width 348 height 53
click at [588, 360] on select "Highest education level No schooling Primary Lower Secondary Upper Secondary Oc…" at bounding box center [530, 347] width 348 height 53
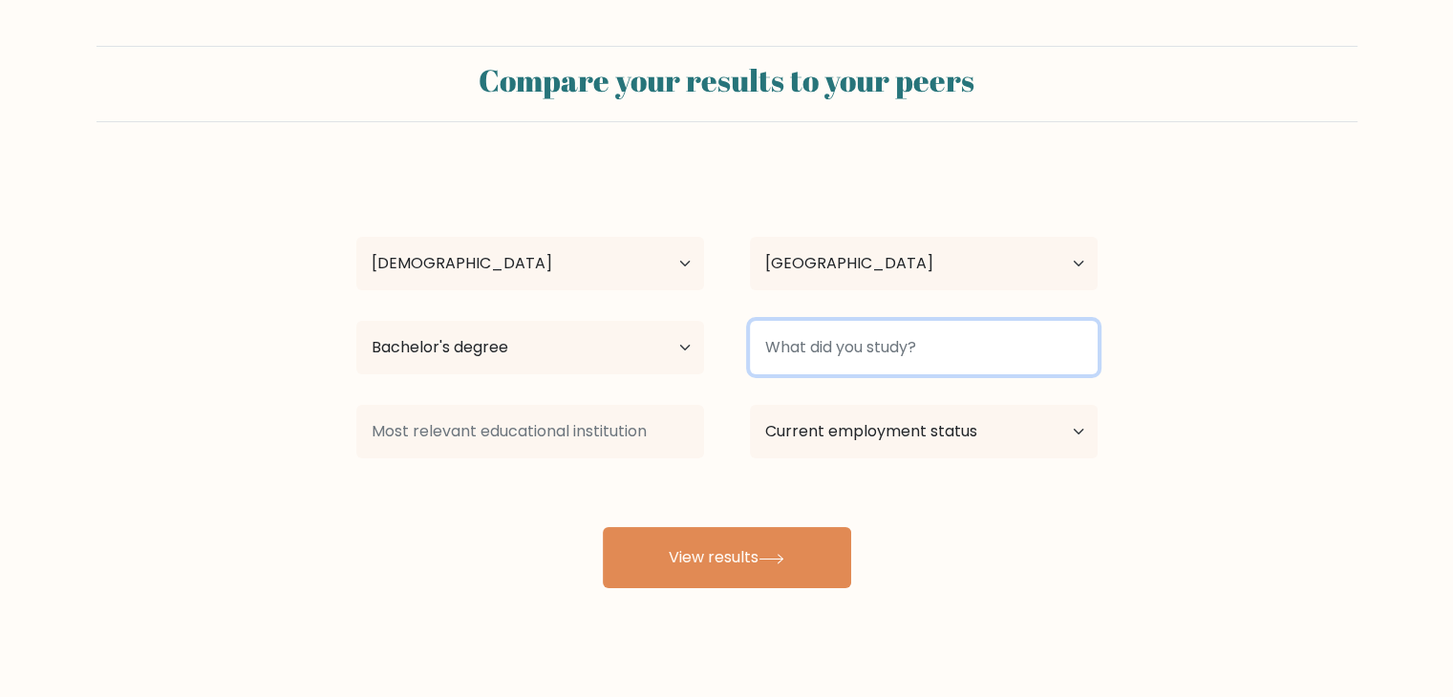
click at [867, 351] on input at bounding box center [924, 347] width 348 height 53
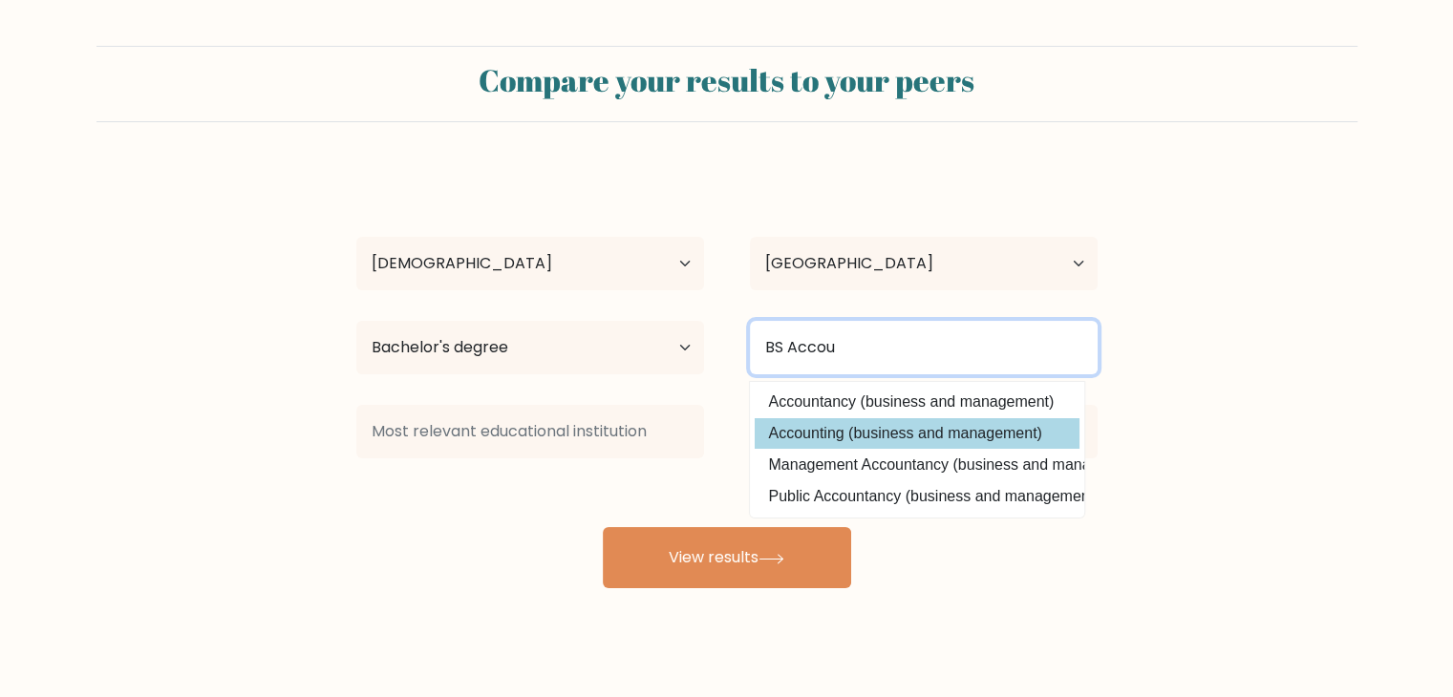
type input "BS Accou"
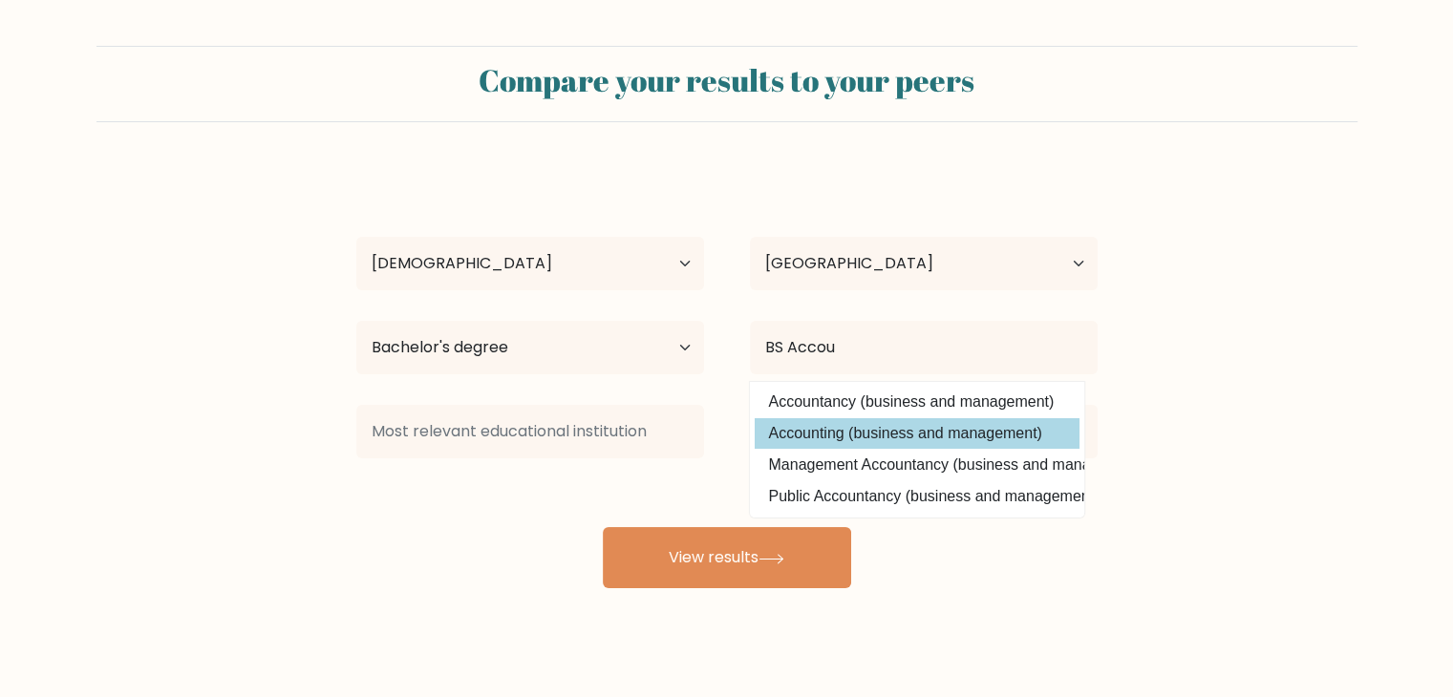
click at [825, 442] on div "[PERSON_NAME] Age Under [DEMOGRAPHIC_DATA] [DEMOGRAPHIC_DATA] [DEMOGRAPHIC_DATA…" at bounding box center [727, 378] width 764 height 420
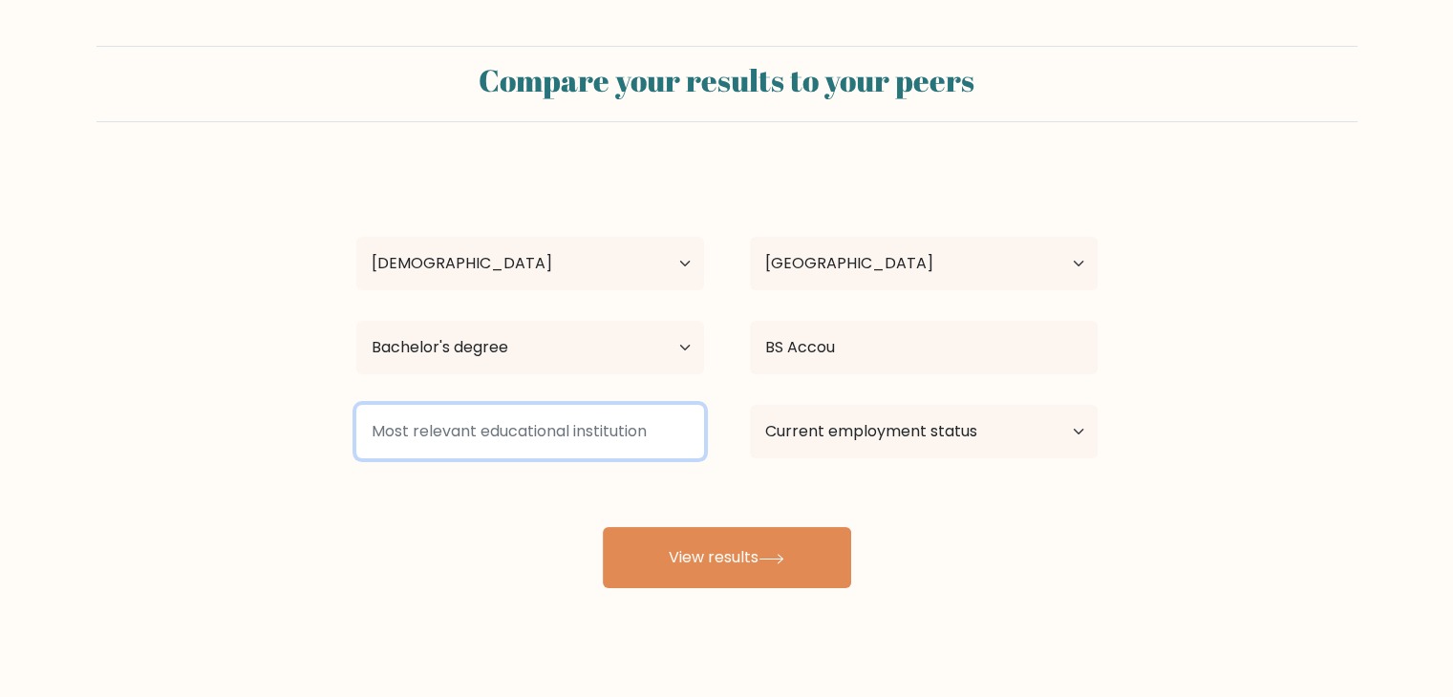
click at [582, 441] on input at bounding box center [530, 431] width 348 height 53
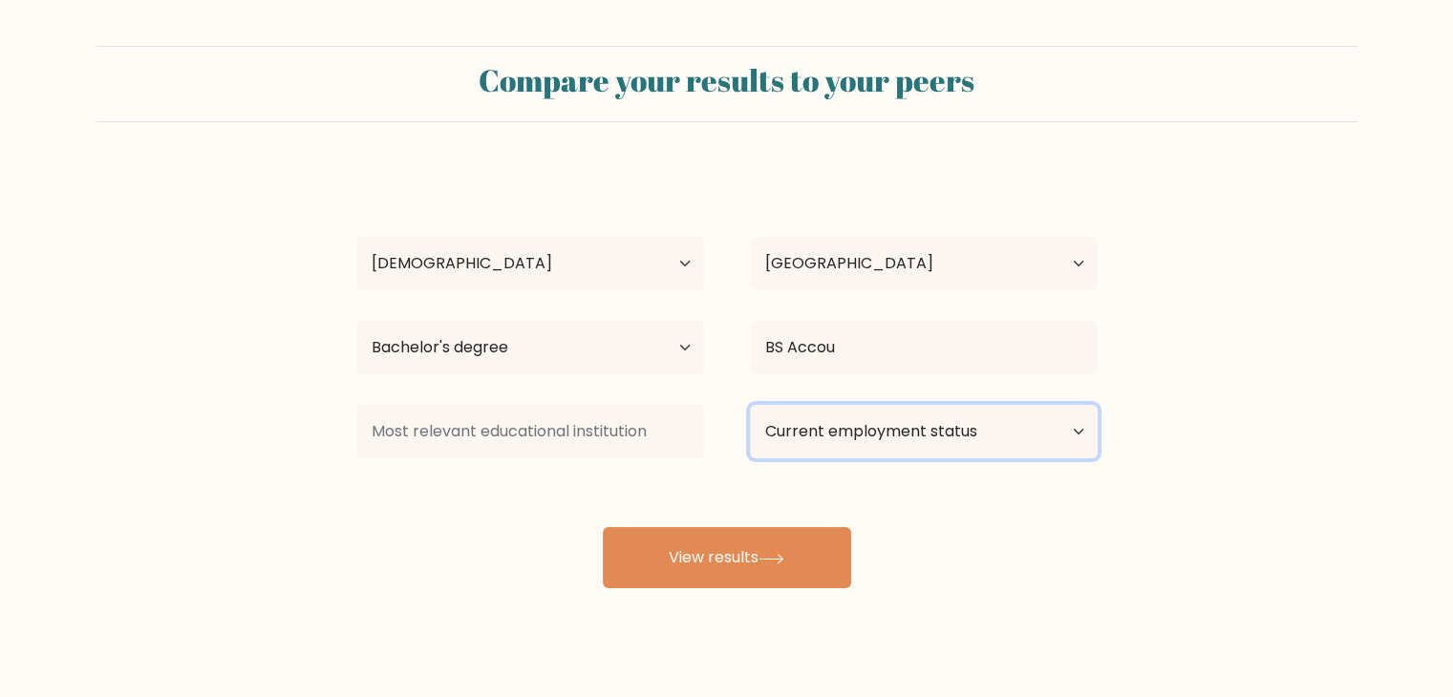
click at [826, 425] on select "Current employment status Employed Student Retired Other / prefer not to answer" at bounding box center [924, 431] width 348 height 53
select select "other"
click at [750, 405] on select "Current employment status Employed Student Retired Other / prefer not to answer" at bounding box center [924, 431] width 348 height 53
click at [852, 435] on select "Current employment status Employed Student Retired Other / prefer not to answer" at bounding box center [924, 431] width 348 height 53
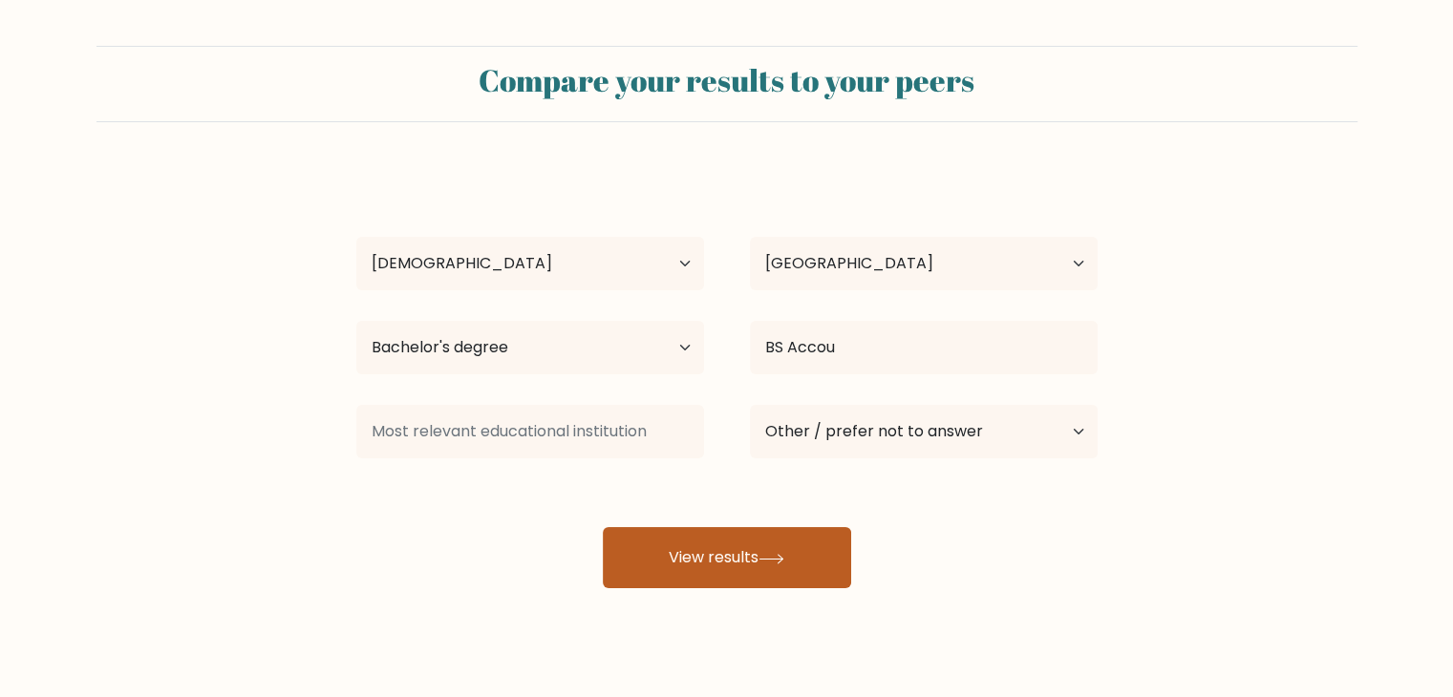
click at [672, 562] on button "View results" at bounding box center [727, 557] width 248 height 61
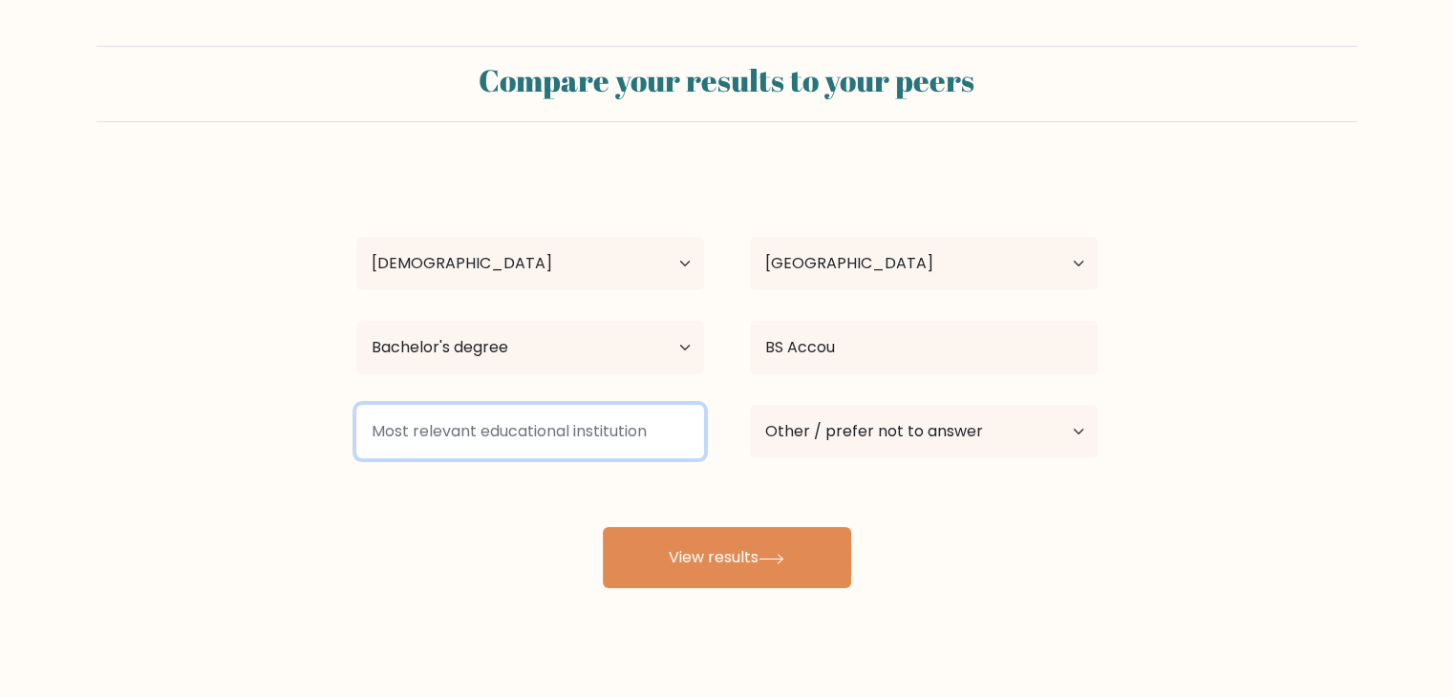
click at [458, 447] on input at bounding box center [530, 431] width 348 height 53
click at [592, 438] on input at bounding box center [530, 431] width 348 height 53
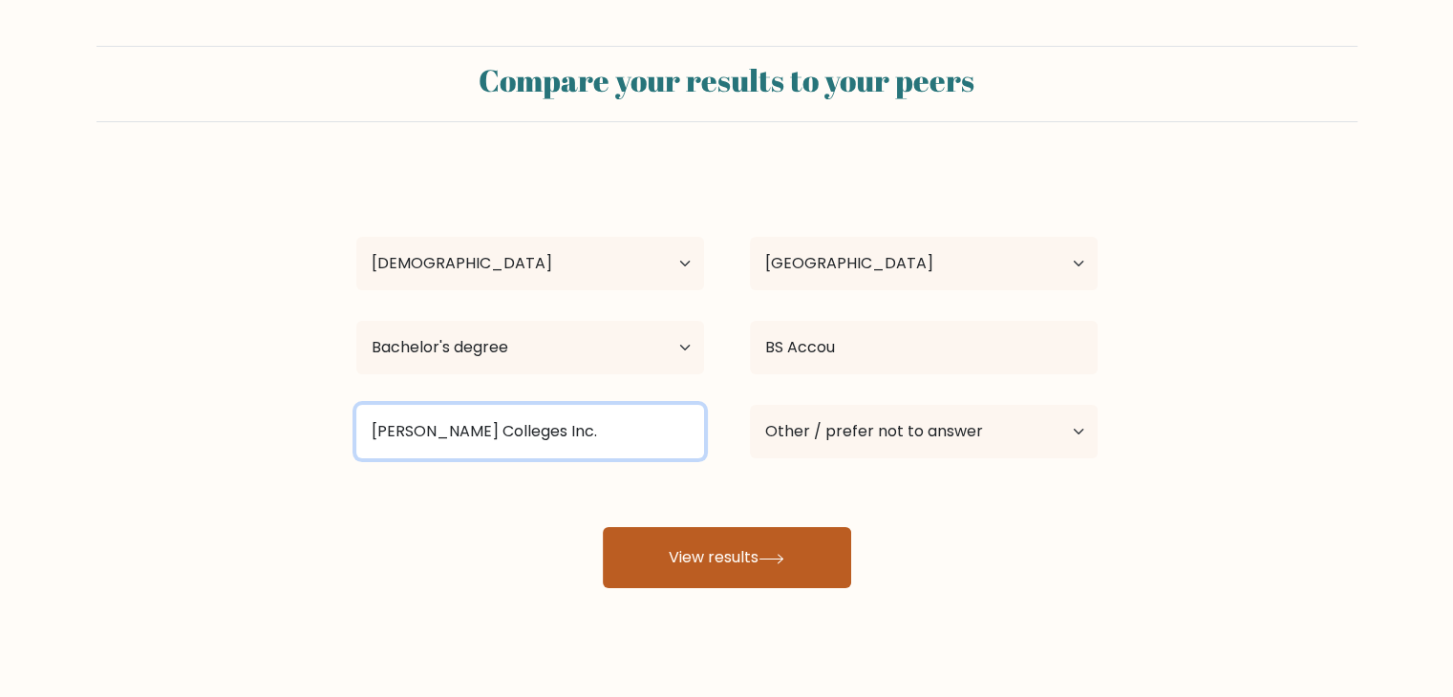
type input "[PERSON_NAME] Colleges Inc."
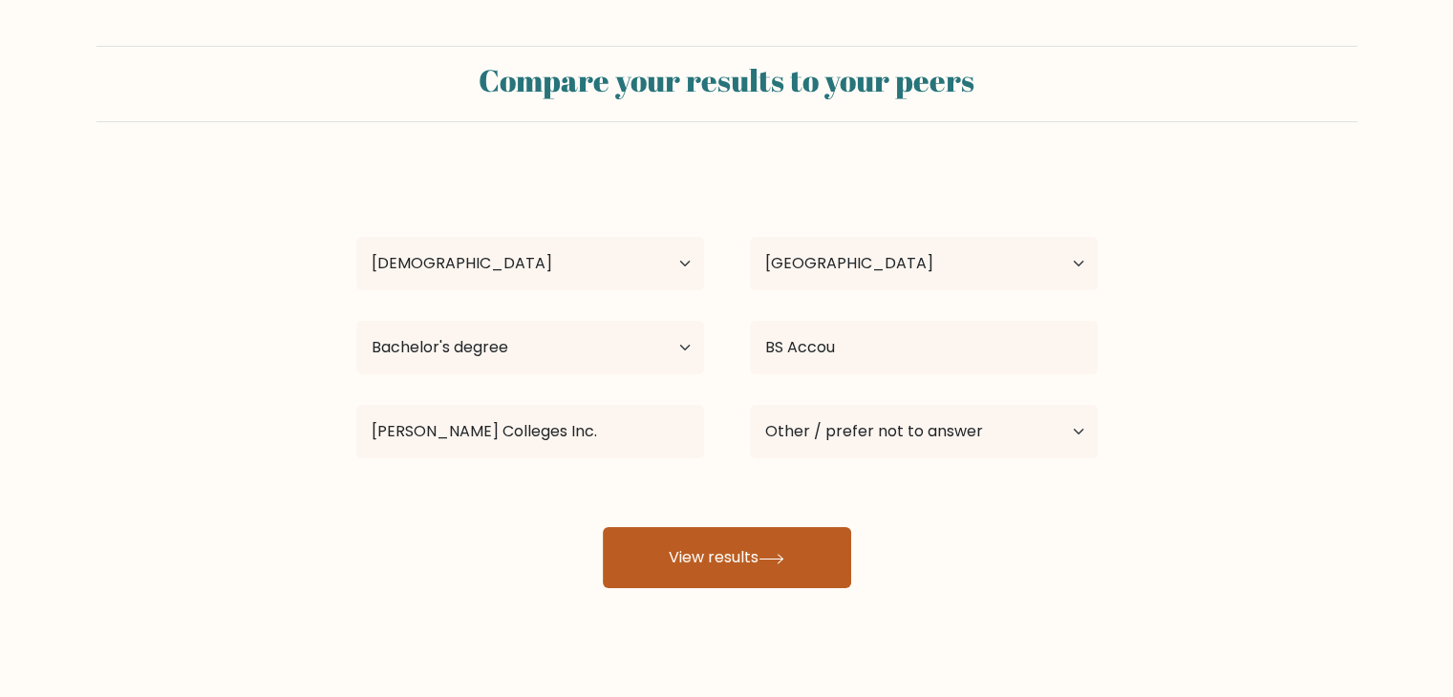
click at [792, 549] on button "View results" at bounding box center [727, 557] width 248 height 61
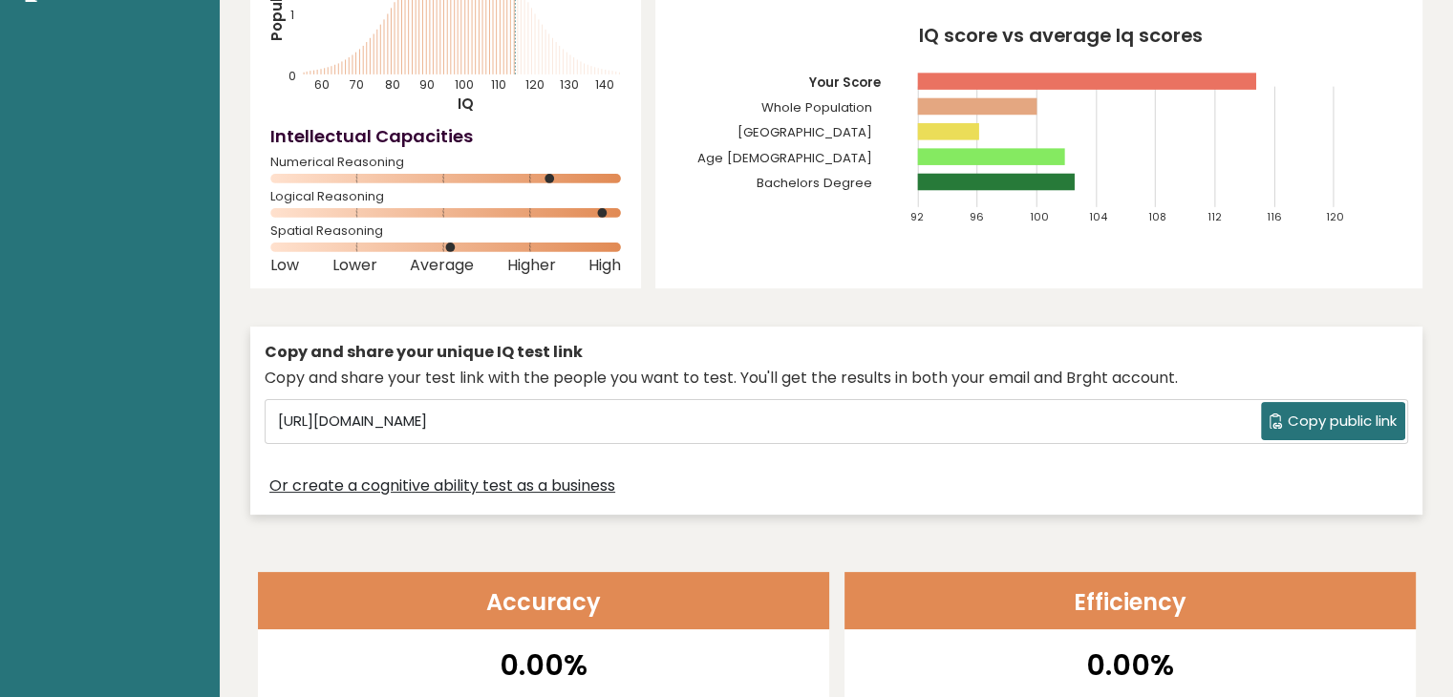
scroll to position [287, 0]
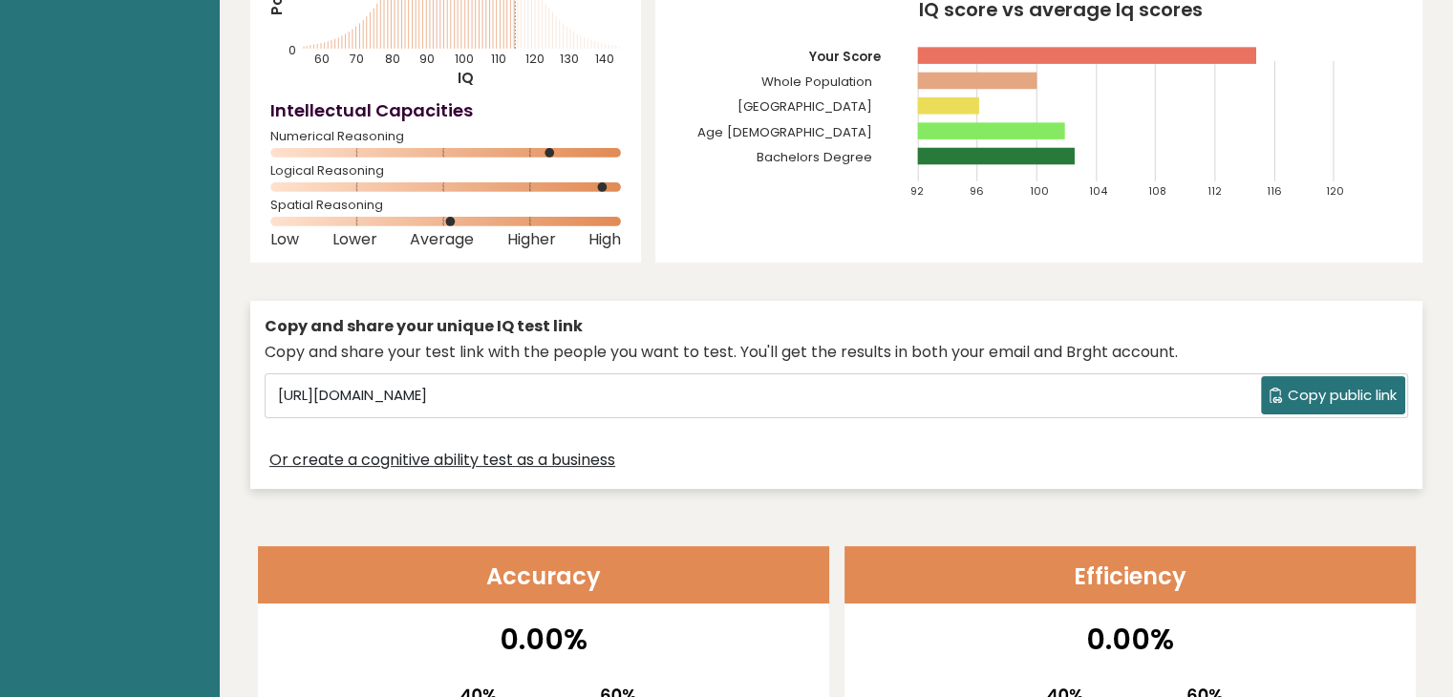
click at [1377, 394] on span "Copy public link" at bounding box center [1342, 396] width 109 height 22
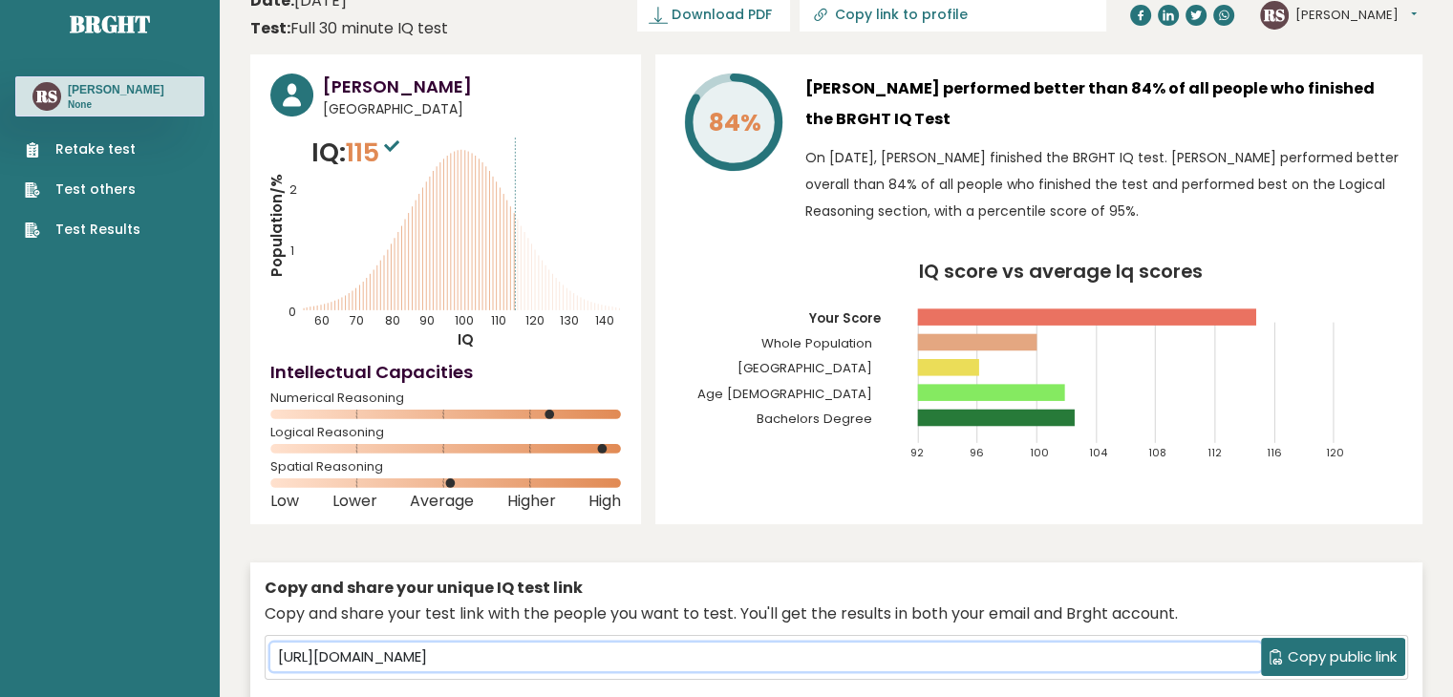
scroll to position [0, 0]
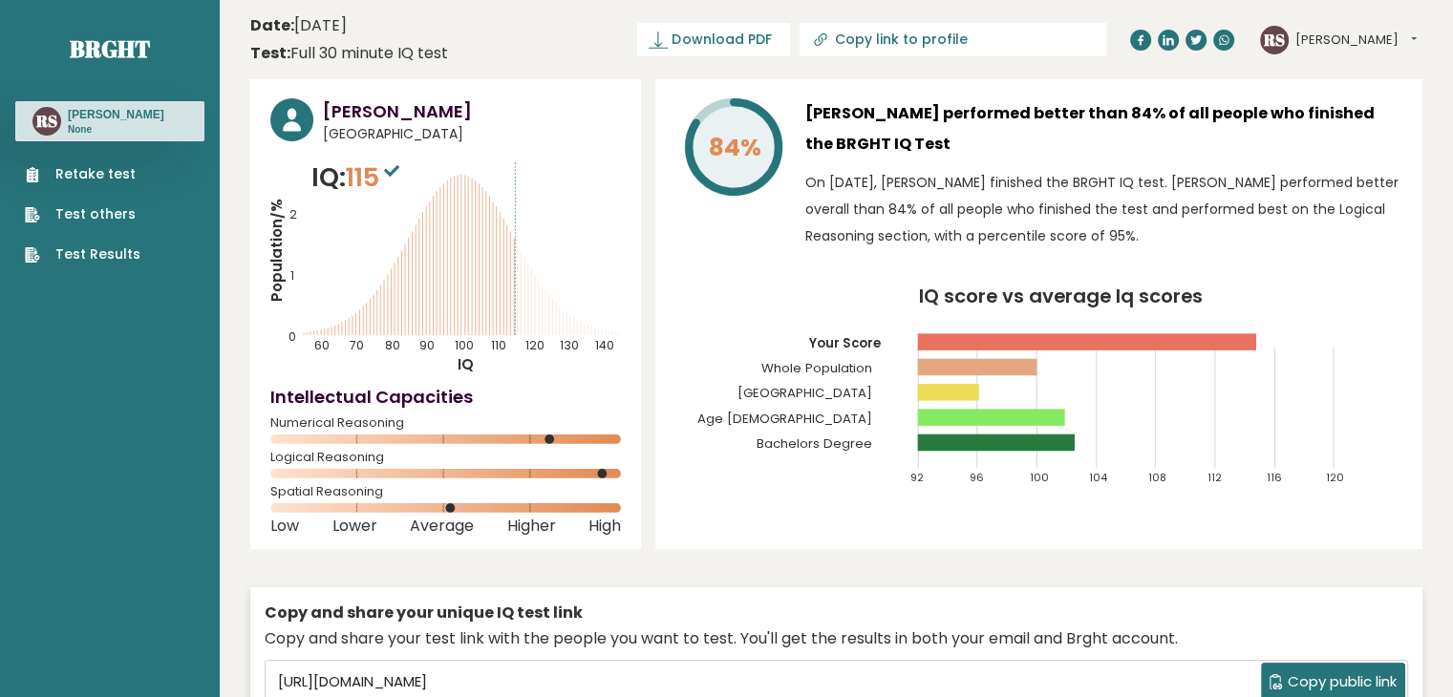
click at [775, 18] on header "Date: September 11, 2025 Test: Full 30 minute IQ test Download PDF Downloading.…" at bounding box center [836, 40] width 1172 height 60
click at [771, 30] on span "Download PDF" at bounding box center [720, 40] width 99 height 20
